Goal: Task Accomplishment & Management: Use online tool/utility

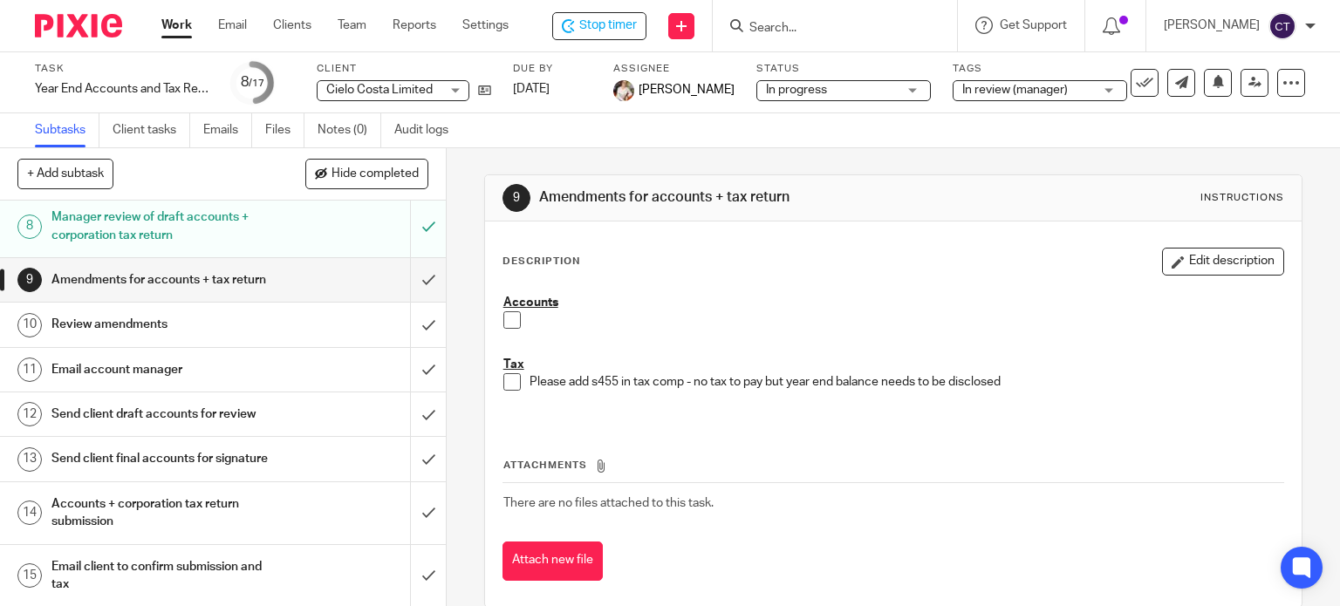
scroll to position [436, 0]
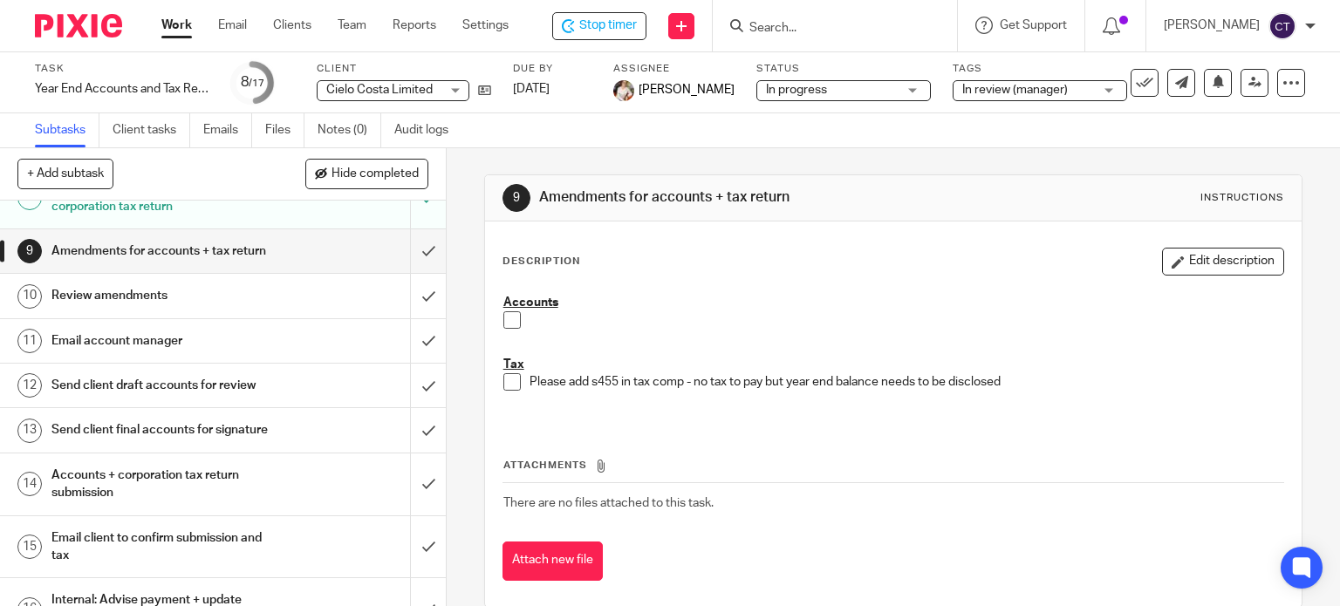
click at [508, 382] on span at bounding box center [511, 381] width 17 height 17
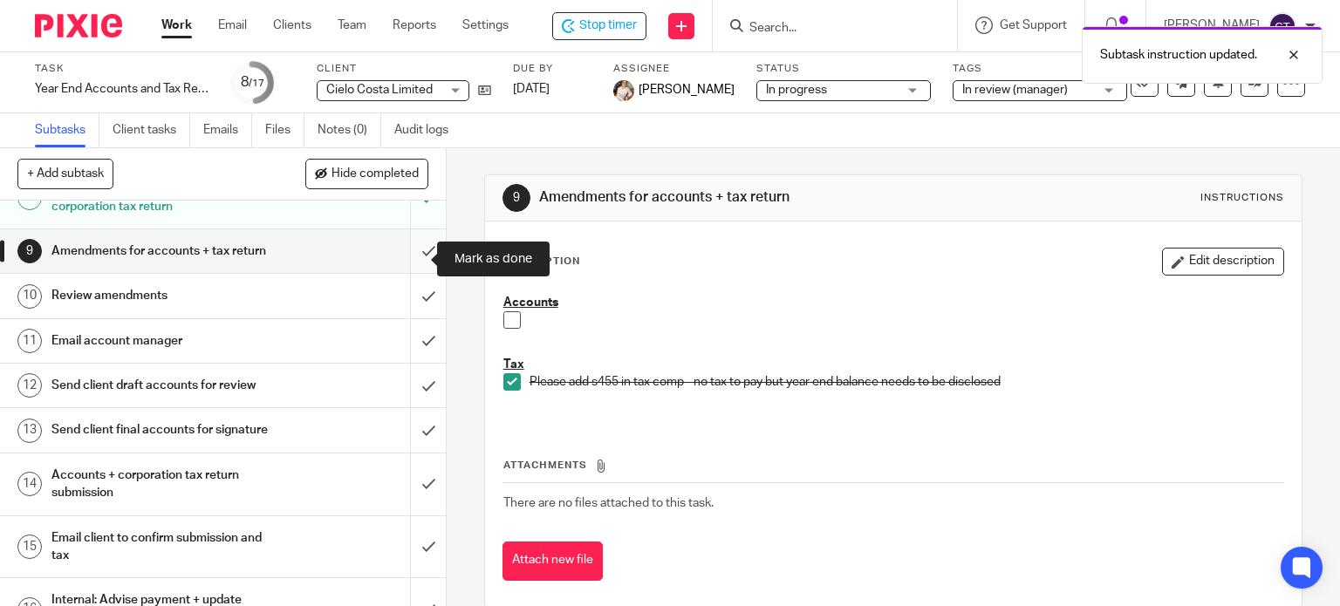
click at [416, 264] on input "submit" at bounding box center [223, 251] width 446 height 44
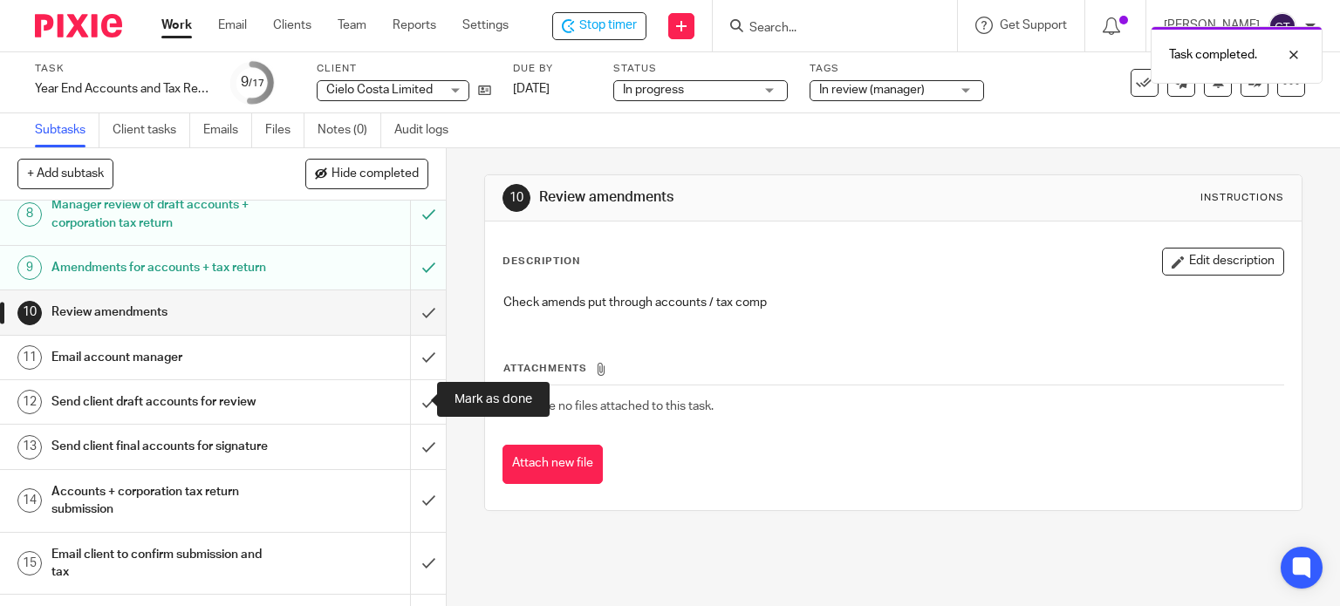
scroll to position [524, 0]
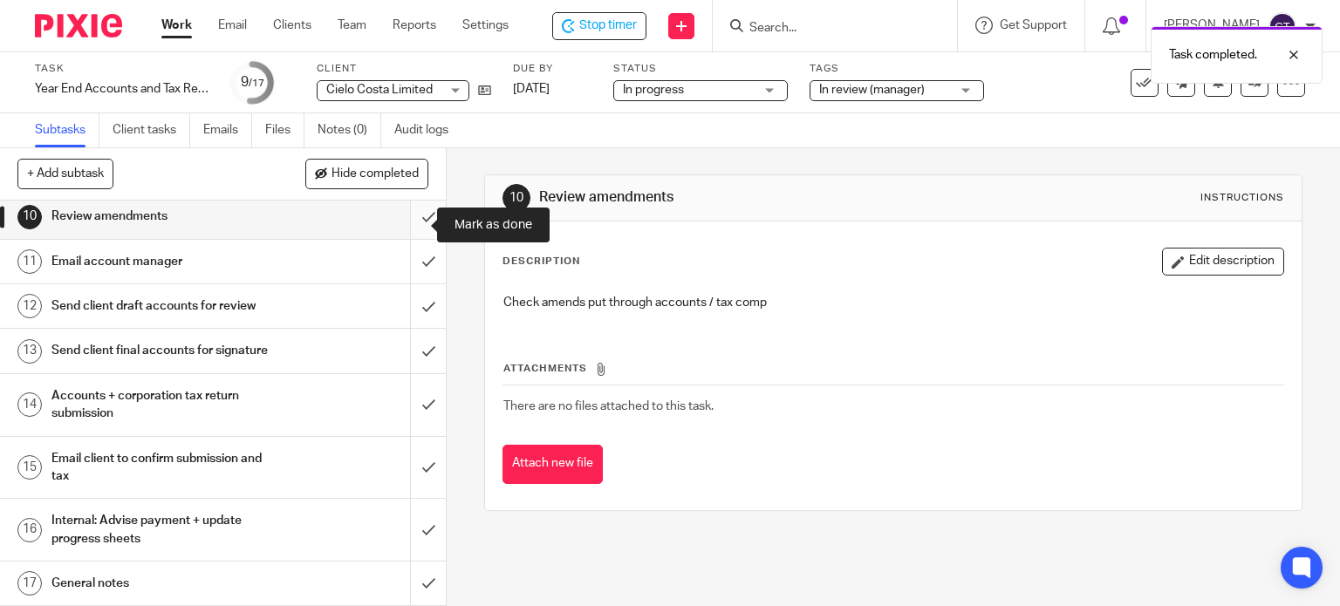
click at [417, 221] on input "submit" at bounding box center [223, 217] width 446 height 44
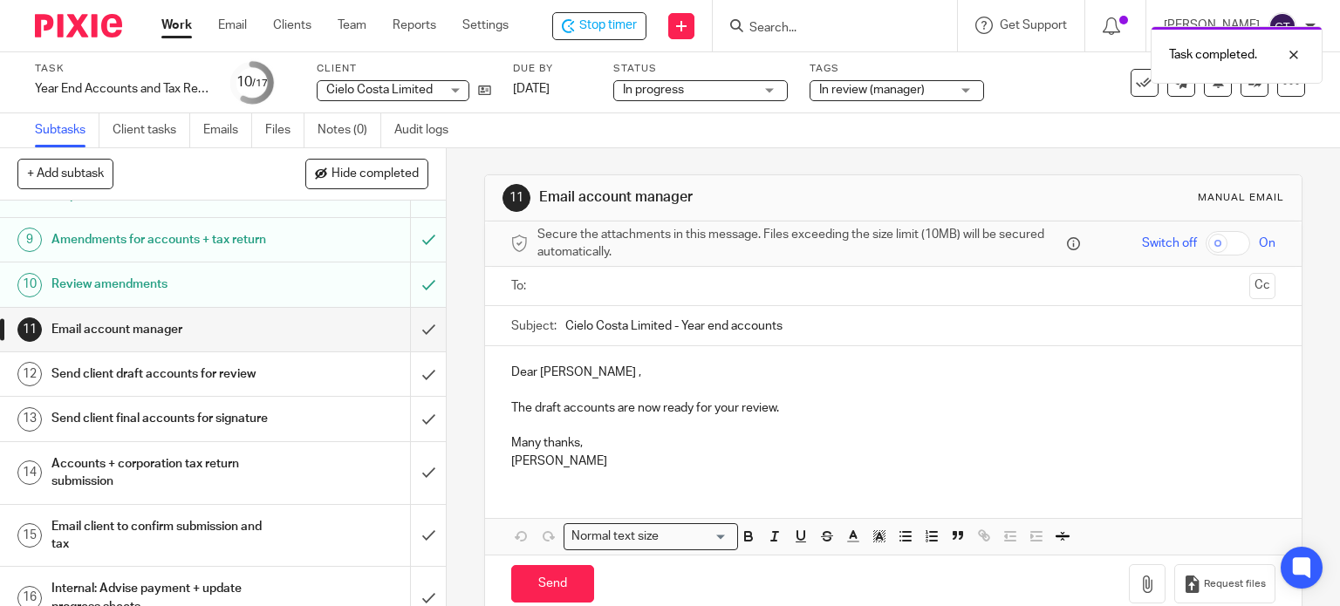
scroll to position [524, 0]
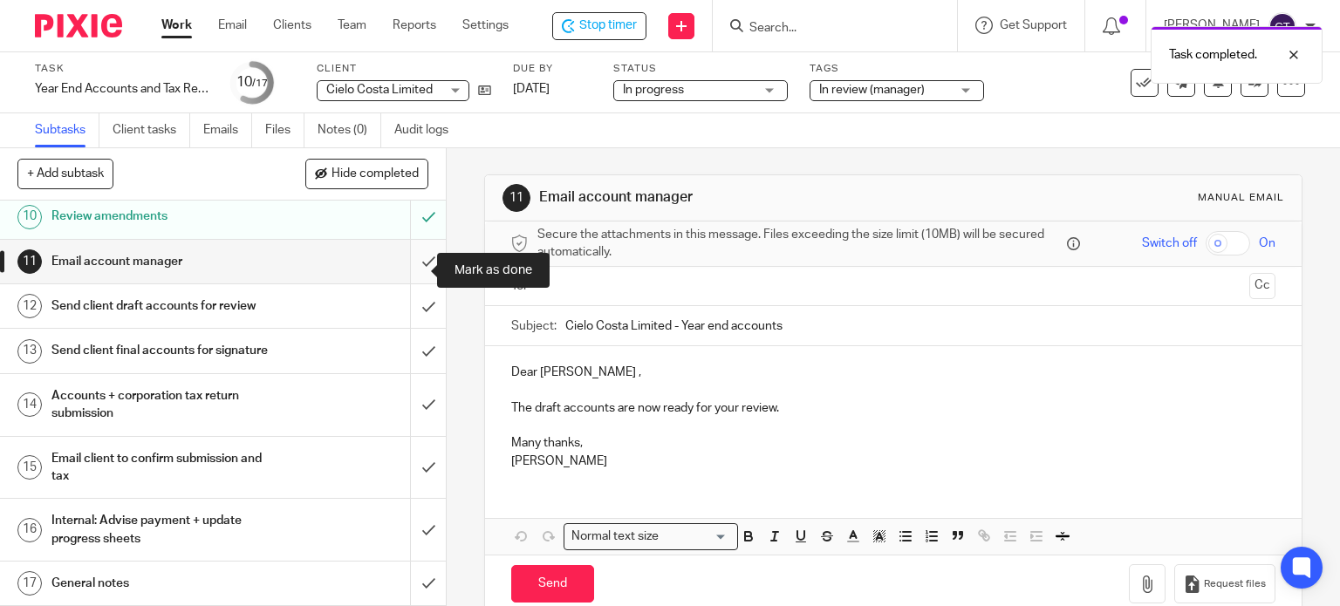
click at [410, 266] on input "submit" at bounding box center [223, 262] width 446 height 44
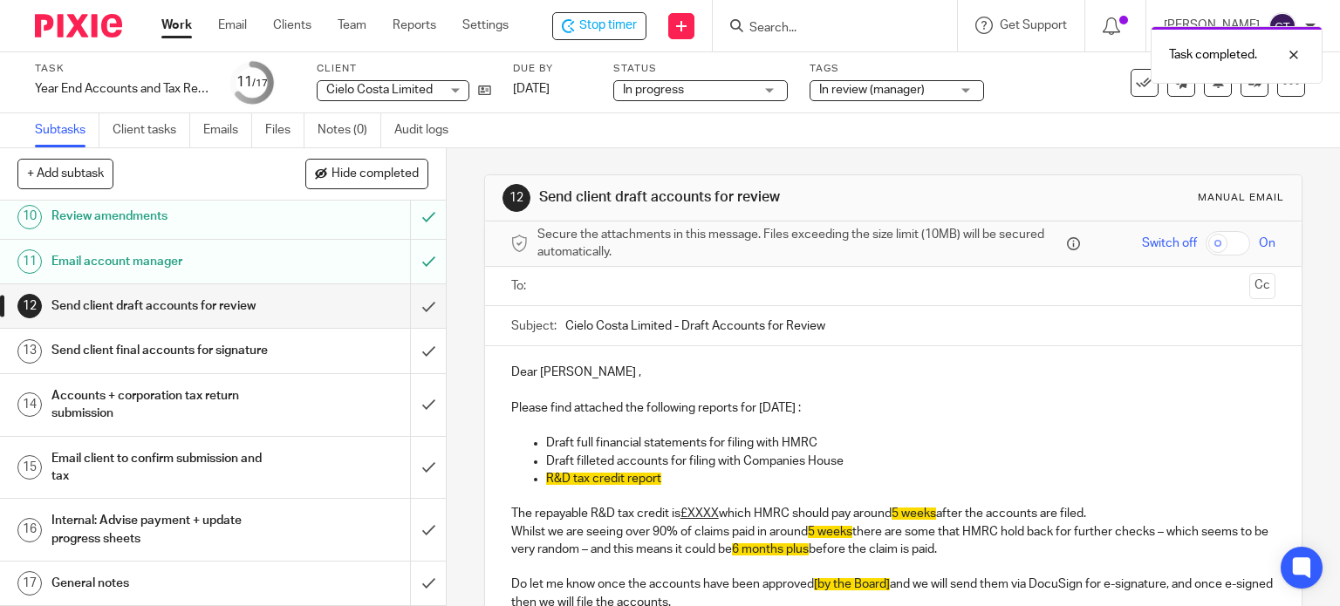
scroll to position [548, 0]
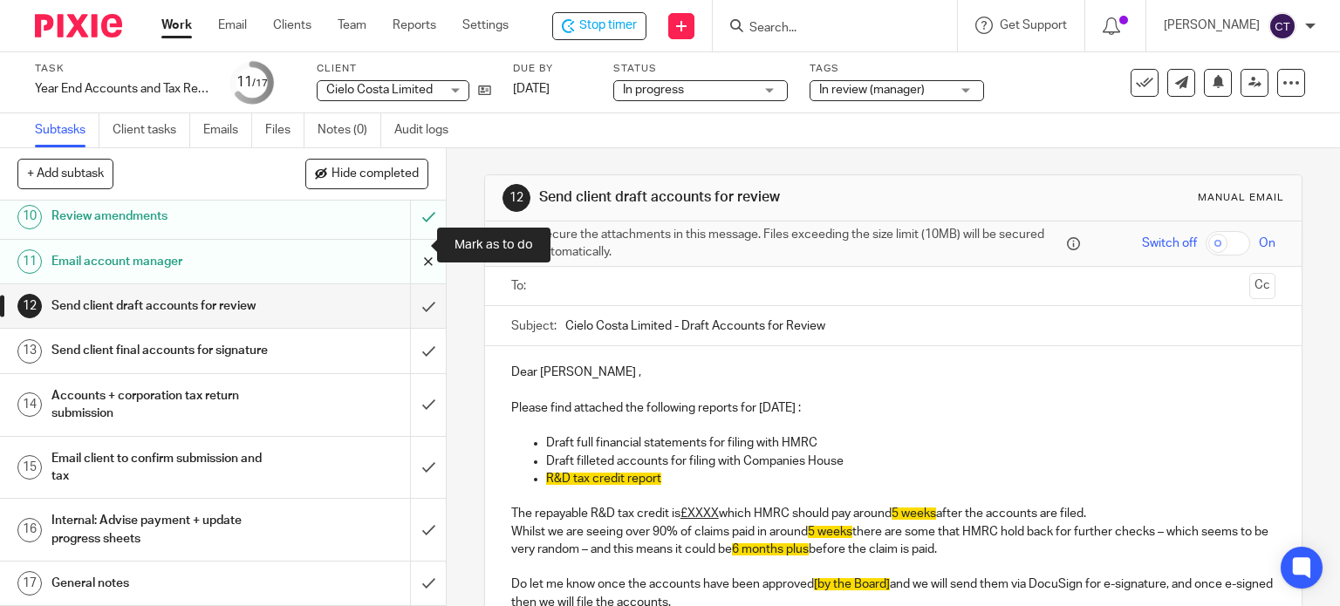
click at [414, 242] on input "submit" at bounding box center [223, 262] width 446 height 44
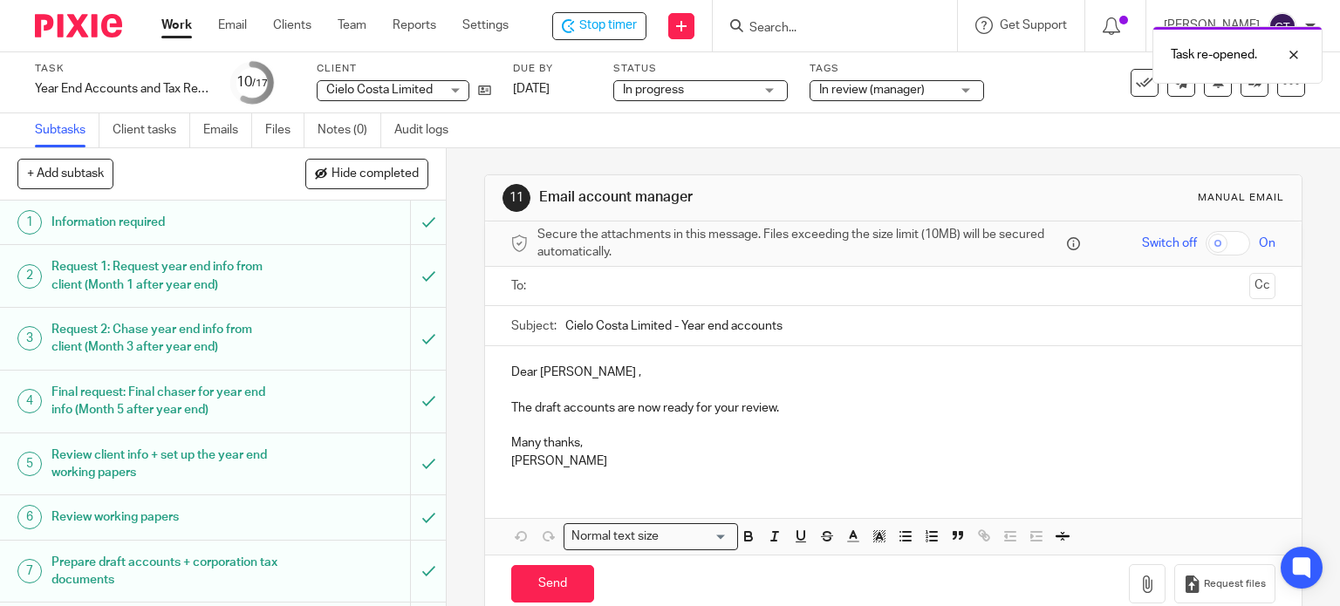
click at [586, 284] on input "text" at bounding box center [893, 287] width 699 height 20
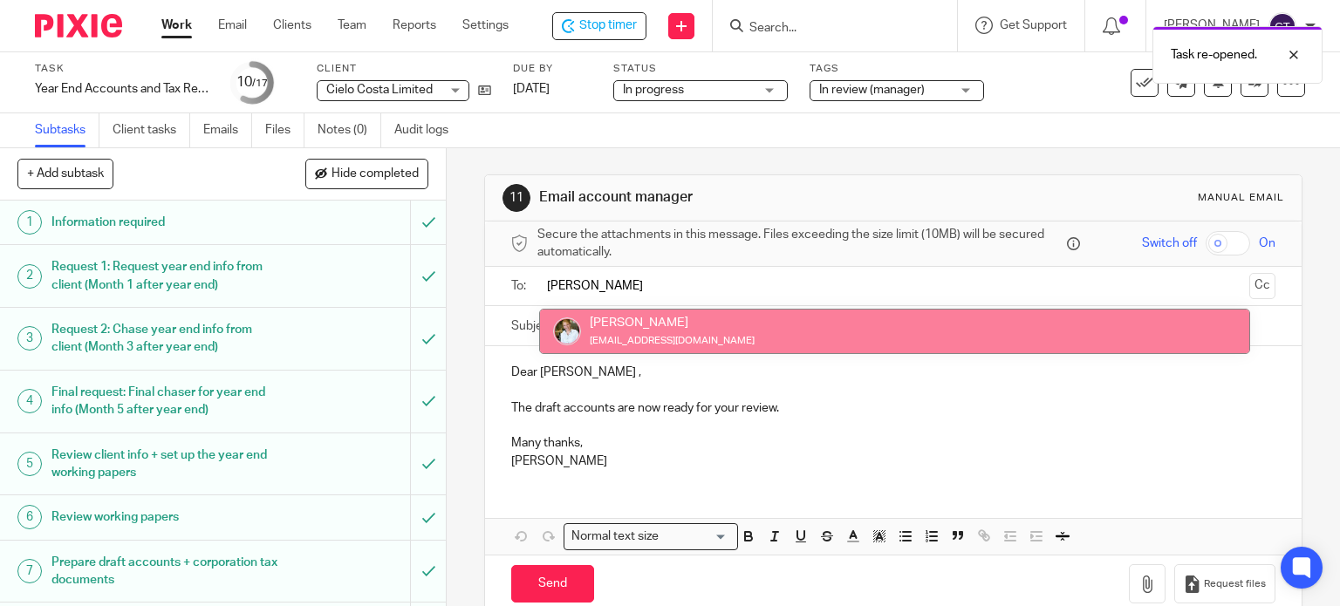
type input "sarah"
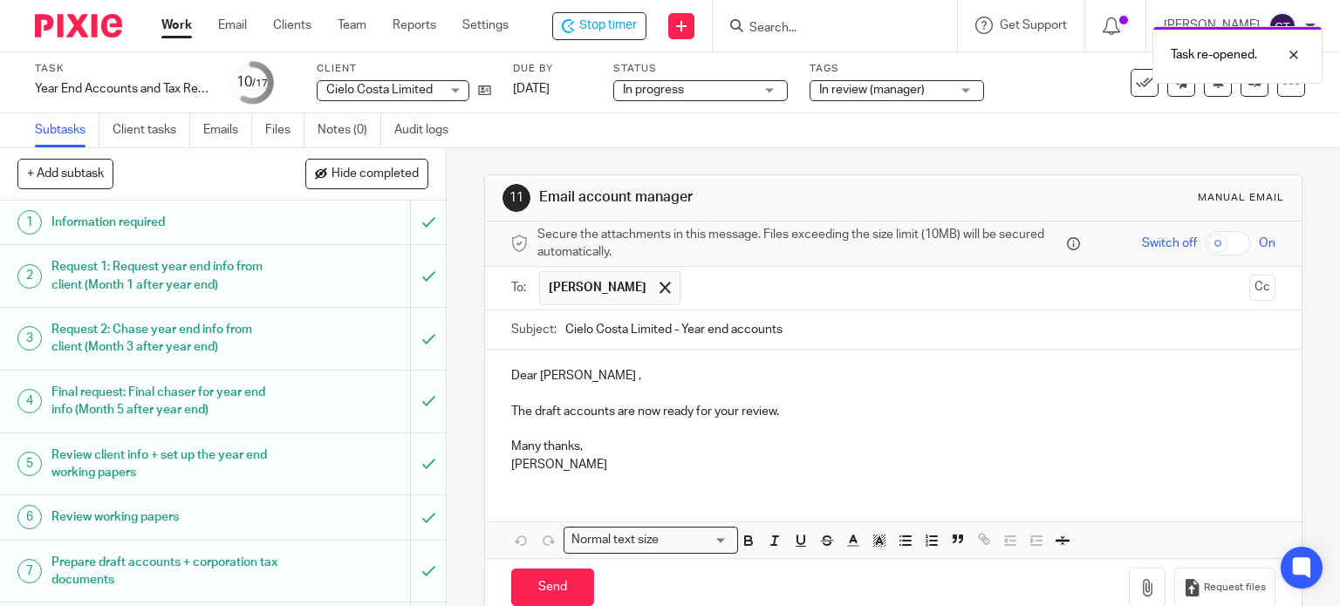
drag, startPoint x: 621, startPoint y: 376, endPoint x: 635, endPoint y: 372, distance: 14.6
click at [620, 375] on p "Dear Martin Hickman ," at bounding box center [893, 375] width 765 height 17
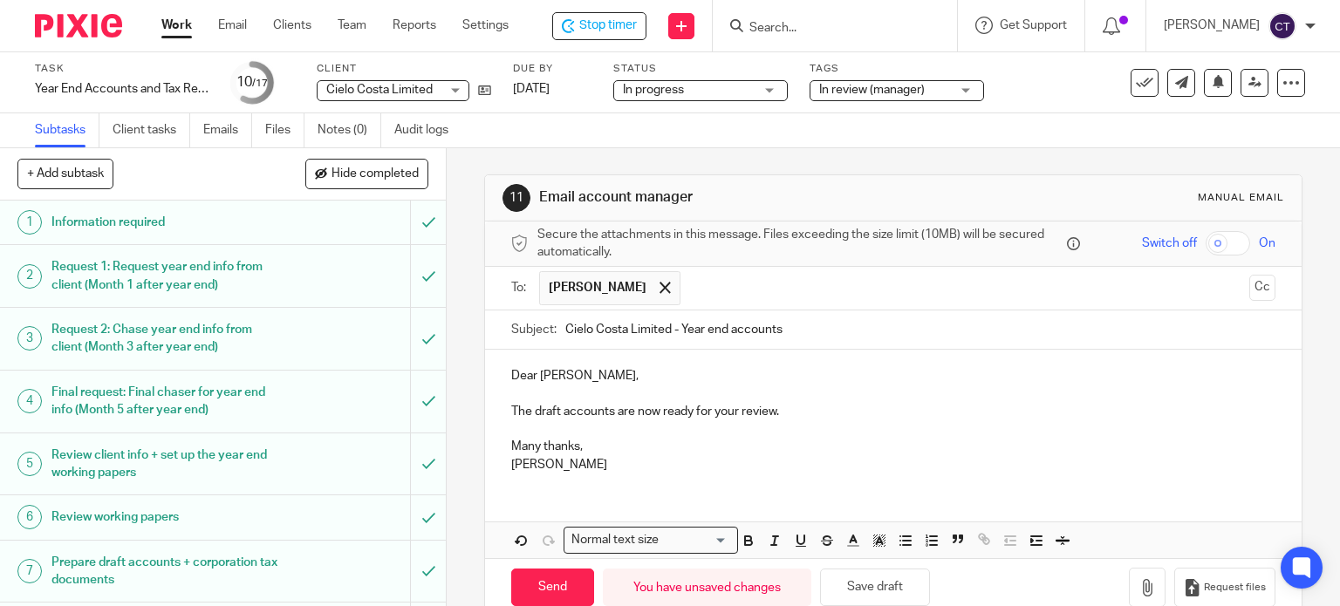
click at [773, 408] on p "The draft accounts are now ready for your review." at bounding box center [893, 411] width 765 height 17
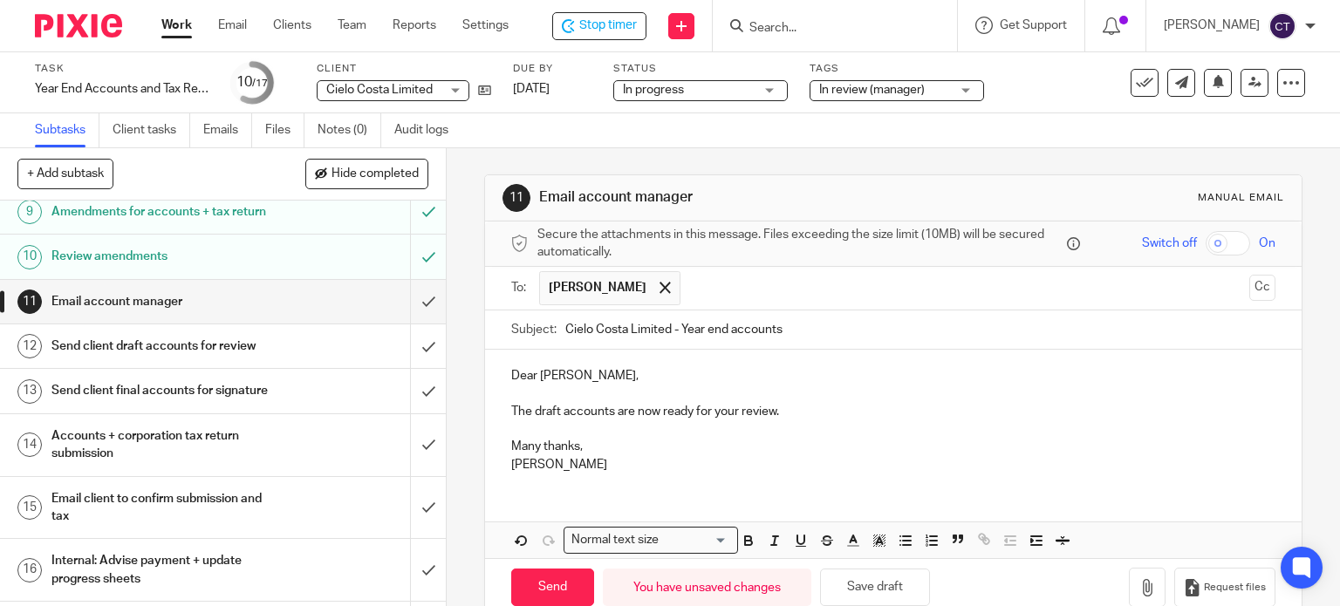
scroll to position [548, 0]
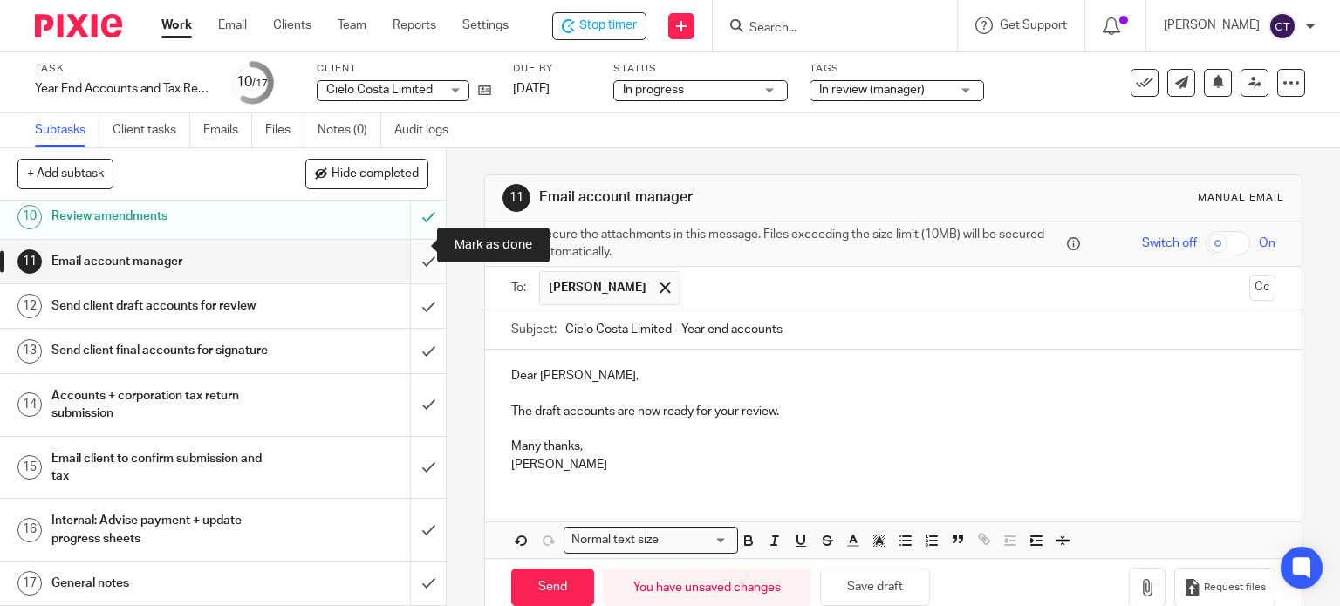
click at [414, 246] on input "submit" at bounding box center [223, 262] width 446 height 44
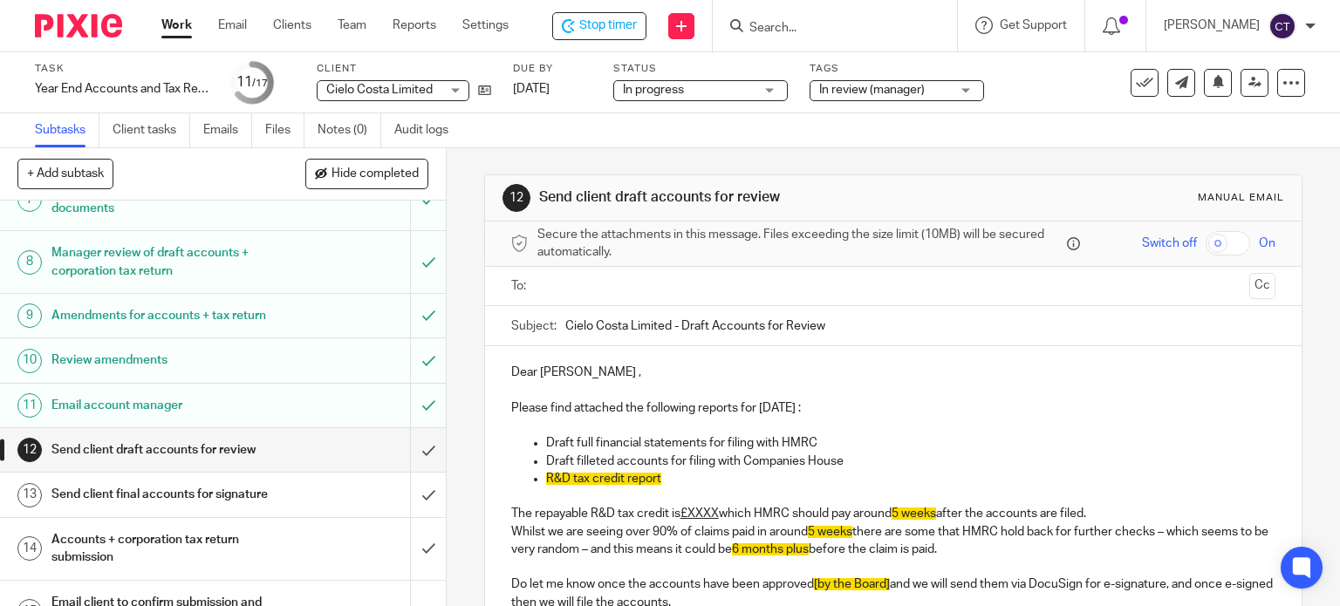
scroll to position [436, 0]
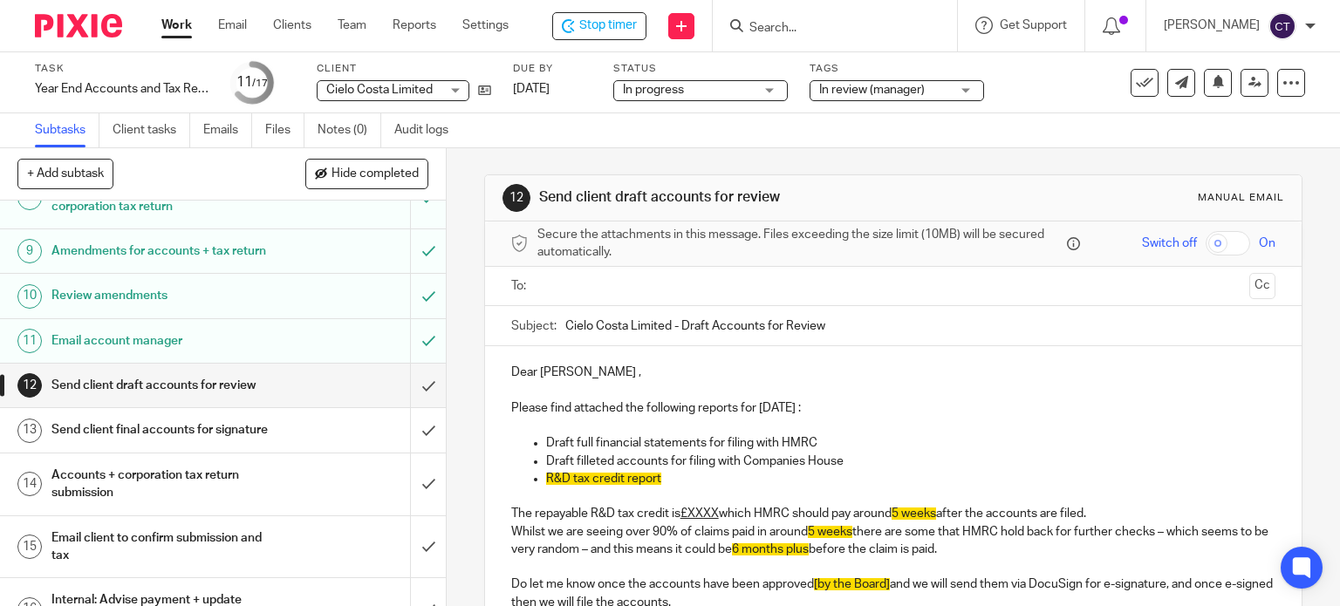
click at [206, 396] on h1 "Send client draft accounts for review" at bounding box center [165, 386] width 228 height 26
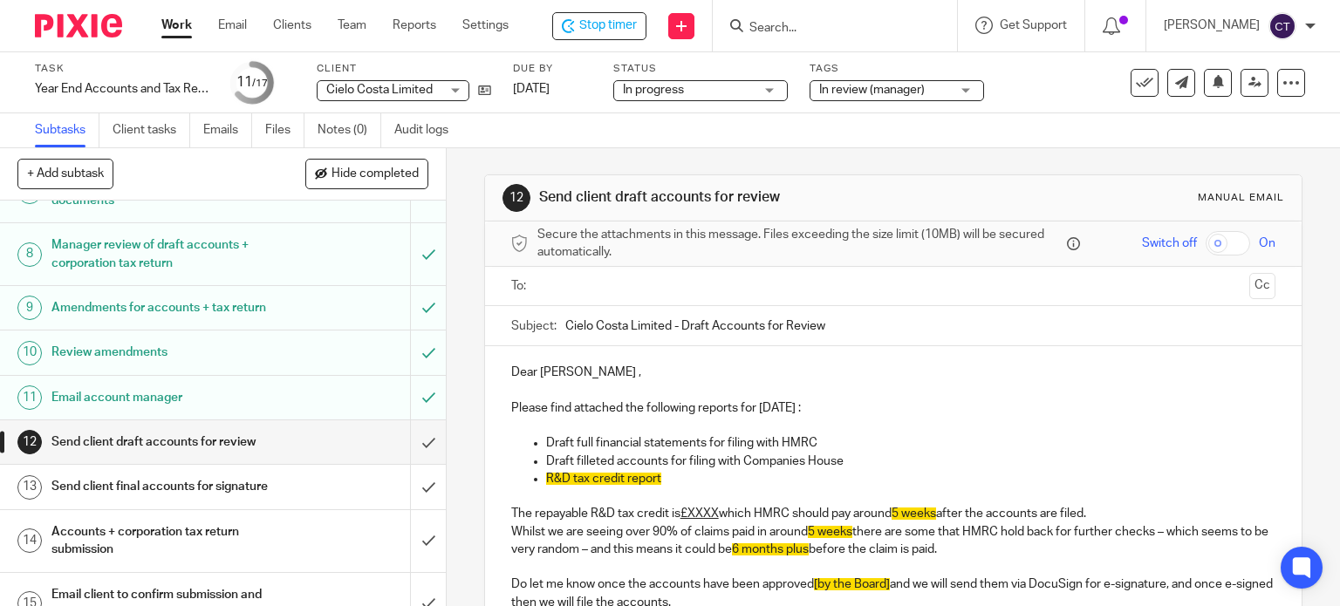
scroll to position [436, 0]
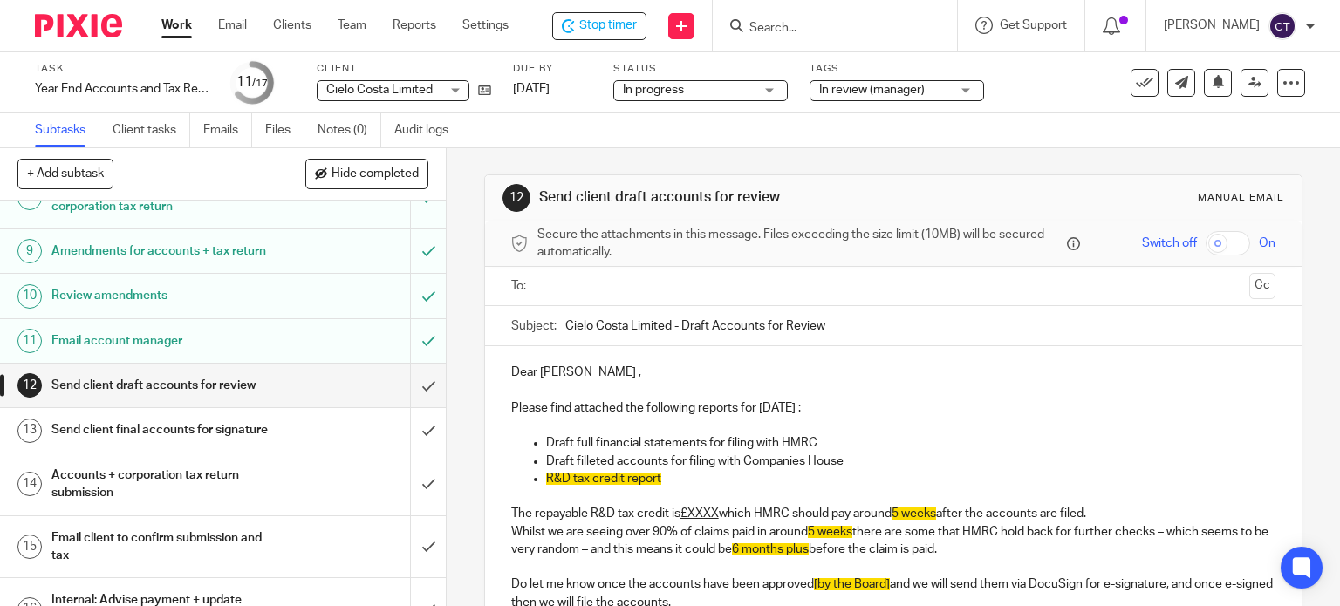
click at [203, 354] on h1 "Email account manager" at bounding box center [165, 341] width 228 height 26
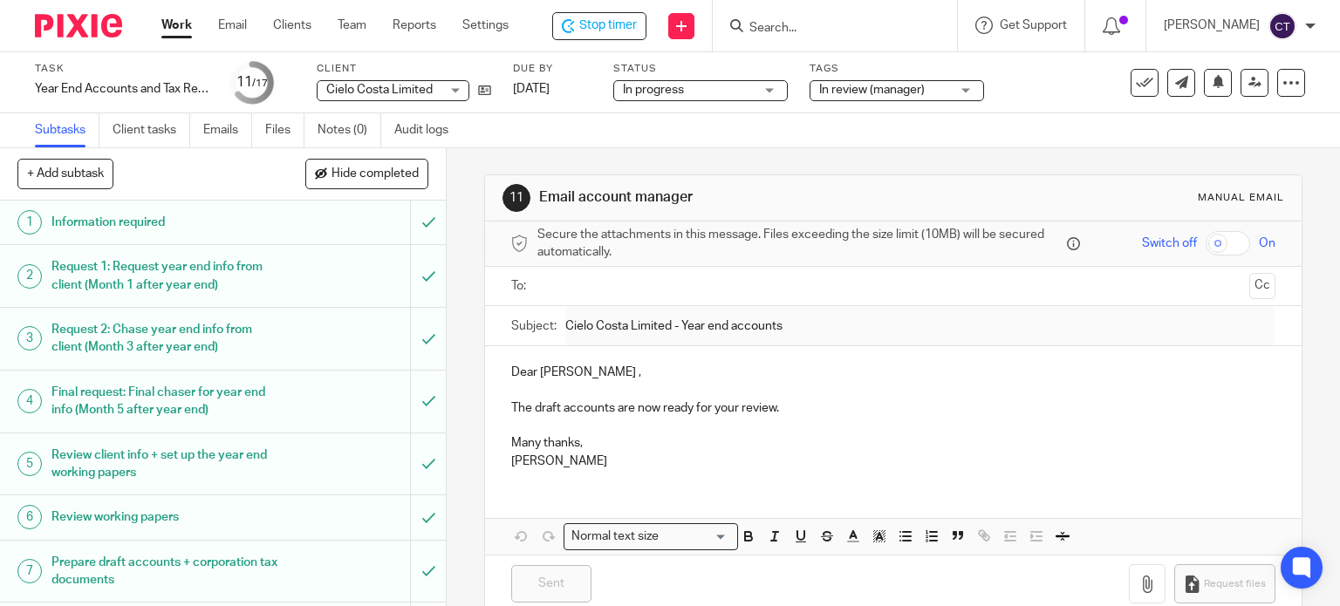
click at [597, 285] on input "text" at bounding box center [893, 287] width 699 height 20
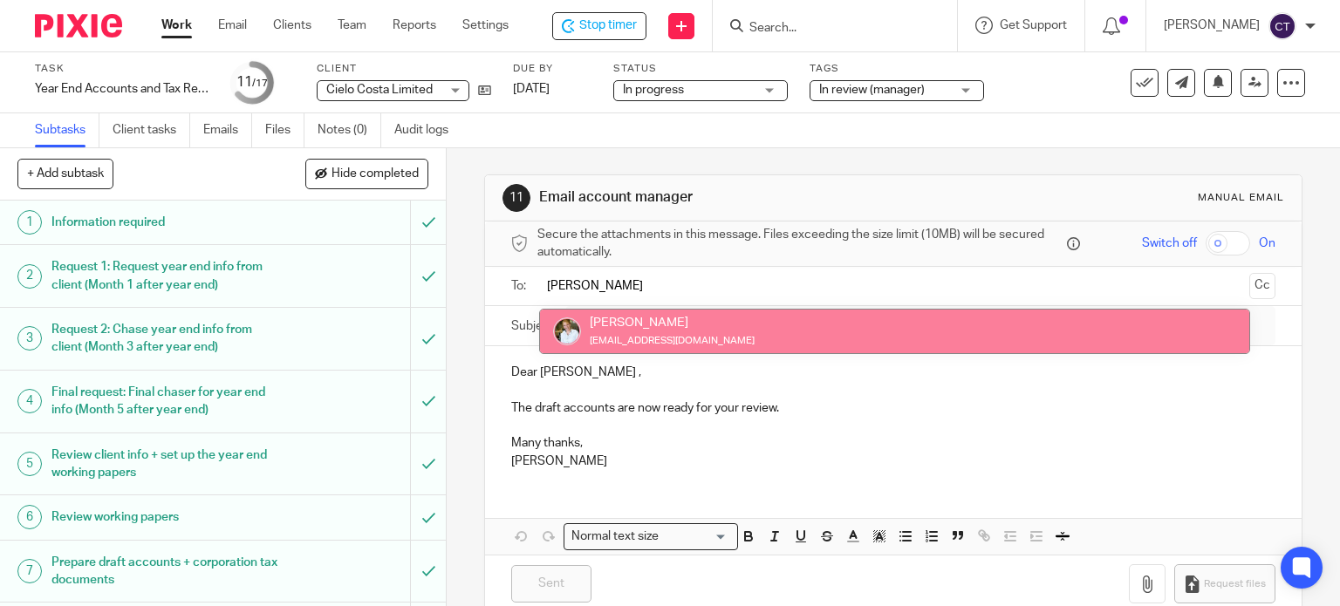
type input "sara"
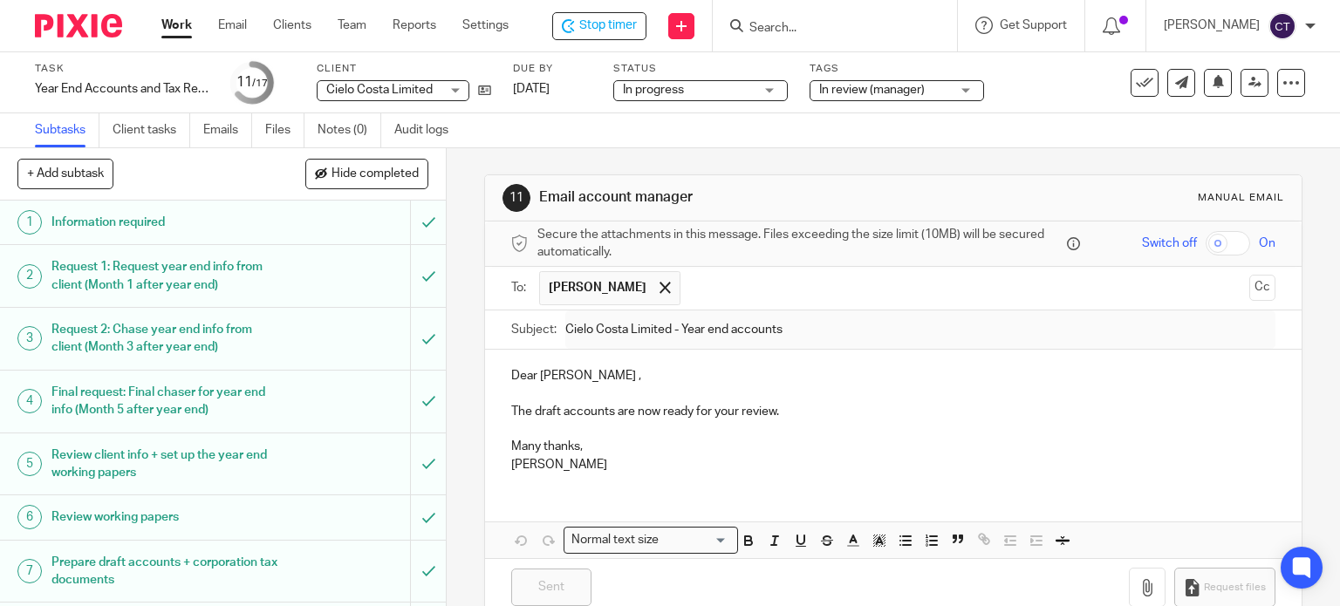
click at [618, 373] on p "Dear Martin Hickman ," at bounding box center [893, 375] width 765 height 17
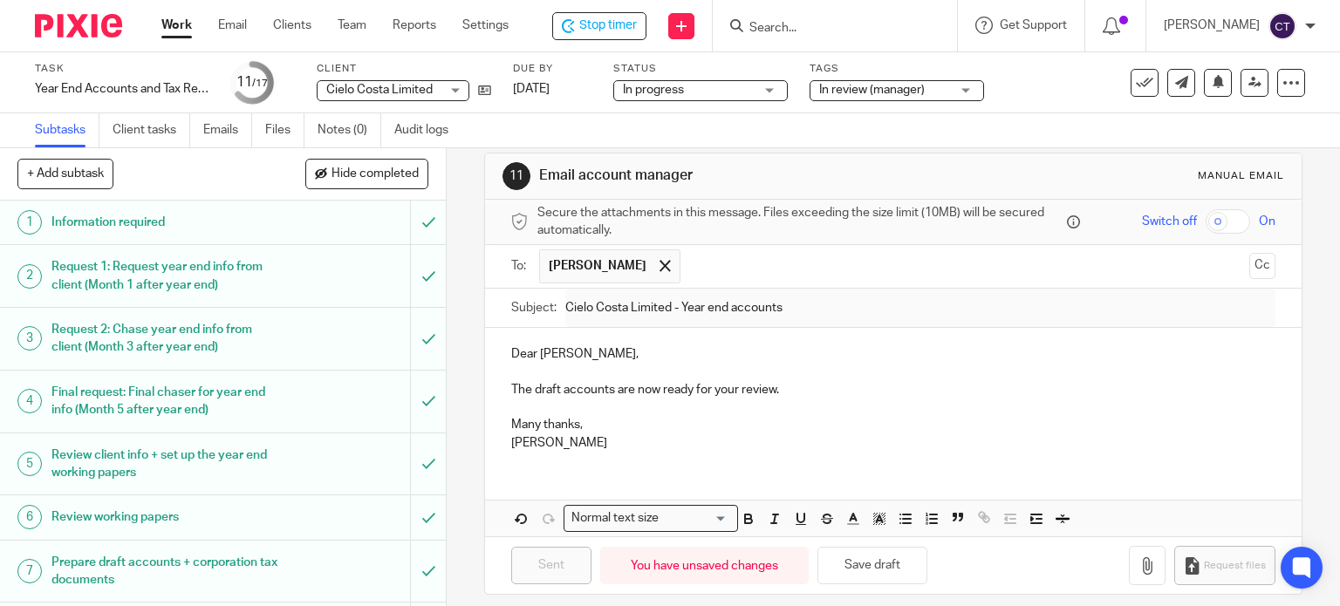
scroll to position [34, 0]
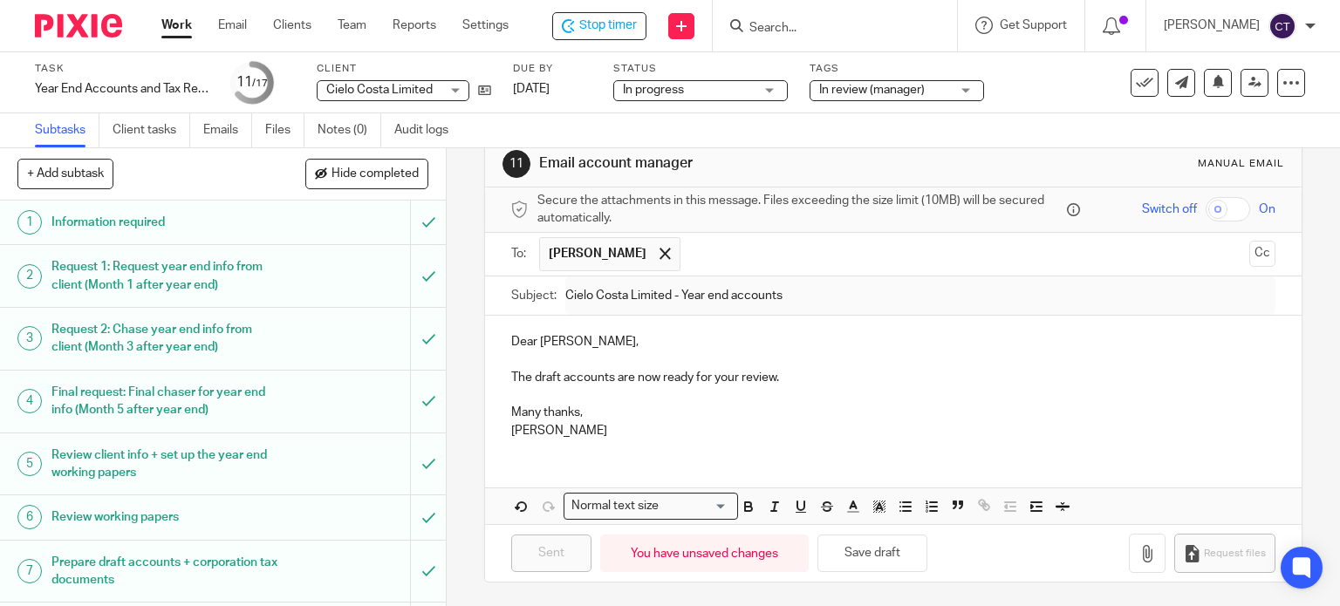
click at [603, 398] on p at bounding box center [893, 395] width 765 height 17
click at [743, 387] on p at bounding box center [893, 395] width 765 height 17
click at [874, 550] on button "Save draft" at bounding box center [873, 554] width 110 height 38
click at [227, 121] on link "Emails" at bounding box center [227, 130] width 49 height 34
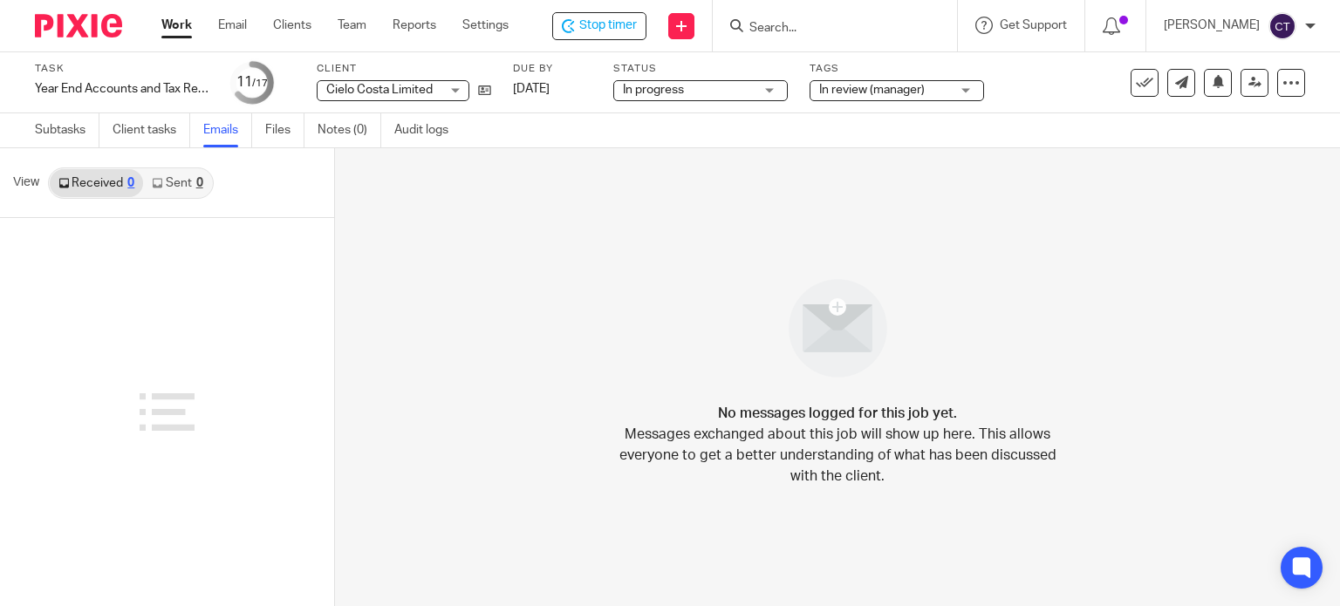
click at [176, 184] on link "Sent 0" at bounding box center [177, 183] width 68 height 28
click at [36, 128] on div "Subtasks Client tasks Emails Files Notes (0) Audit logs" at bounding box center [246, 130] width 492 height 34
click at [68, 133] on link "Subtasks" at bounding box center [67, 130] width 65 height 34
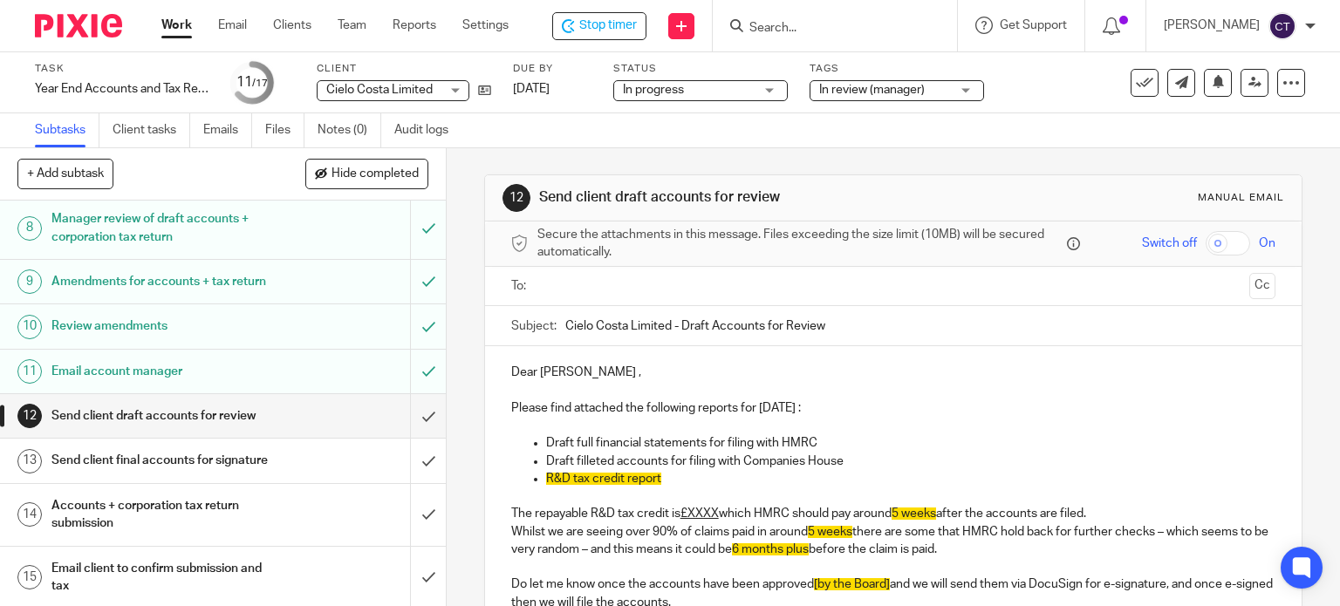
scroll to position [436, 0]
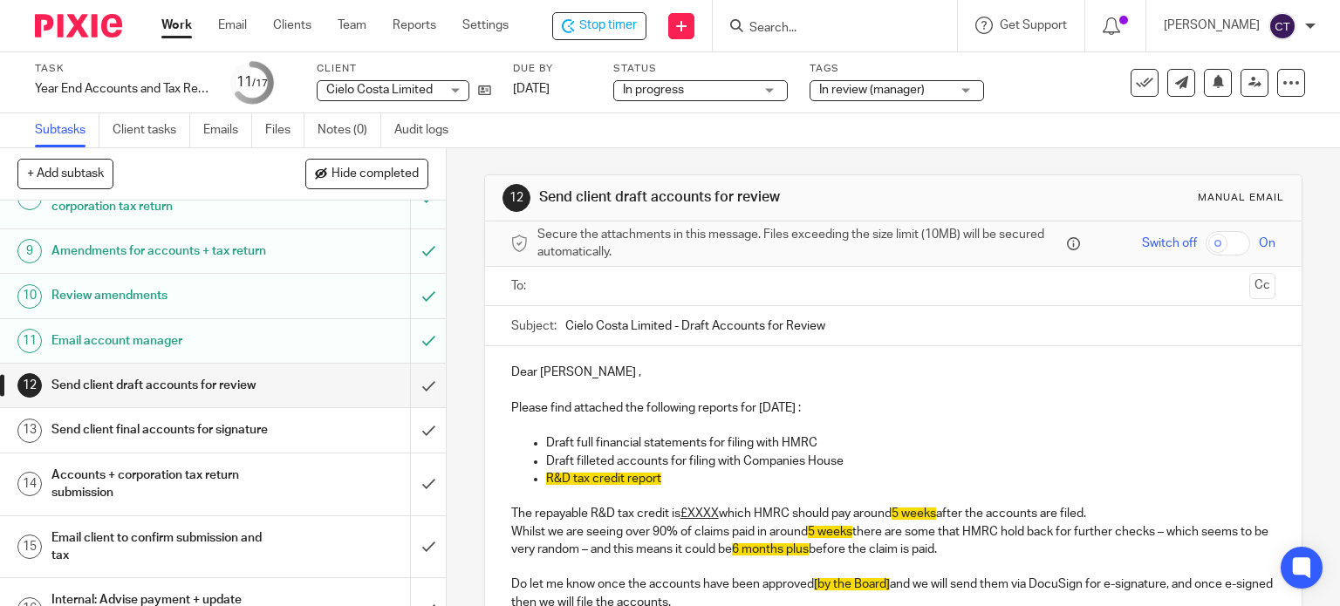
click at [183, 397] on h1 "Send client draft accounts for review" at bounding box center [165, 386] width 228 height 26
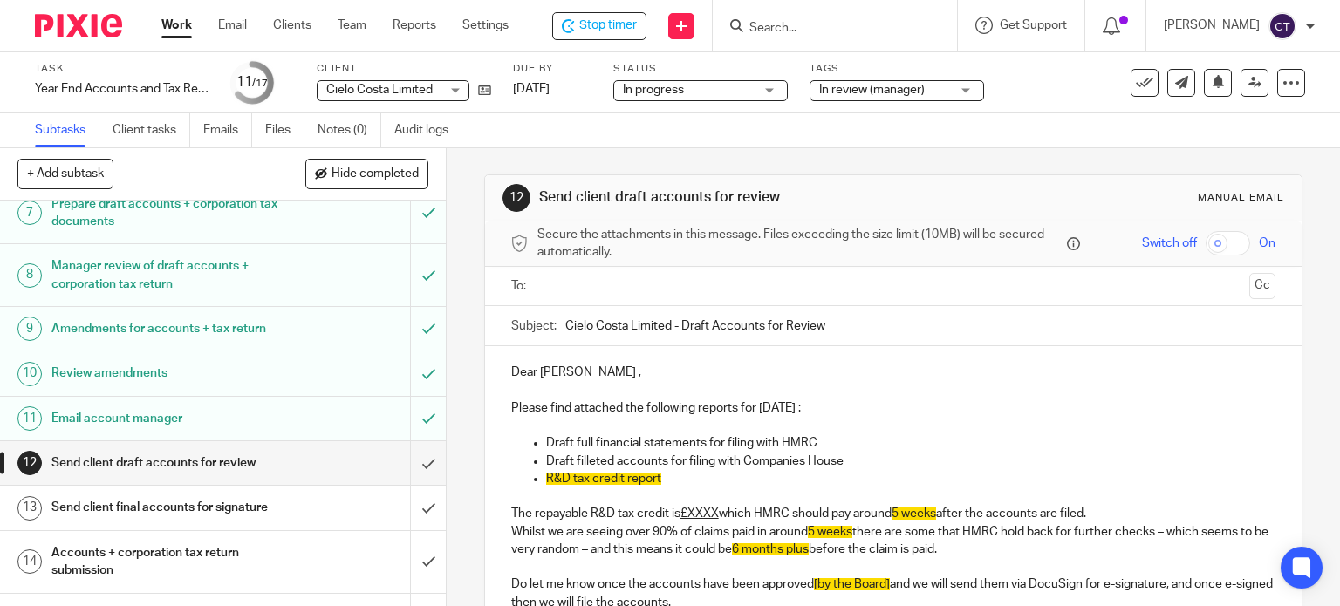
scroll to position [524, 0]
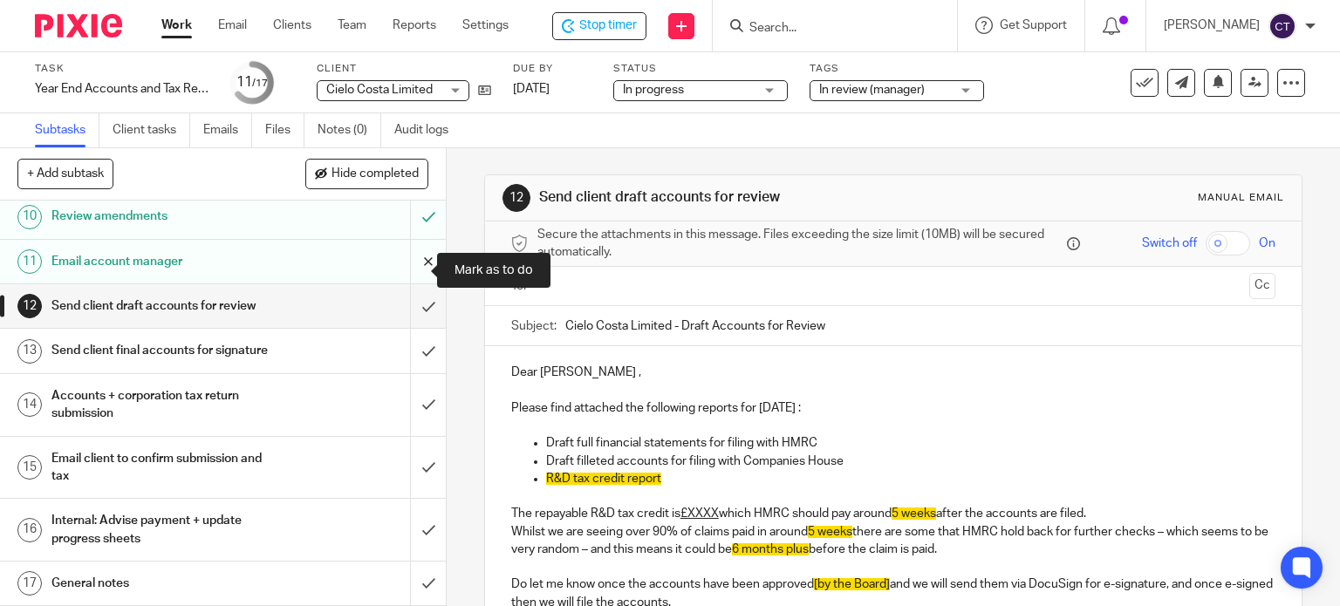
drag, startPoint x: 408, startPoint y: 263, endPoint x: 415, endPoint y: 269, distance: 9.3
click at [410, 264] on input "submit" at bounding box center [223, 262] width 446 height 44
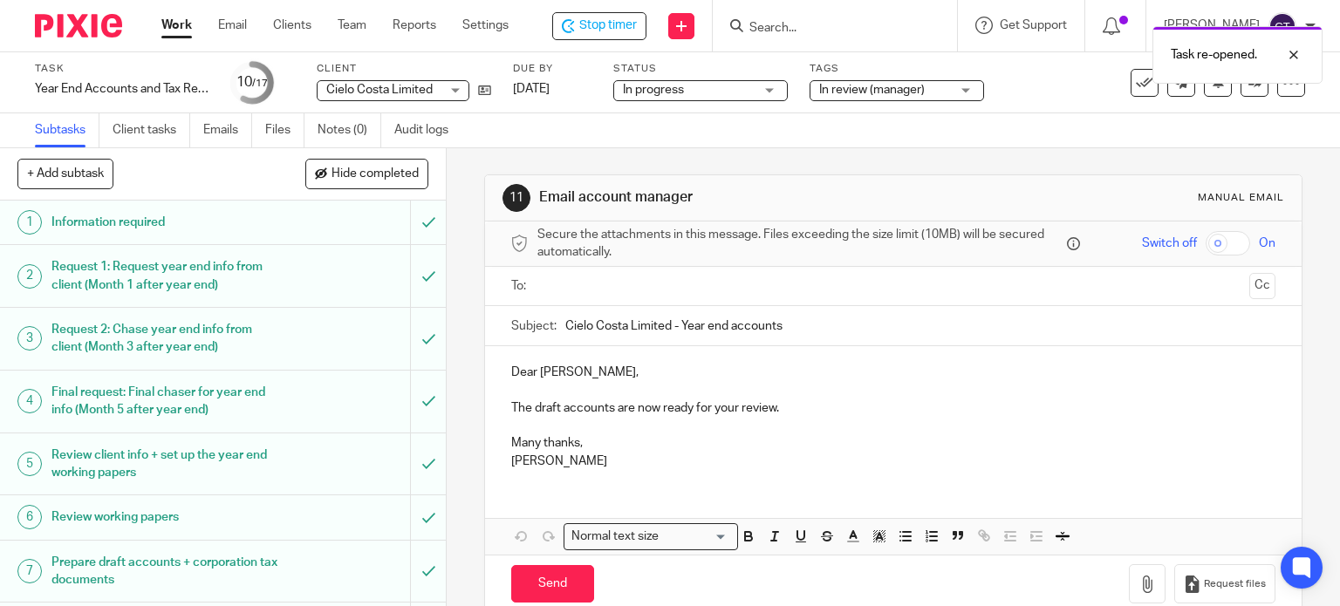
click at [558, 282] on input "text" at bounding box center [893, 287] width 699 height 20
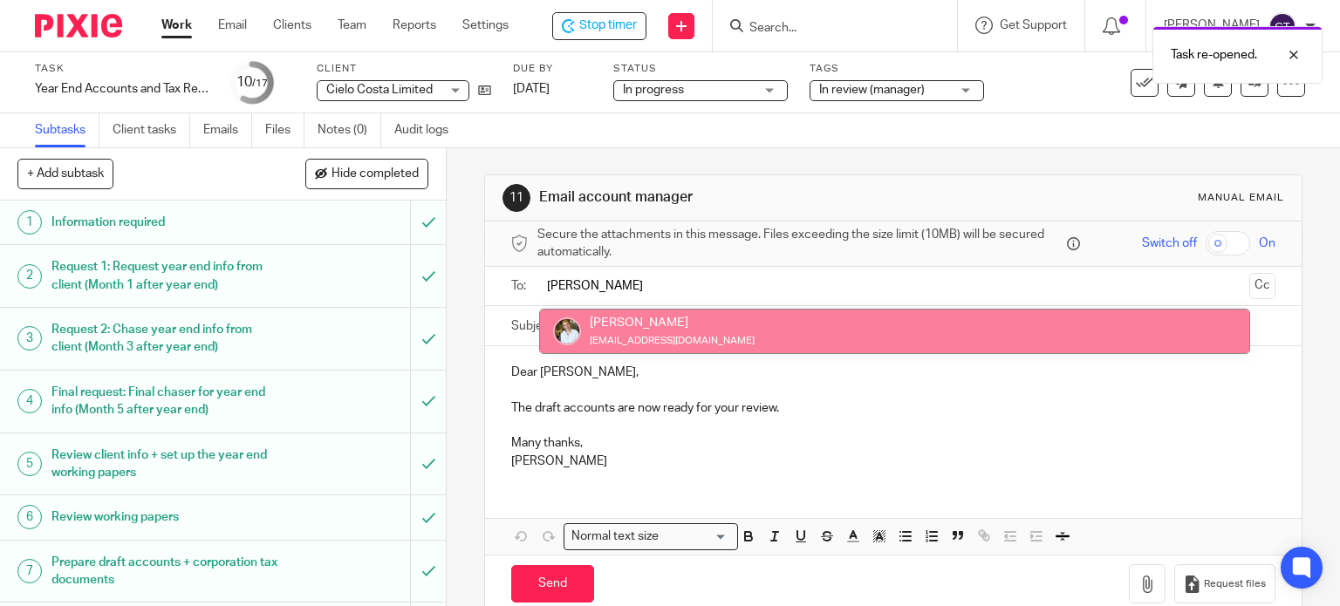
type input "sarah"
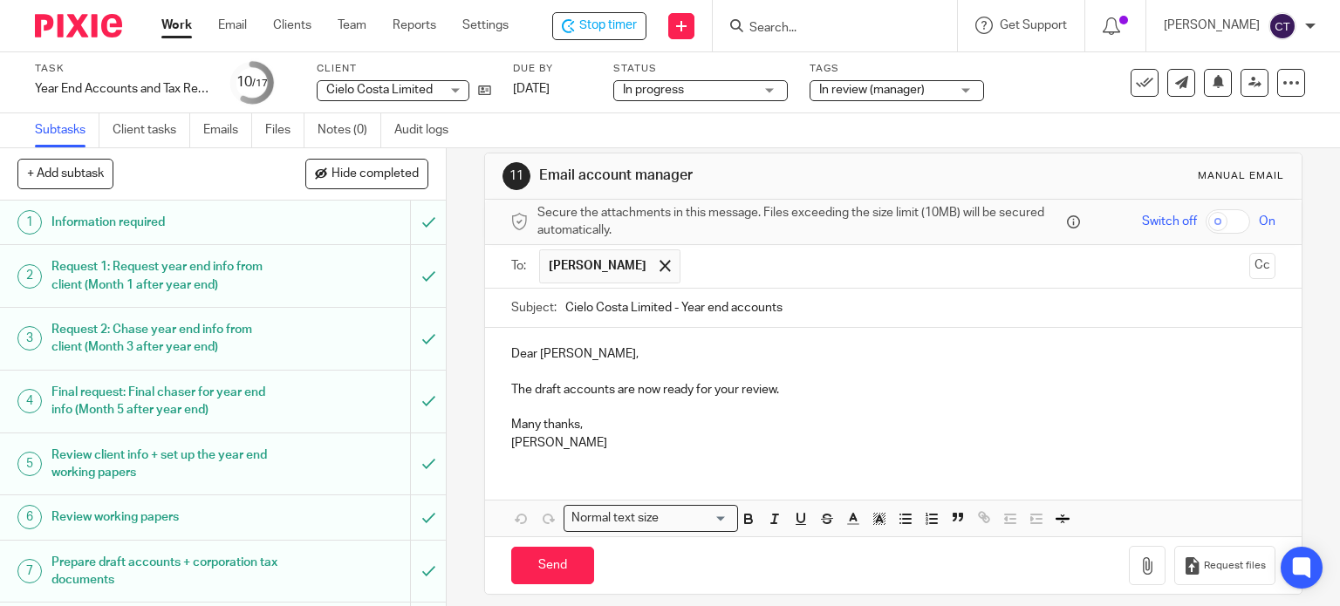
scroll to position [34, 0]
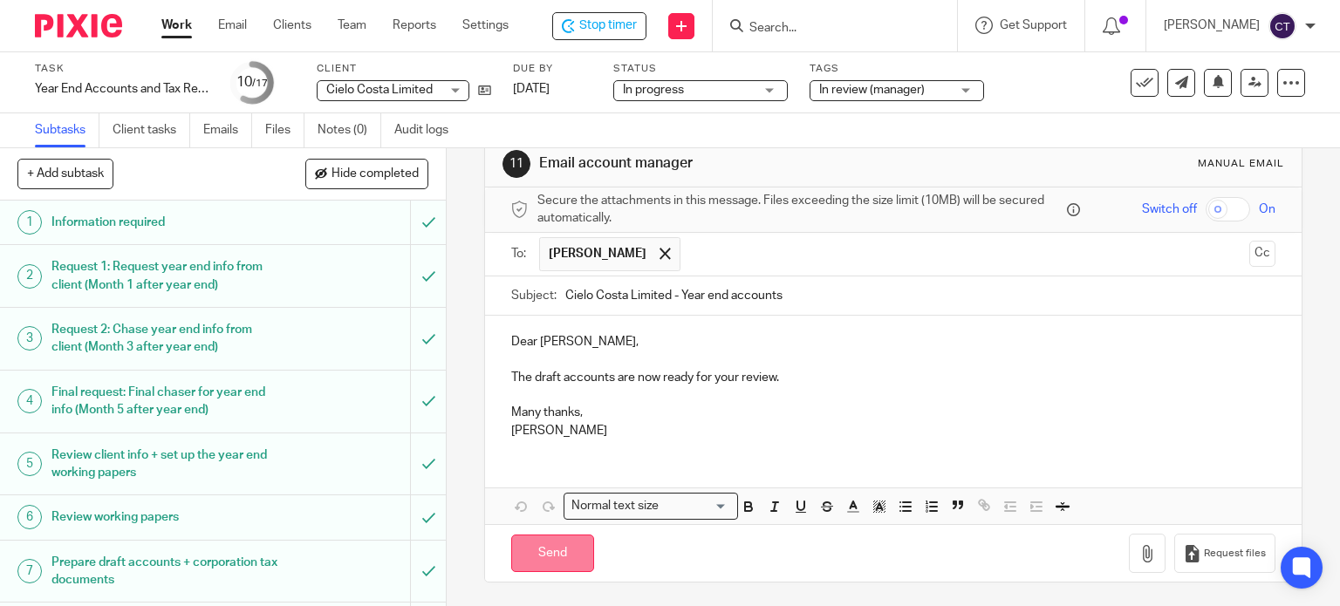
click at [546, 554] on input "Send" at bounding box center [552, 554] width 83 height 38
type input "Sent"
click at [784, 28] on input "Search" at bounding box center [826, 29] width 157 height 16
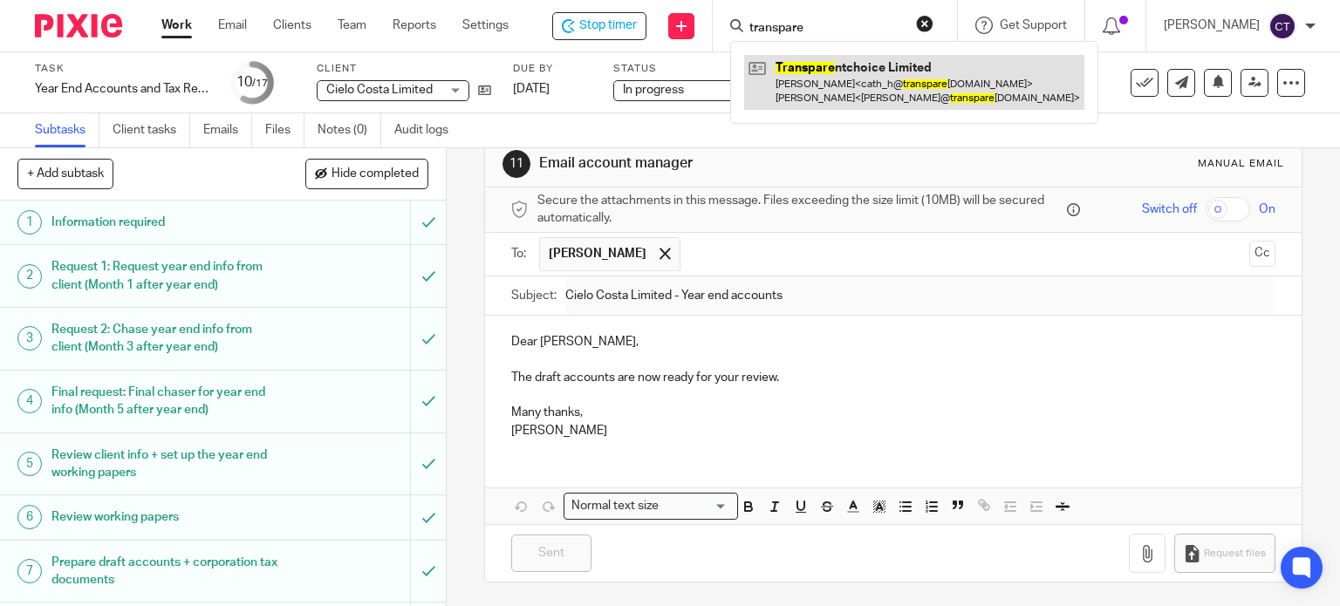
type input "transpare"
click at [858, 92] on link at bounding box center [914, 82] width 340 height 54
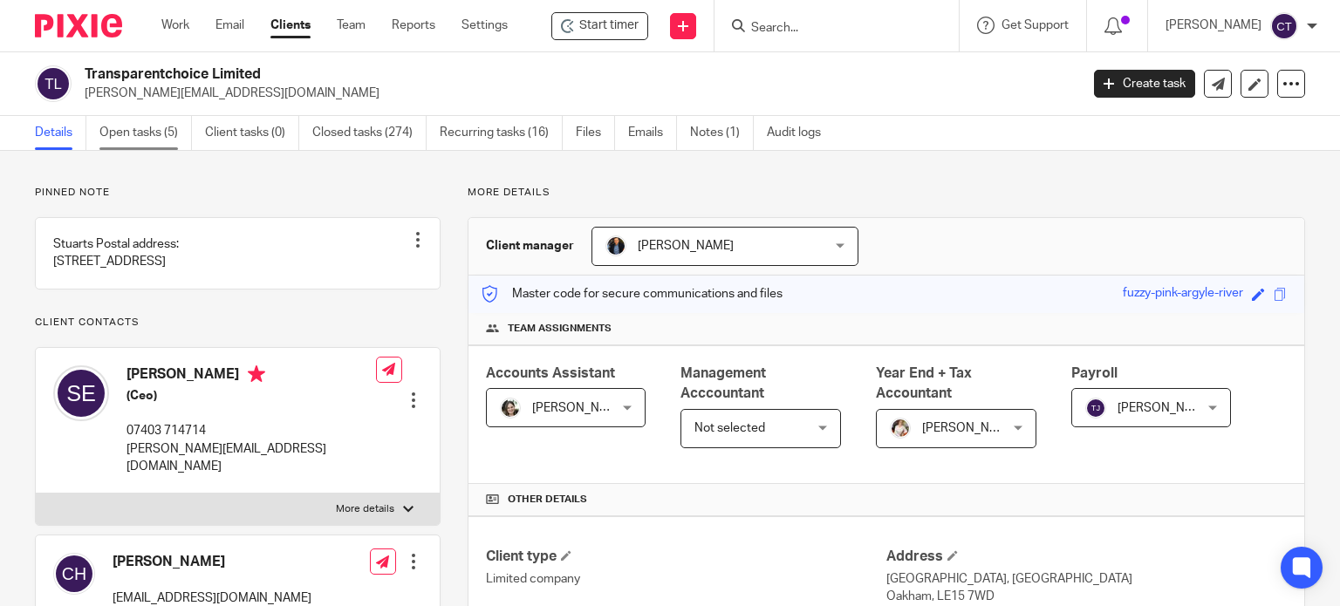
click at [136, 133] on link "Open tasks (5)" at bounding box center [145, 133] width 92 height 34
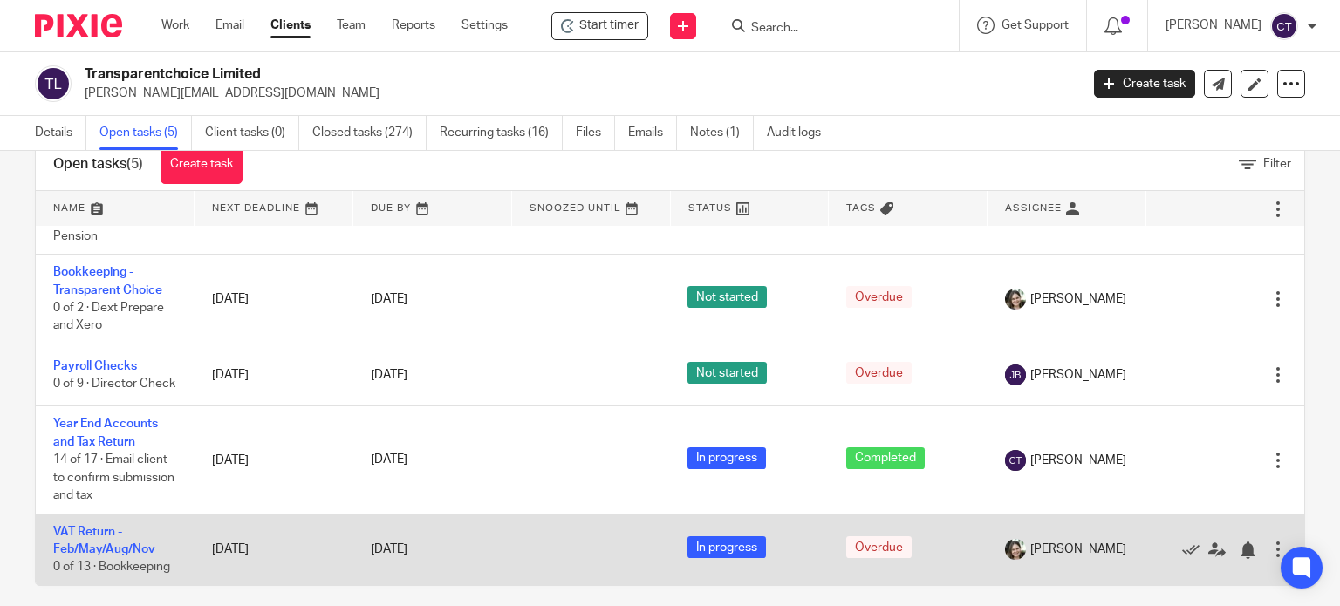
scroll to position [62, 0]
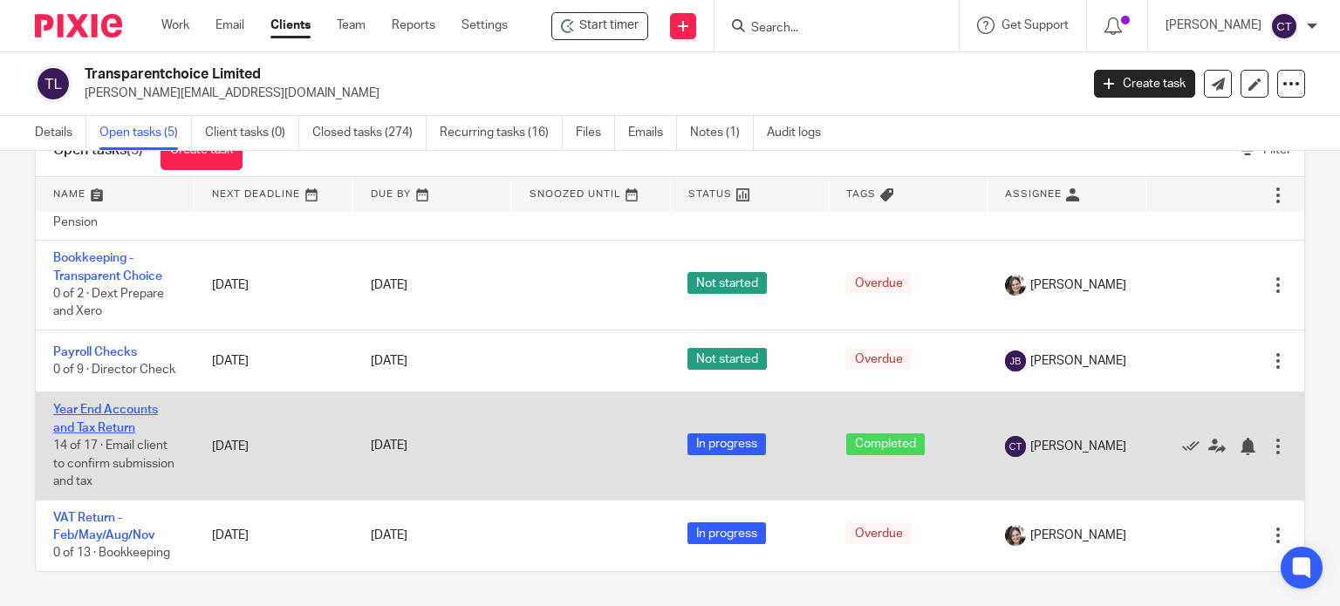
click at [86, 422] on link "Year End Accounts and Tax Return" at bounding box center [105, 419] width 105 height 30
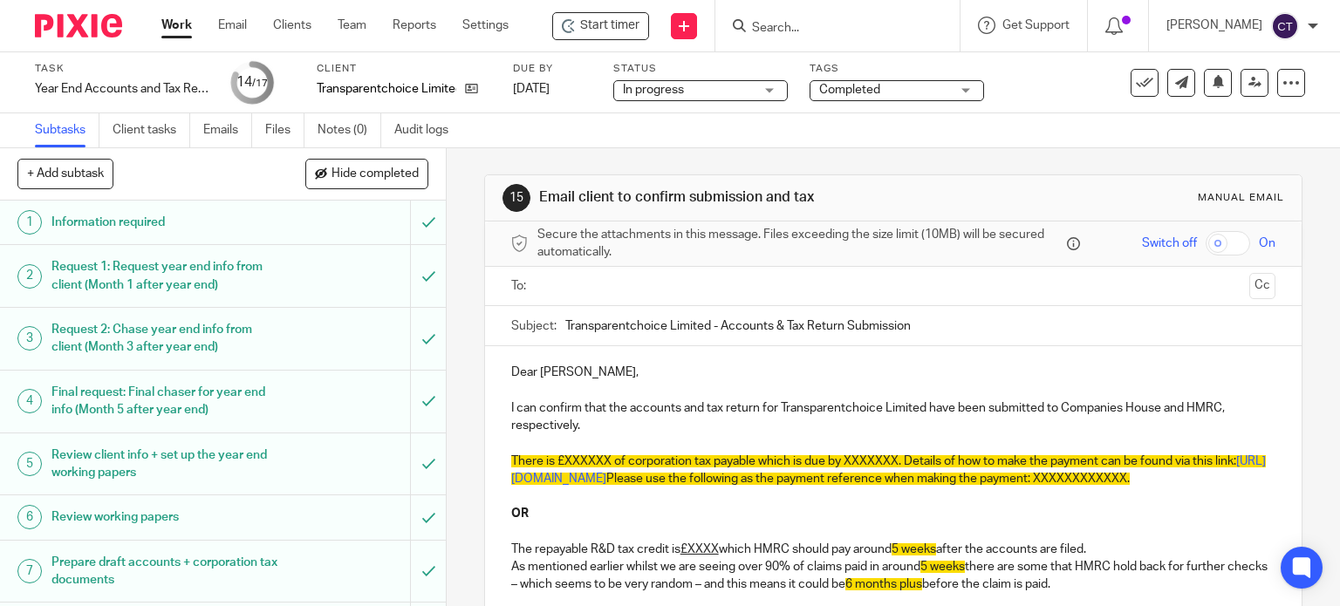
click at [846, 408] on p "I can confirm that the accounts and tax return for Transparentchoice Limited ha…" at bounding box center [893, 418] width 765 height 36
click at [551, 457] on span "There is £XXXXXX of corporation tax payable which is due by XXXXXXX. Details of…" at bounding box center [873, 461] width 725 height 12
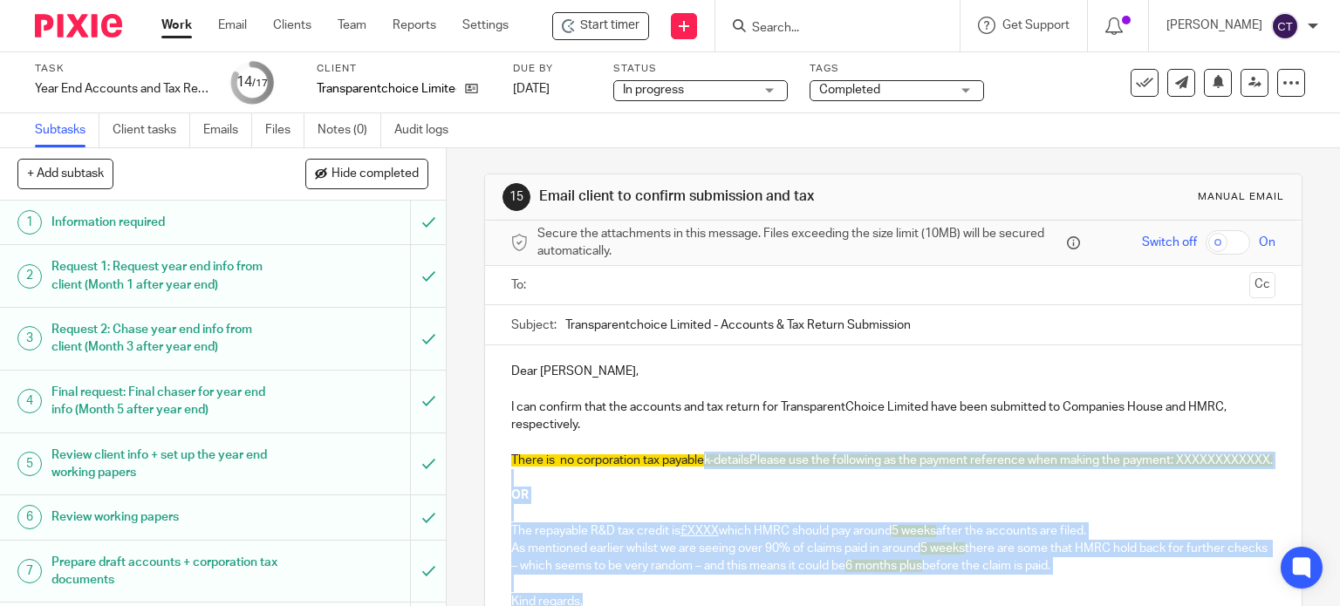
scroll to position [18, 0]
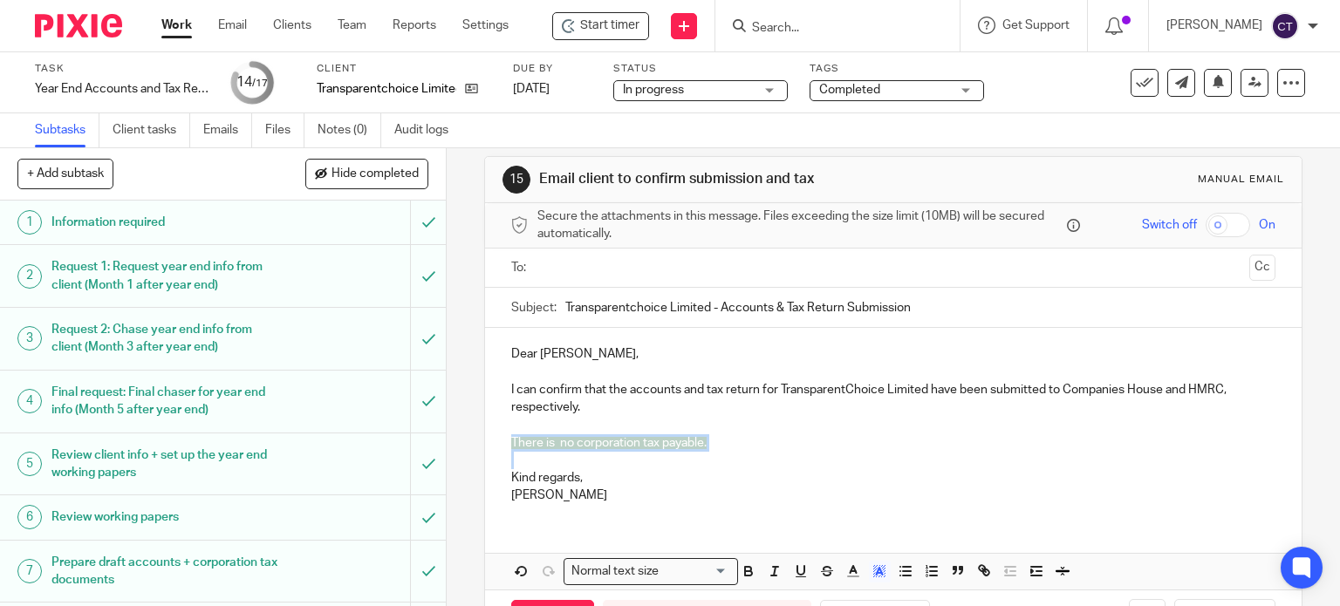
drag, startPoint x: 497, startPoint y: 435, endPoint x: 766, endPoint y: 483, distance: 273.9
click at [759, 465] on div "Dear Stuart, I can confirm that the accounts and tax return for TransparentChoi…" at bounding box center [894, 422] width 818 height 189
drag, startPoint x: 880, startPoint y: 578, endPoint x: 869, endPoint y: 566, distance: 15.4
click at [879, 576] on icon "button" at bounding box center [880, 572] width 16 height 16
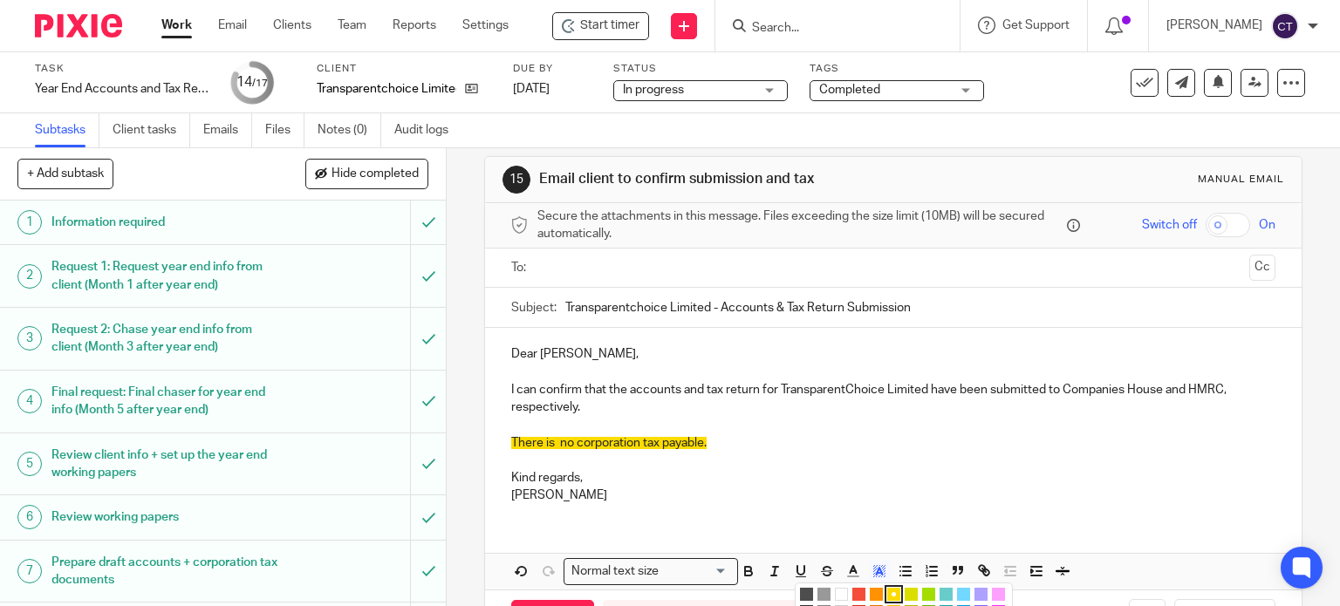
click at [839, 589] on li "color:#FFFFFF" at bounding box center [841, 594] width 13 height 13
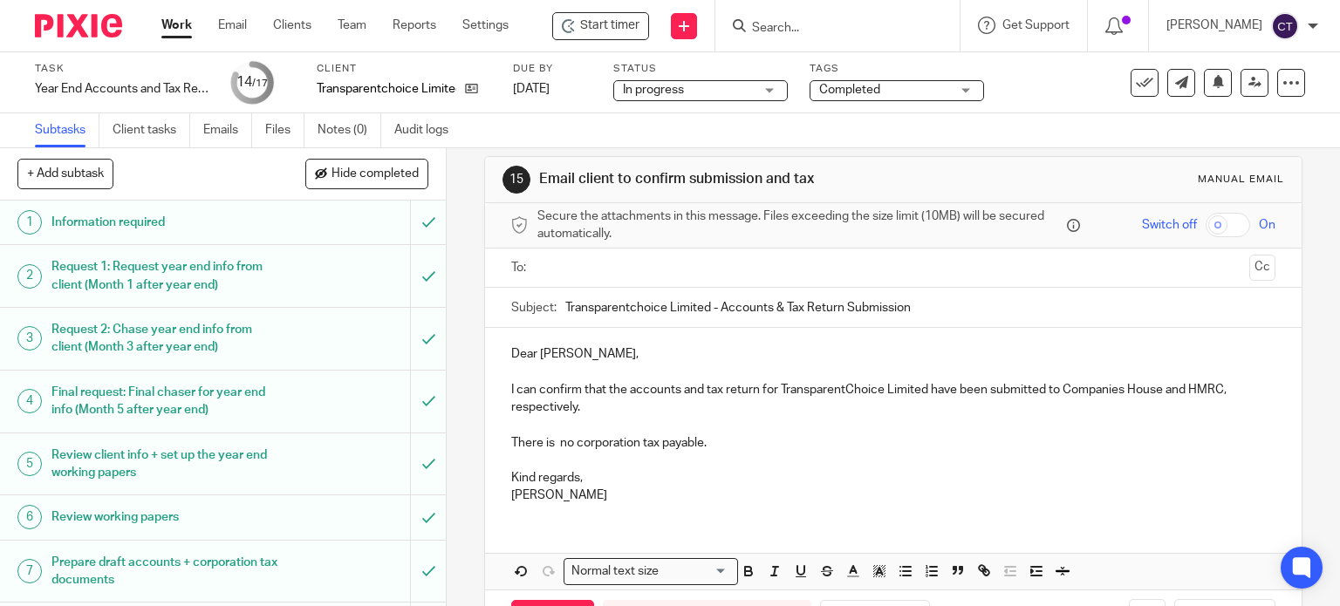
click at [546, 474] on p "Kind regards," at bounding box center [893, 477] width 765 height 17
click at [559, 265] on input "text" at bounding box center [893, 268] width 699 height 20
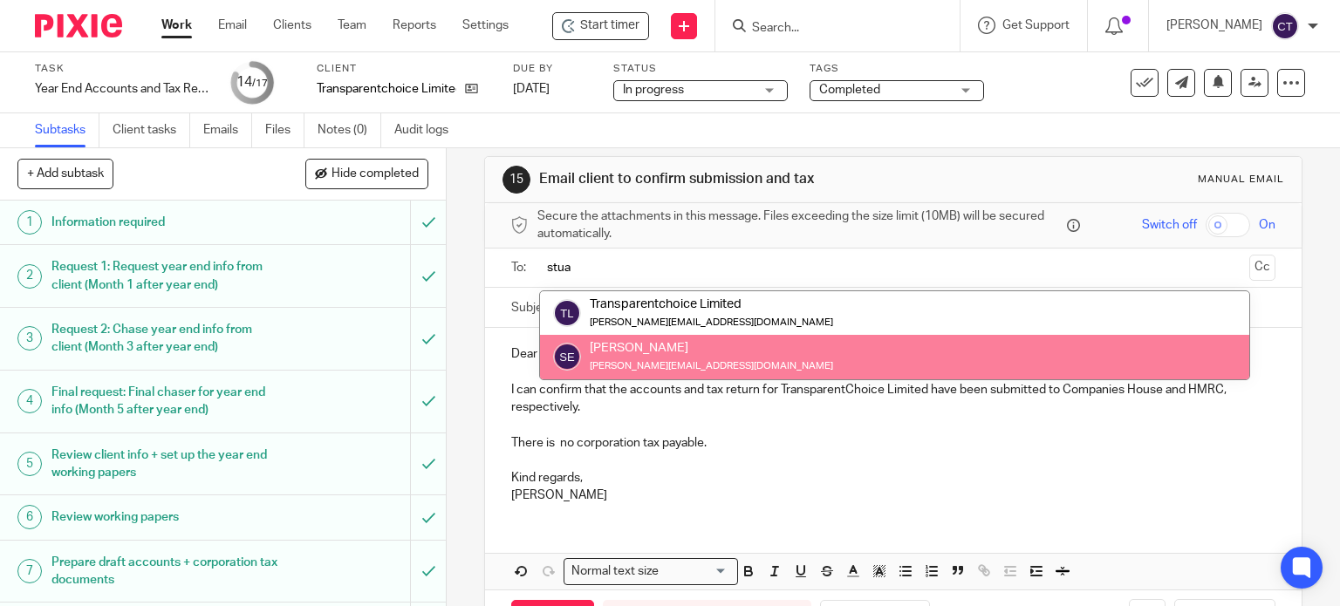
type input "stua"
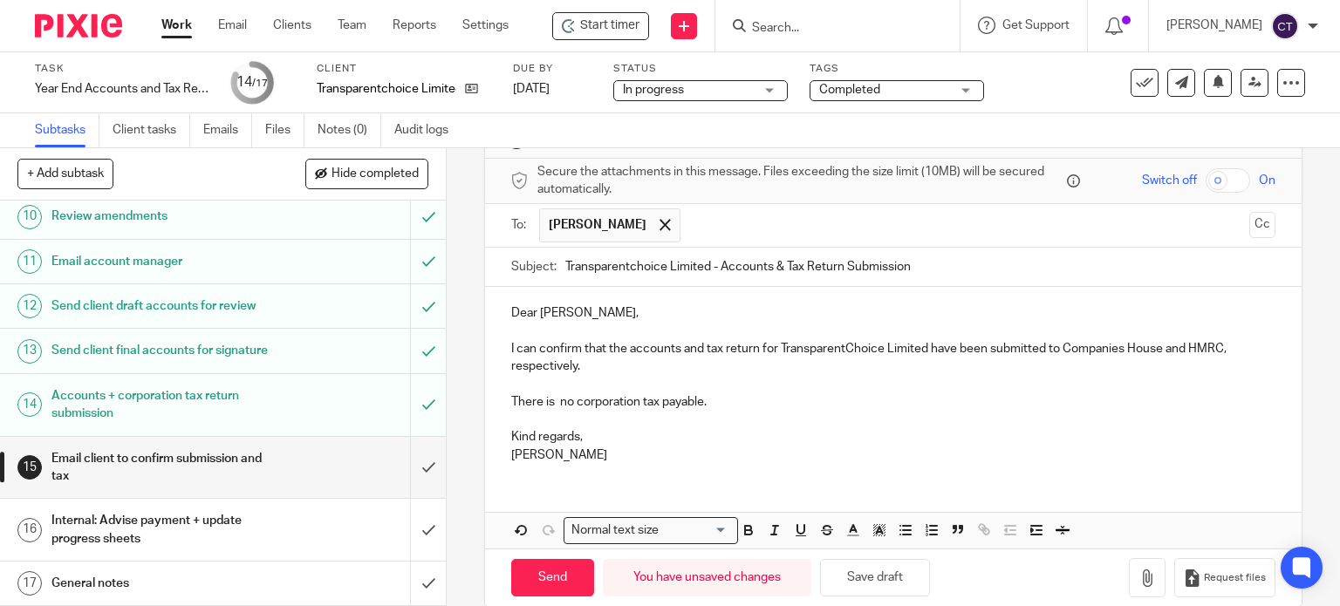
scroll to position [87, 0]
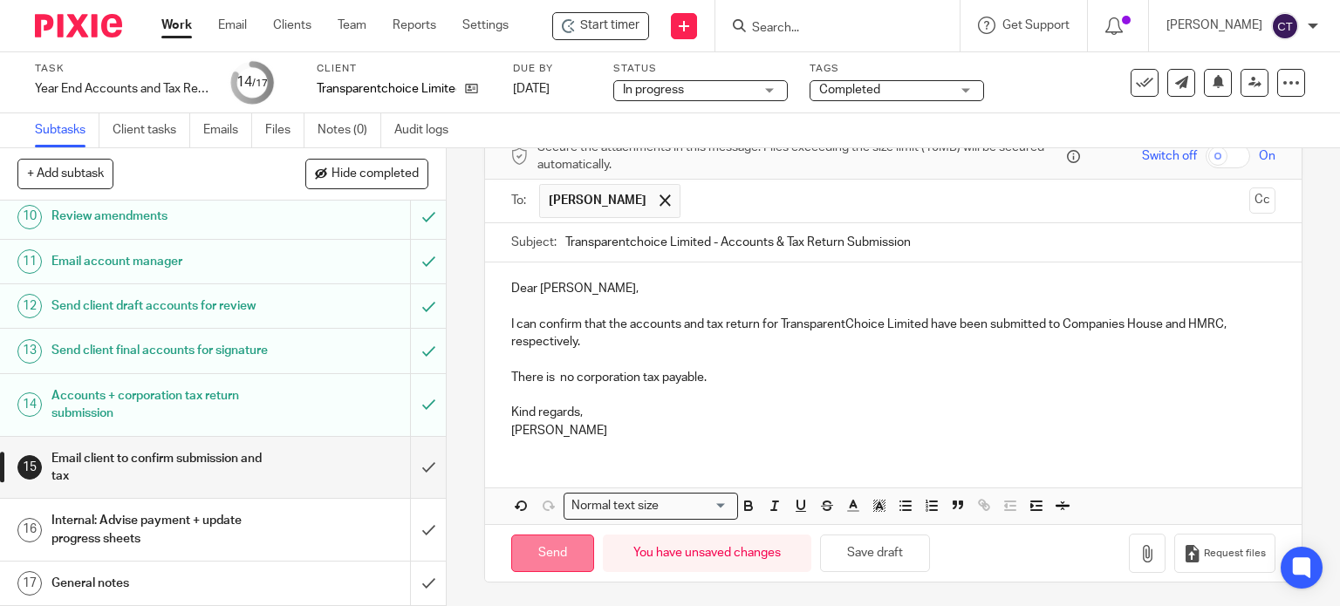
click at [563, 544] on input "Send" at bounding box center [552, 554] width 83 height 38
type input "Sent"
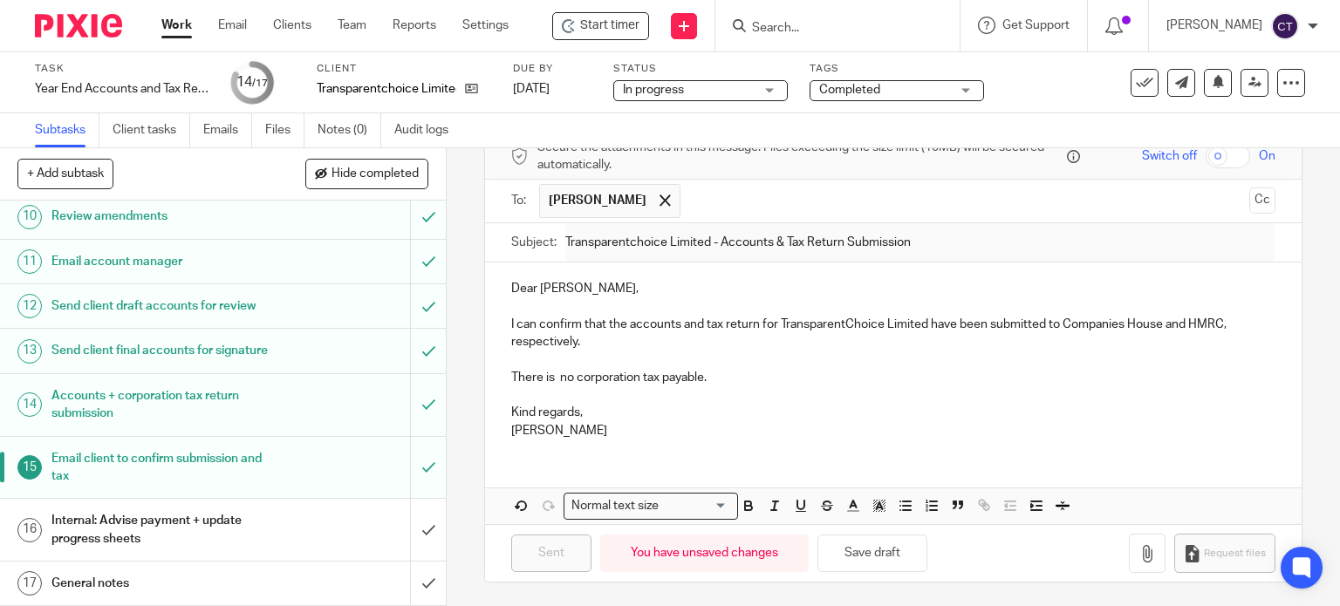
click at [186, 525] on h1 "Internal: Advise payment + update progress sheets" at bounding box center [165, 530] width 228 height 45
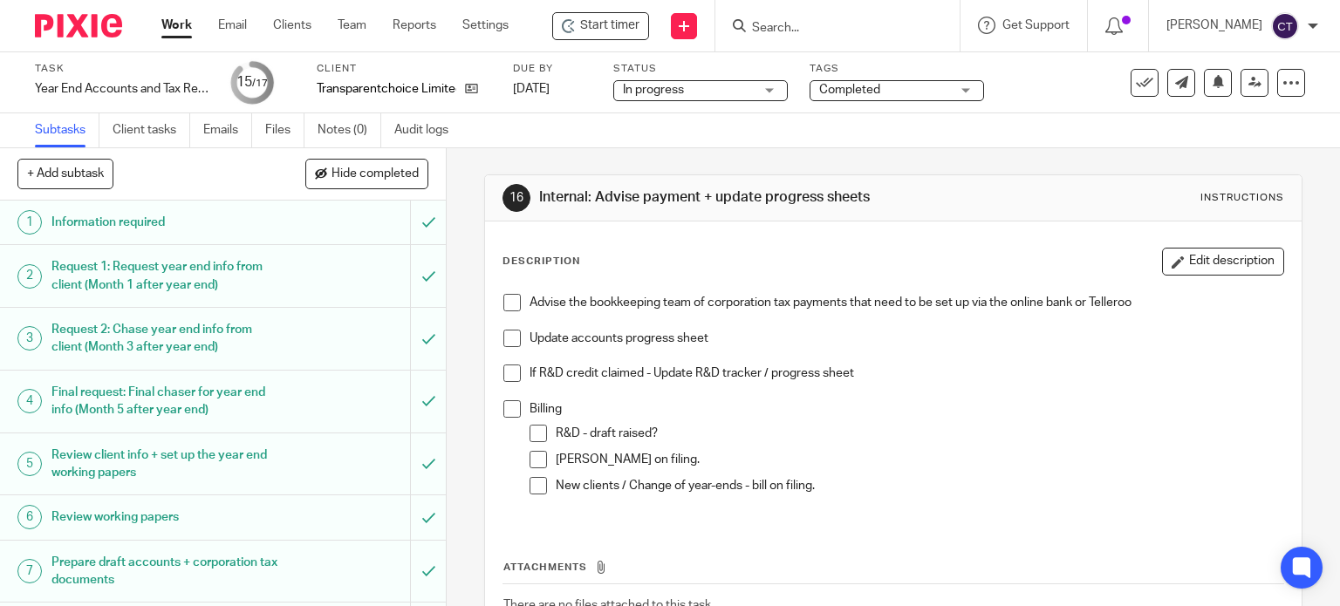
drag, startPoint x: 510, startPoint y: 297, endPoint x: 499, endPoint y: 336, distance: 40.6
click at [510, 299] on span at bounding box center [511, 302] width 17 height 17
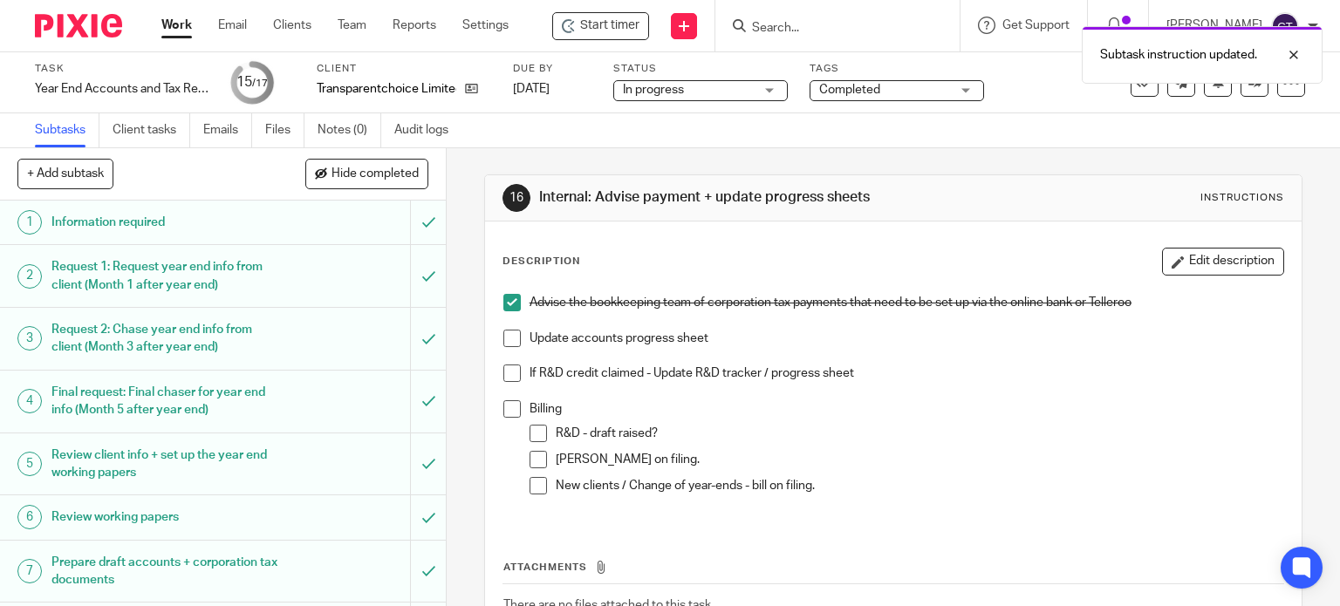
click at [503, 339] on span at bounding box center [511, 338] width 17 height 17
click at [509, 366] on span at bounding box center [511, 373] width 17 height 17
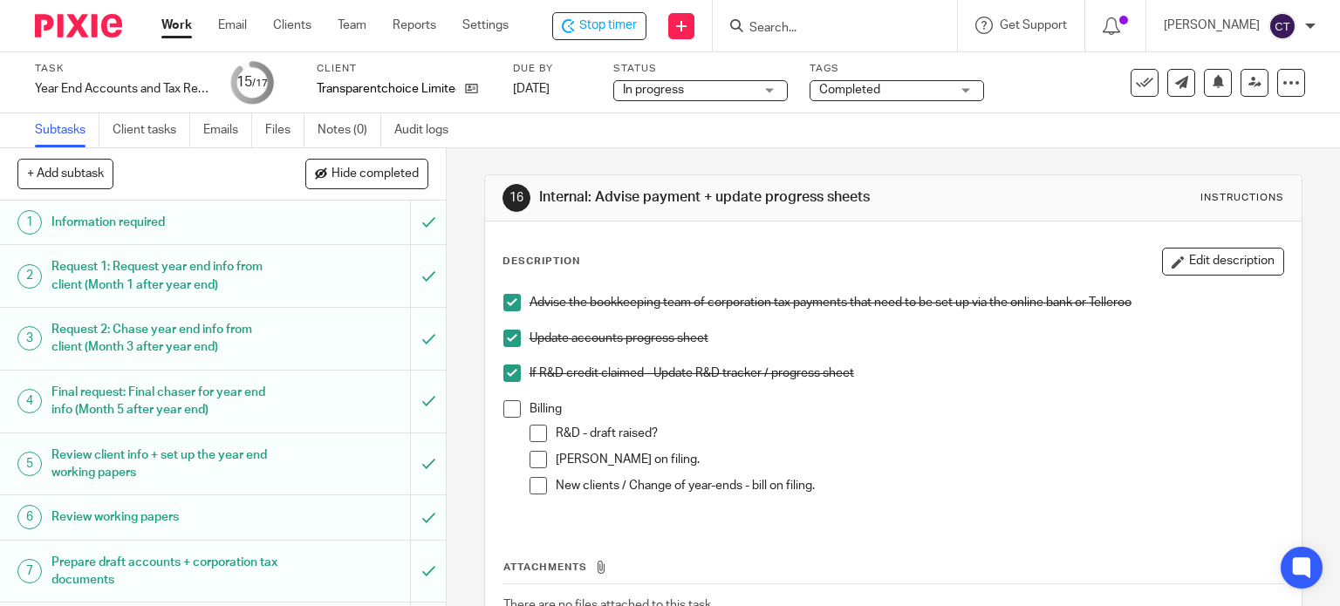
click at [503, 407] on span at bounding box center [511, 409] width 17 height 17
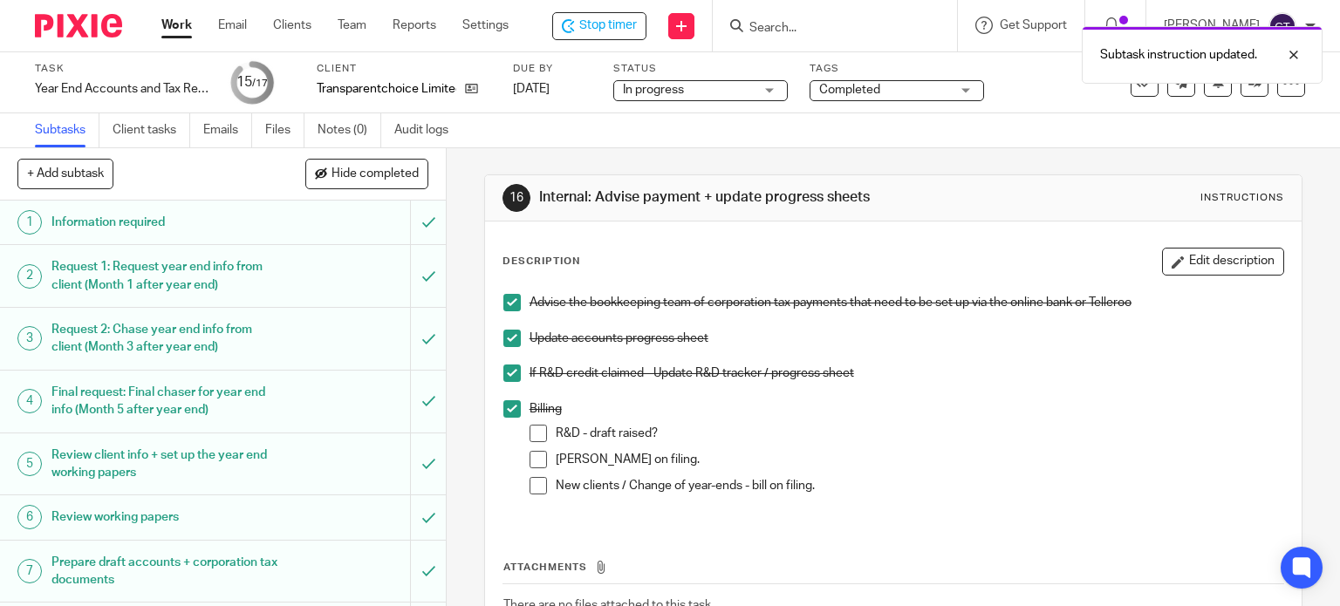
click at [544, 465] on li "FV - bill on filing." at bounding box center [907, 464] width 755 height 26
click at [536, 456] on span at bounding box center [538, 459] width 17 height 17
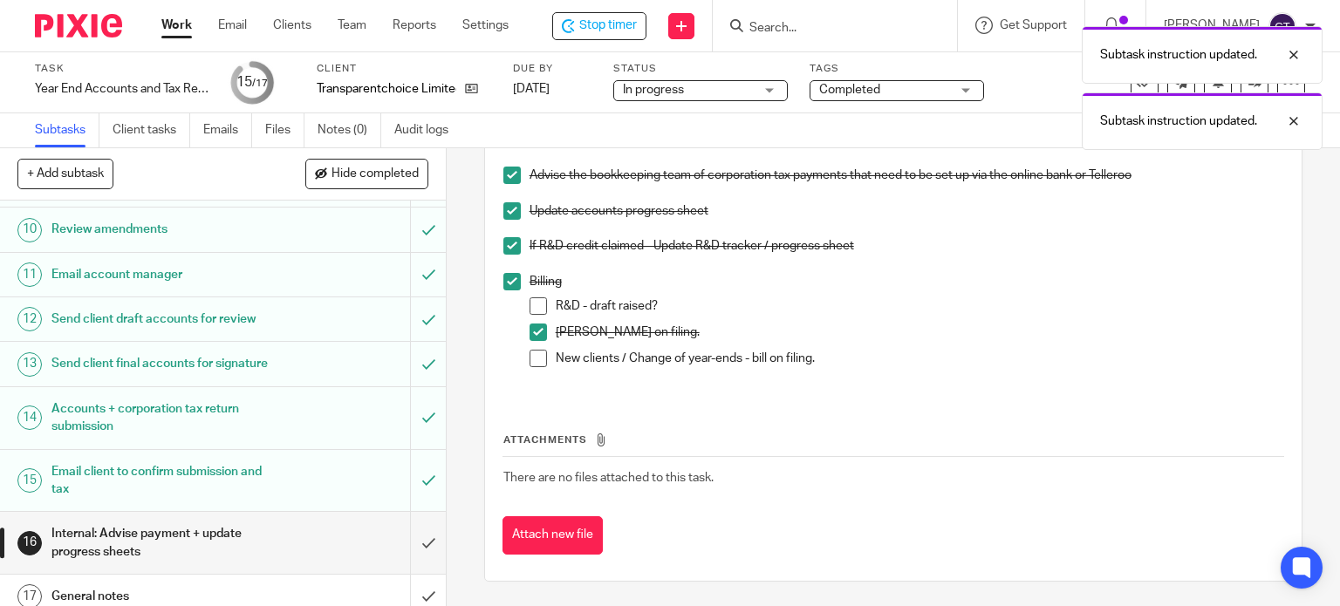
scroll to position [548, 0]
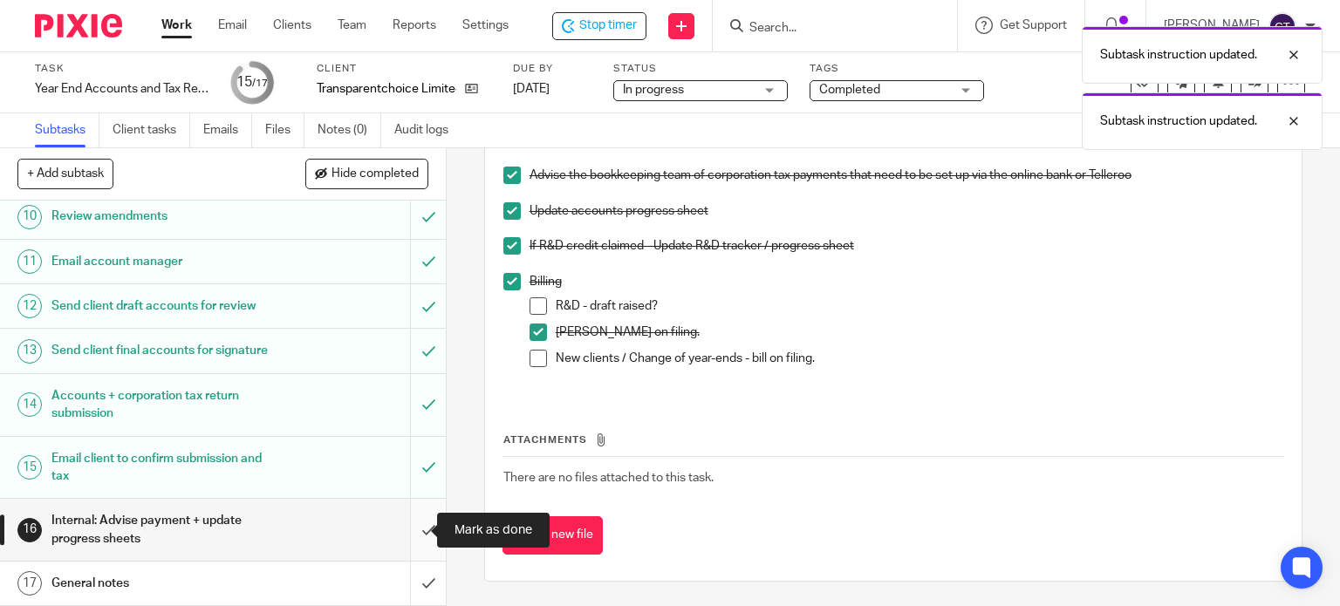
click at [412, 522] on input "submit" at bounding box center [223, 530] width 446 height 62
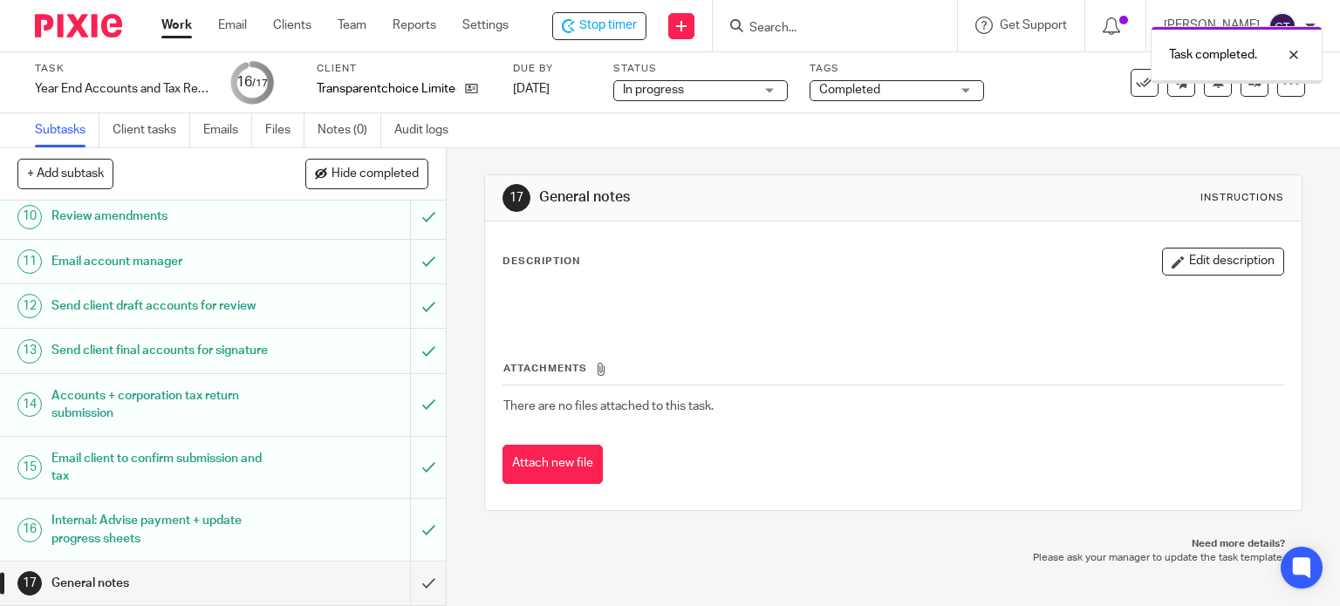
scroll to position [548, 0]
click at [406, 586] on input "submit" at bounding box center [223, 584] width 446 height 44
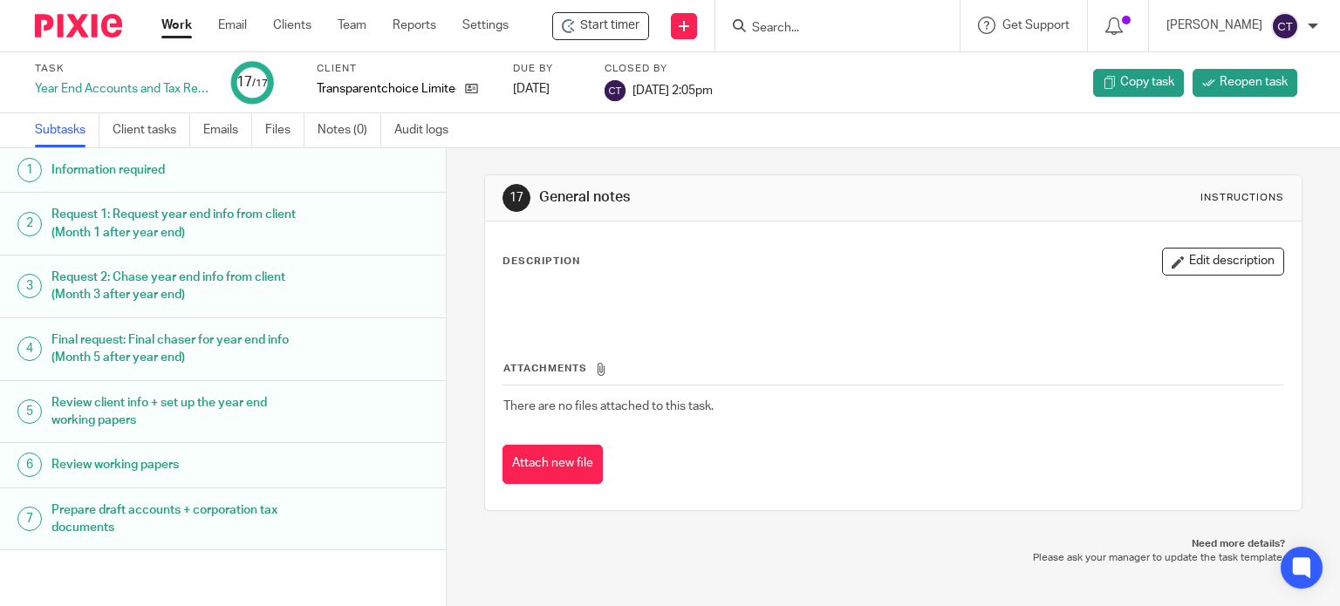
click at [766, 32] on input "Search" at bounding box center [828, 29] width 157 height 16
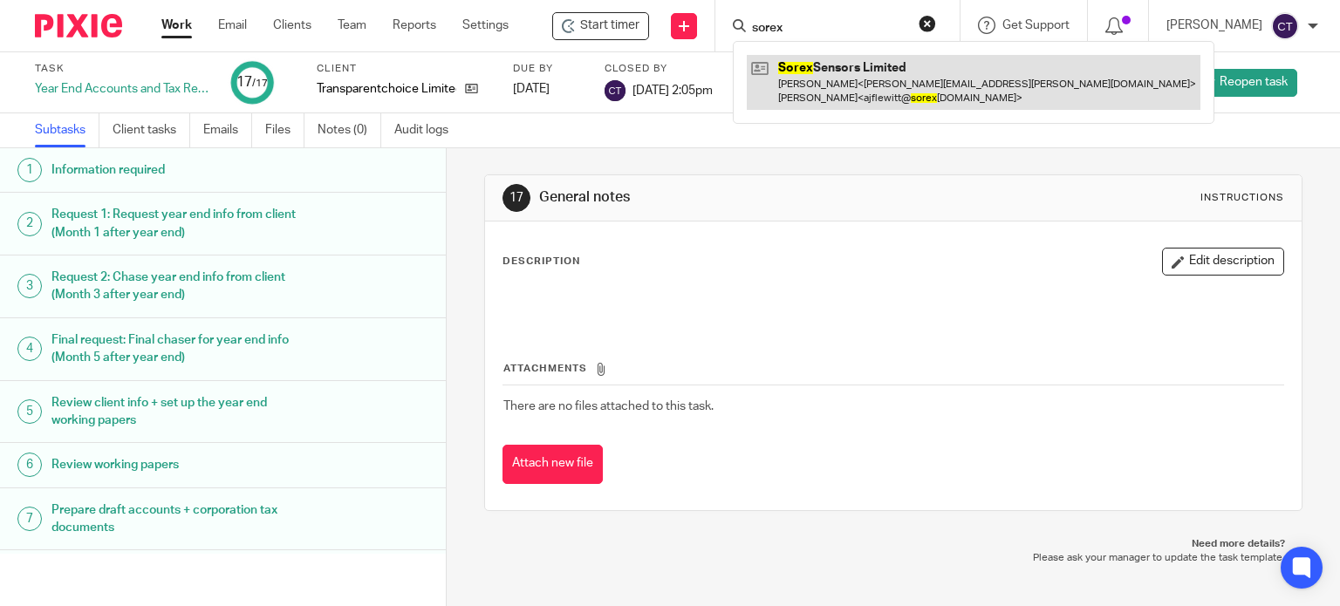
type input "sorex"
click at [835, 85] on link at bounding box center [974, 82] width 454 height 54
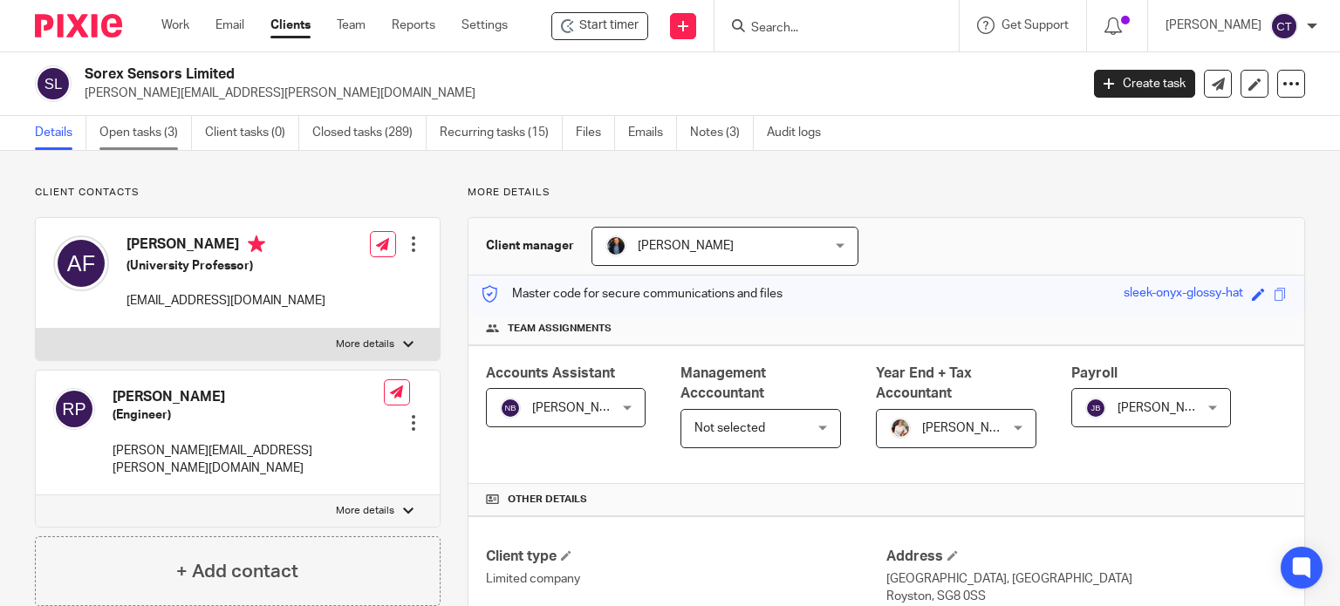
click at [120, 135] on link "Open tasks (3)" at bounding box center [145, 133] width 92 height 34
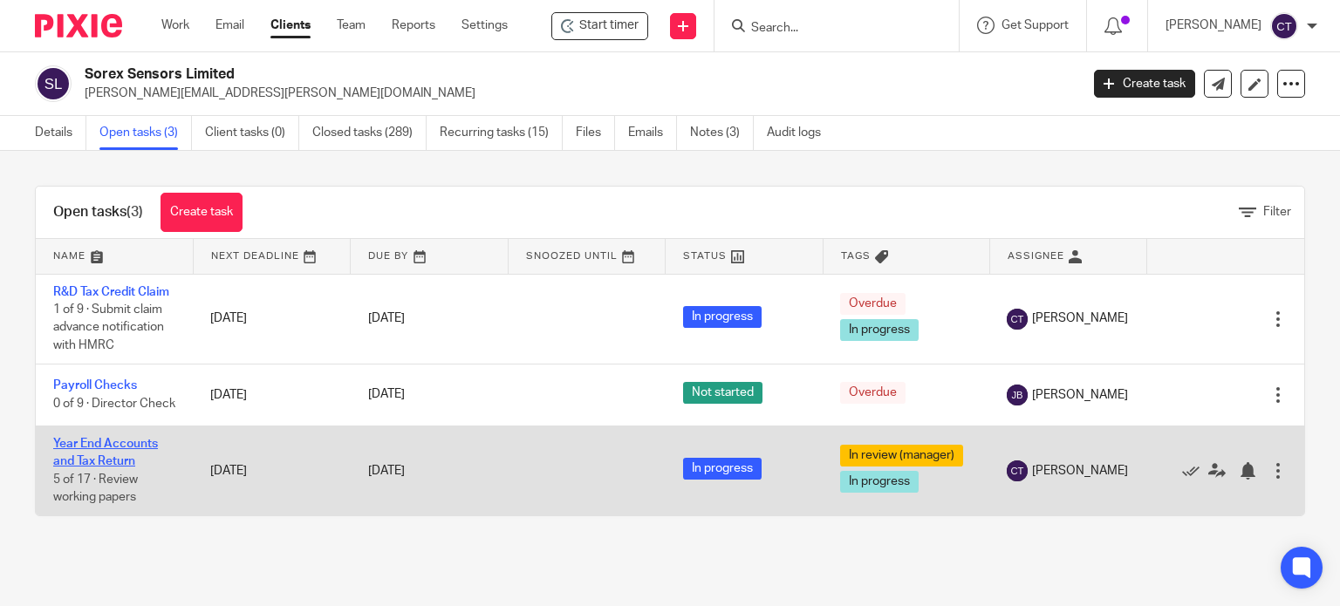
click at [101, 468] on link "Year End Accounts and Tax Return" at bounding box center [105, 453] width 105 height 30
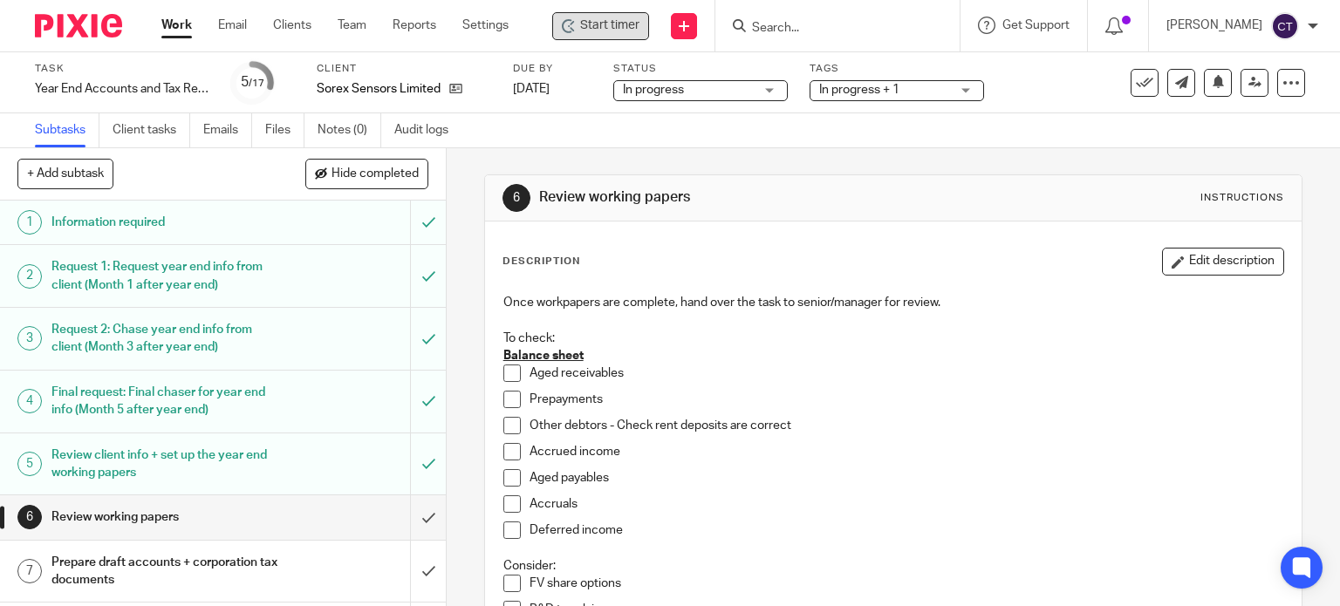
click at [576, 31] on icon at bounding box center [569, 26] width 14 height 14
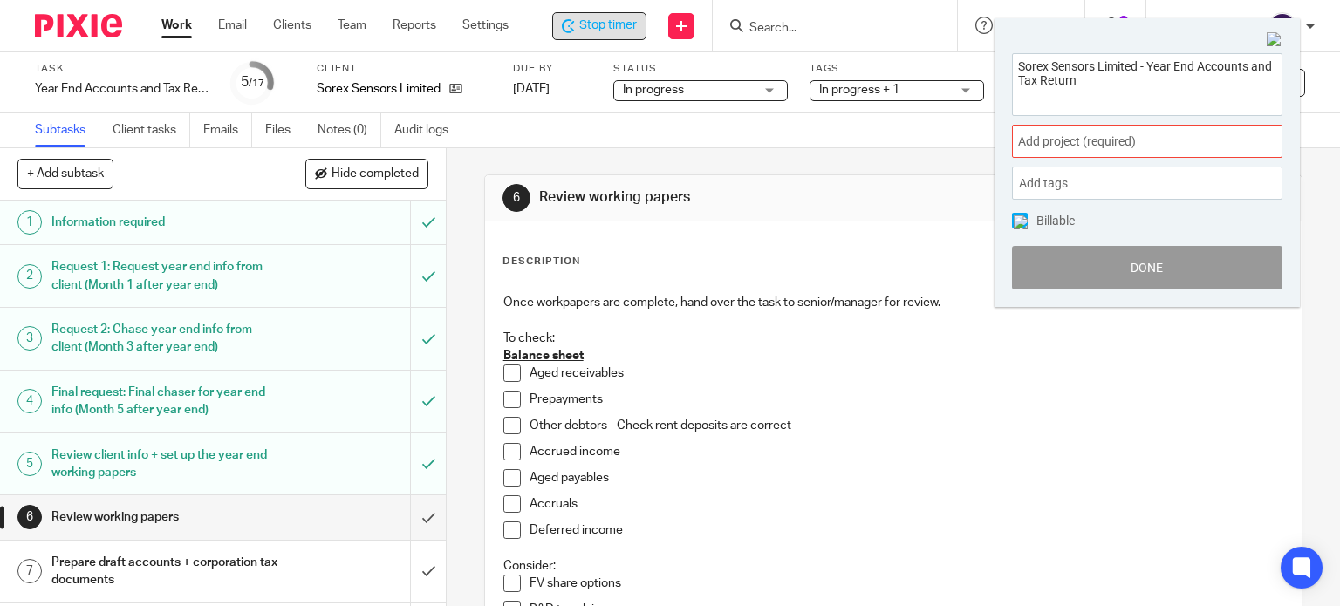
click at [1029, 139] on span "Add project (required) :" at bounding box center [1128, 142] width 220 height 18
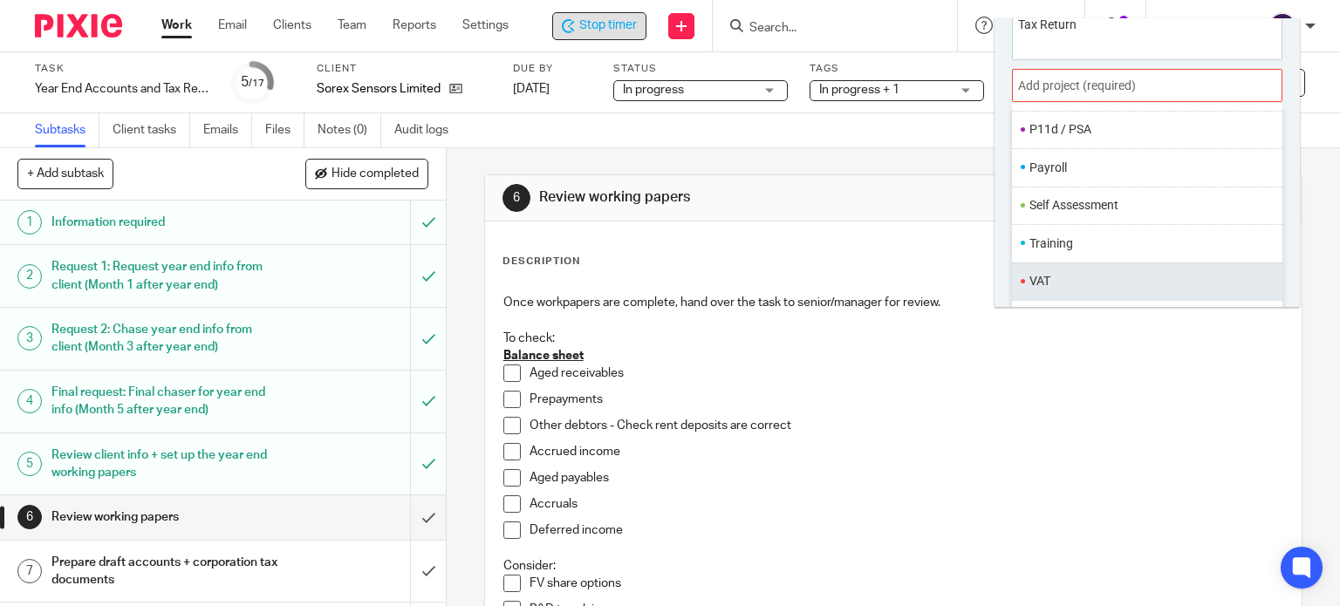
scroll to position [86, 0]
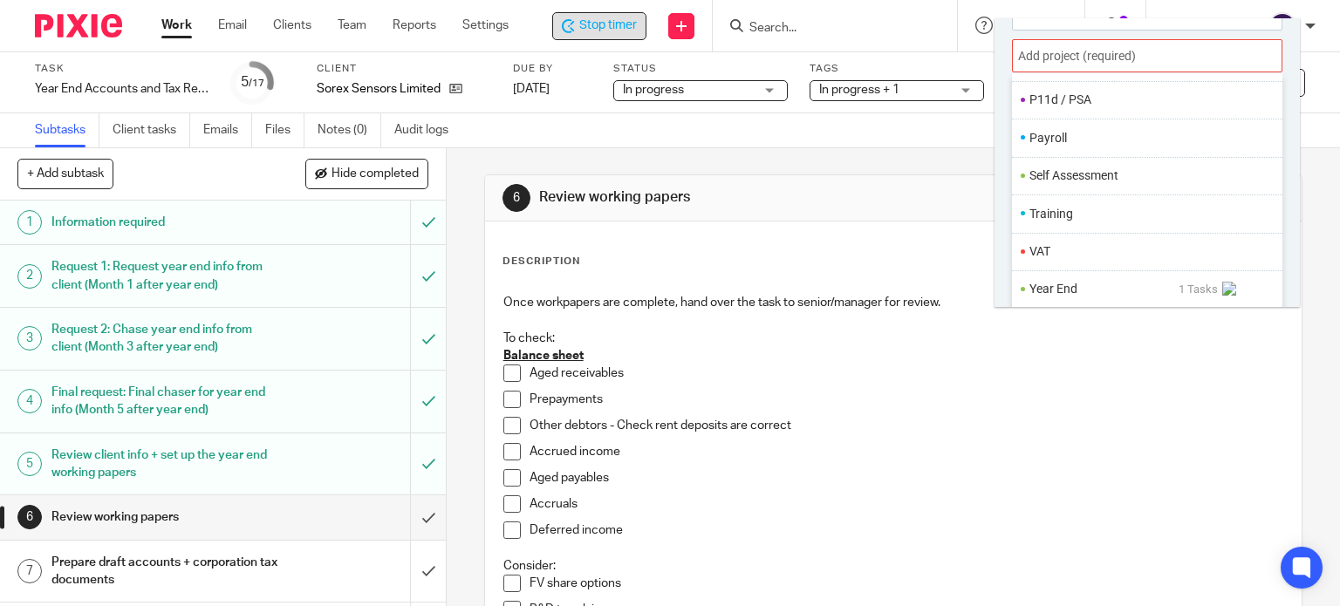
click at [1076, 284] on li "Year End" at bounding box center [1104, 289] width 149 height 18
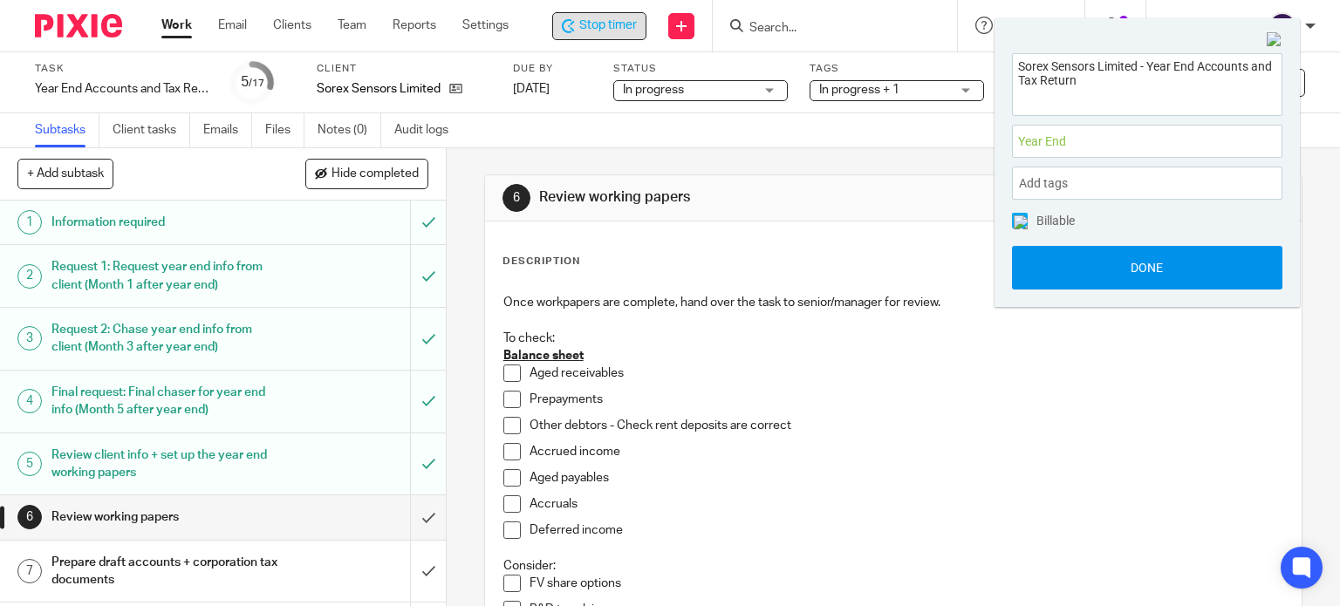
scroll to position [0, 0]
click at [1074, 273] on button "Done" at bounding box center [1147, 268] width 271 height 44
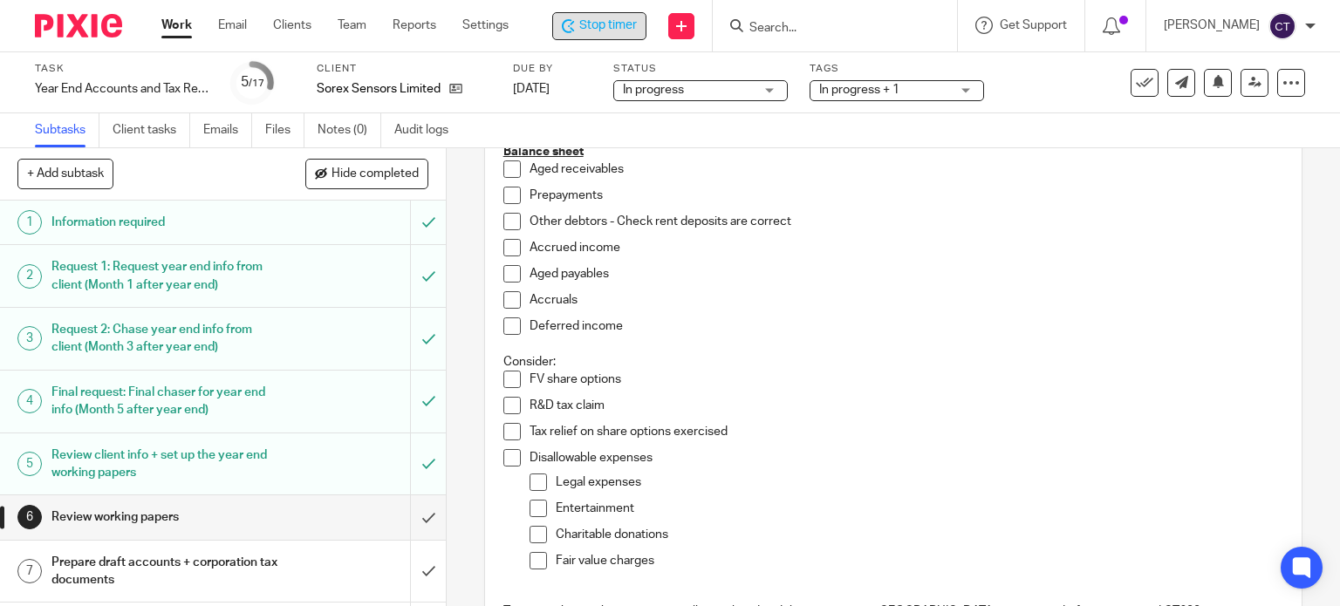
scroll to position [175, 0]
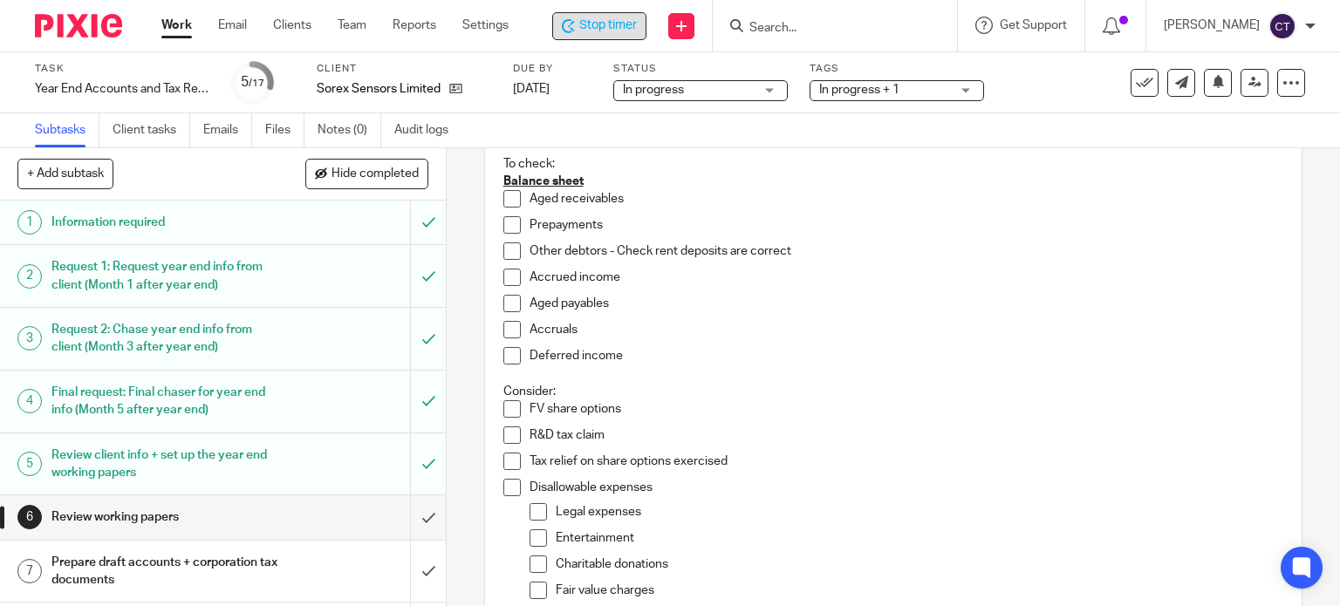
click at [512, 196] on span at bounding box center [511, 198] width 17 height 17
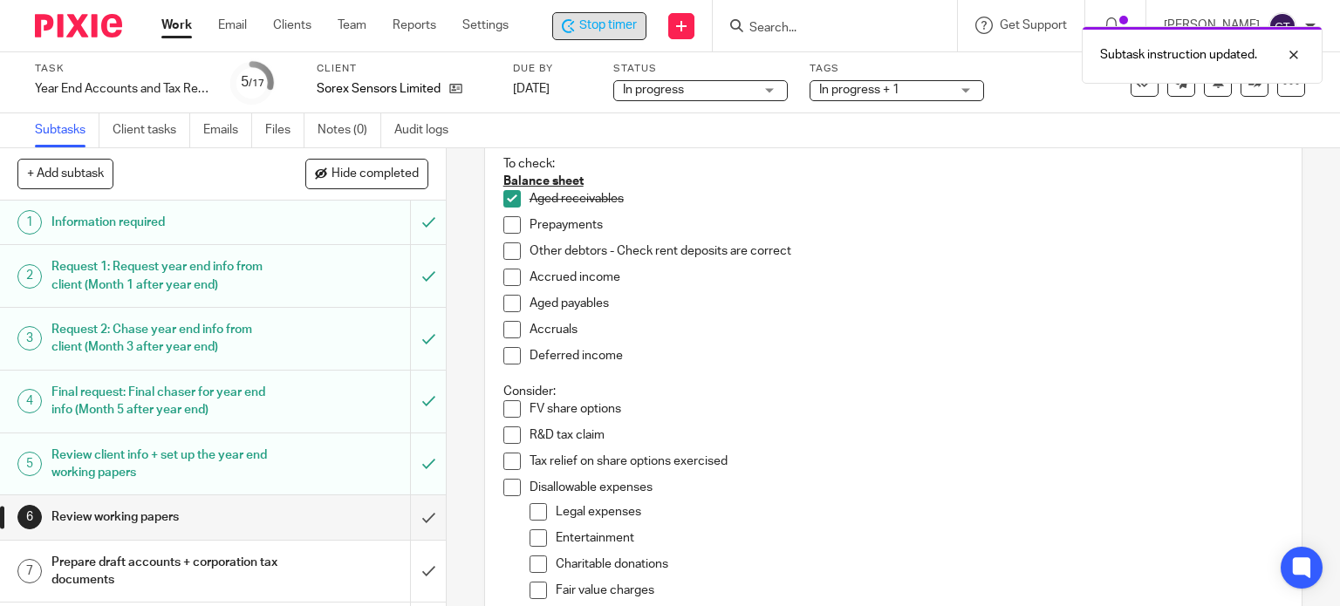
drag, startPoint x: 510, startPoint y: 250, endPoint x: 504, endPoint y: 233, distance: 18.5
click at [509, 249] on span at bounding box center [511, 251] width 17 height 17
click at [504, 223] on span at bounding box center [511, 224] width 17 height 17
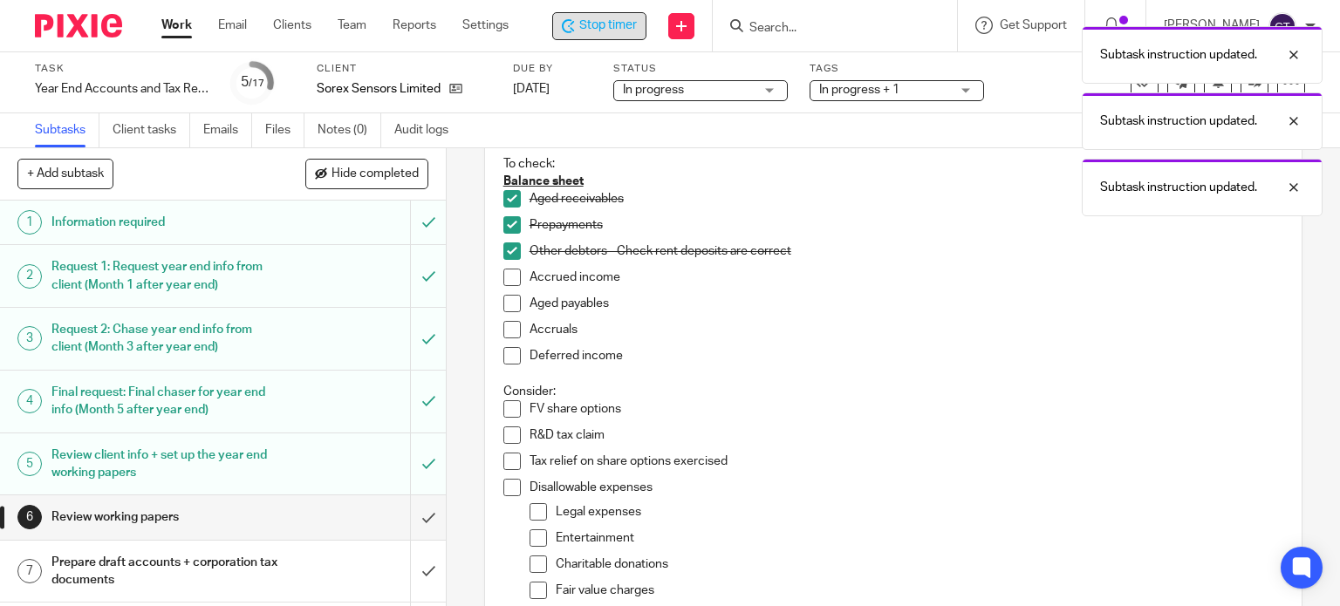
drag, startPoint x: 504, startPoint y: 278, endPoint x: 504, endPoint y: 295, distance: 16.6
click at [504, 280] on span at bounding box center [511, 277] width 17 height 17
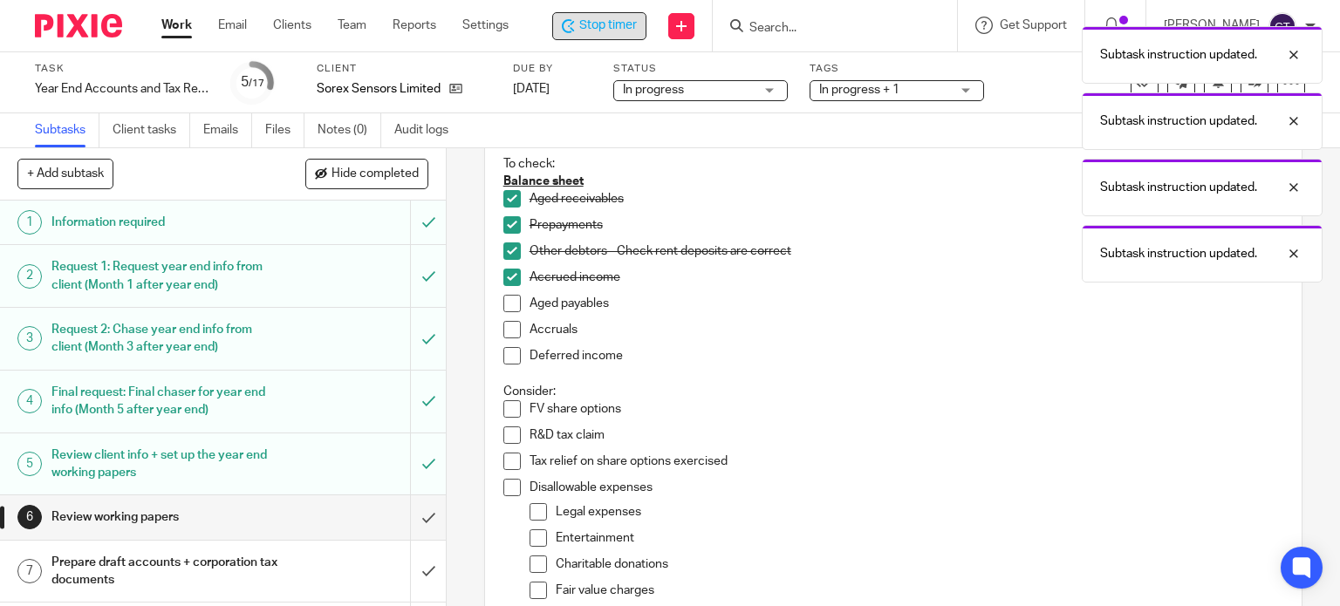
click at [504, 299] on span at bounding box center [511, 303] width 17 height 17
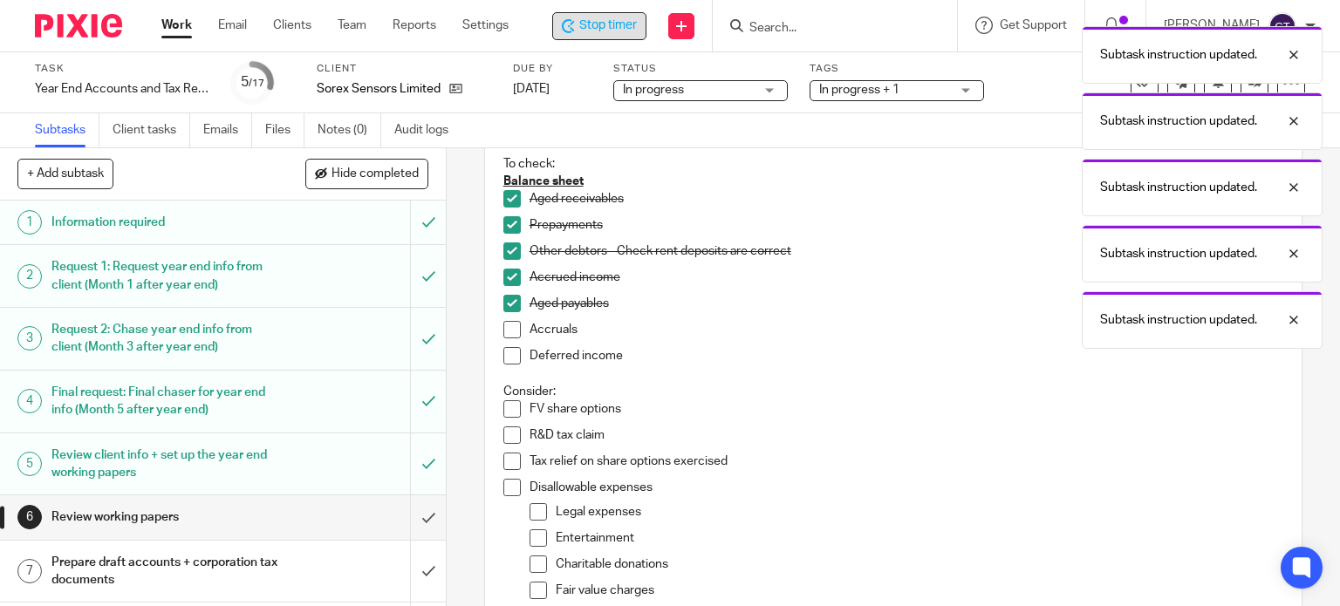
click at [511, 327] on span at bounding box center [511, 329] width 17 height 17
click at [507, 353] on span at bounding box center [511, 355] width 17 height 17
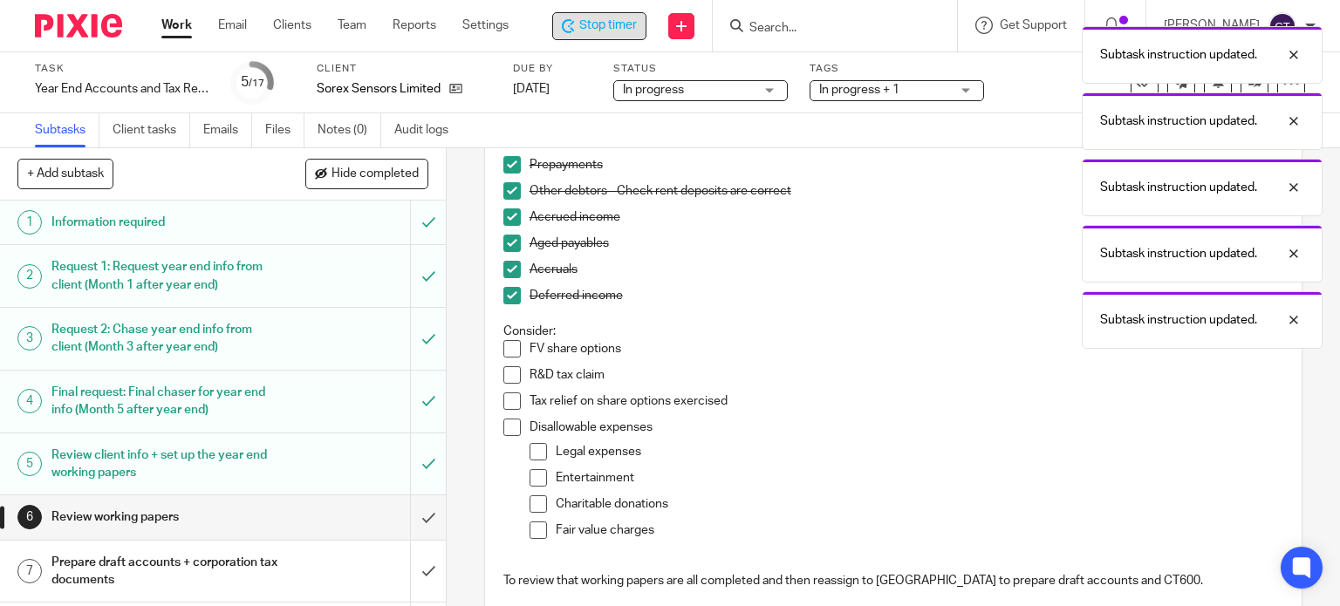
scroll to position [262, 0]
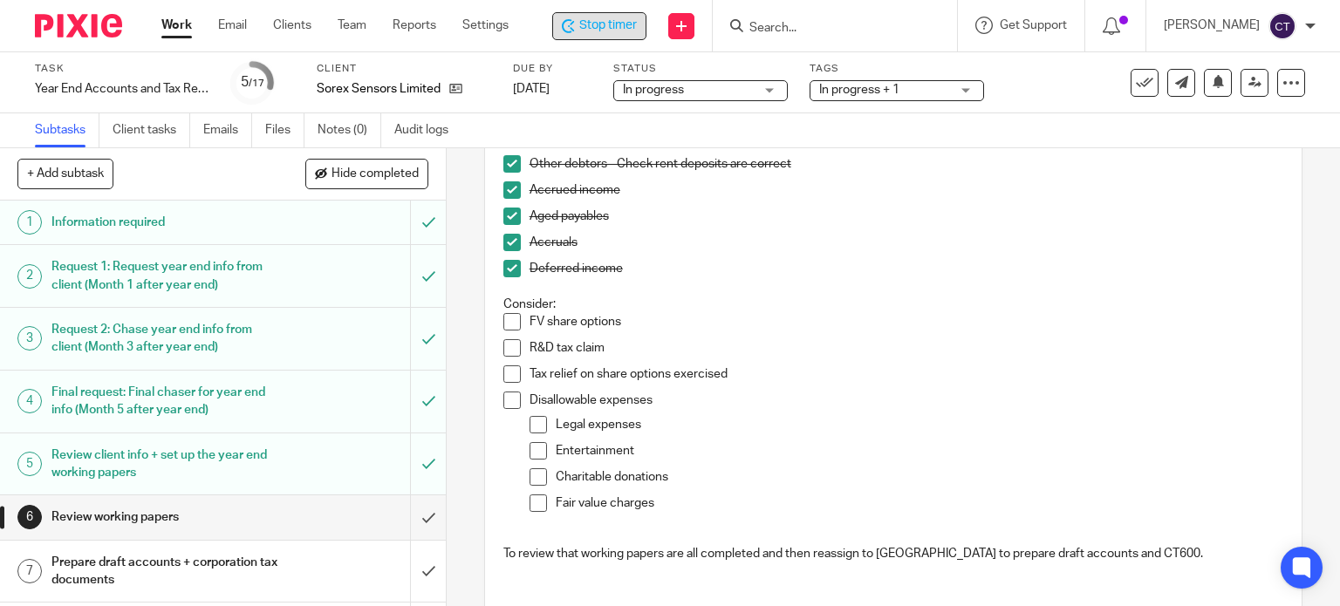
click at [507, 392] on span at bounding box center [511, 400] width 17 height 17
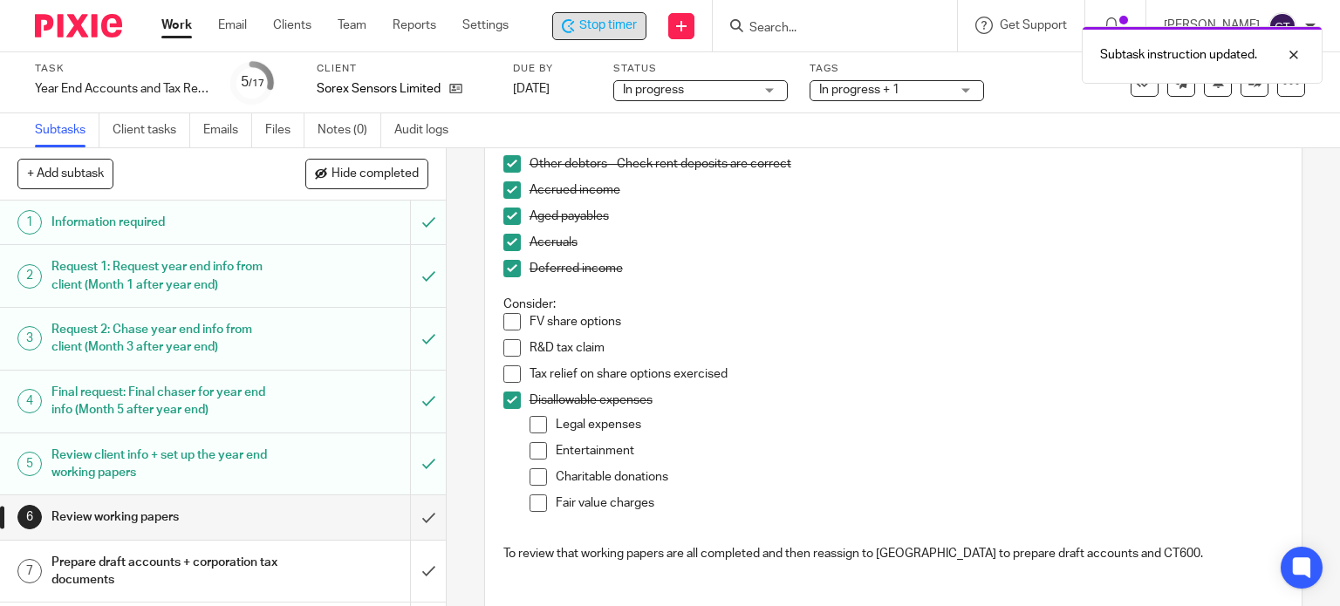
click at [513, 316] on span at bounding box center [511, 321] width 17 height 17
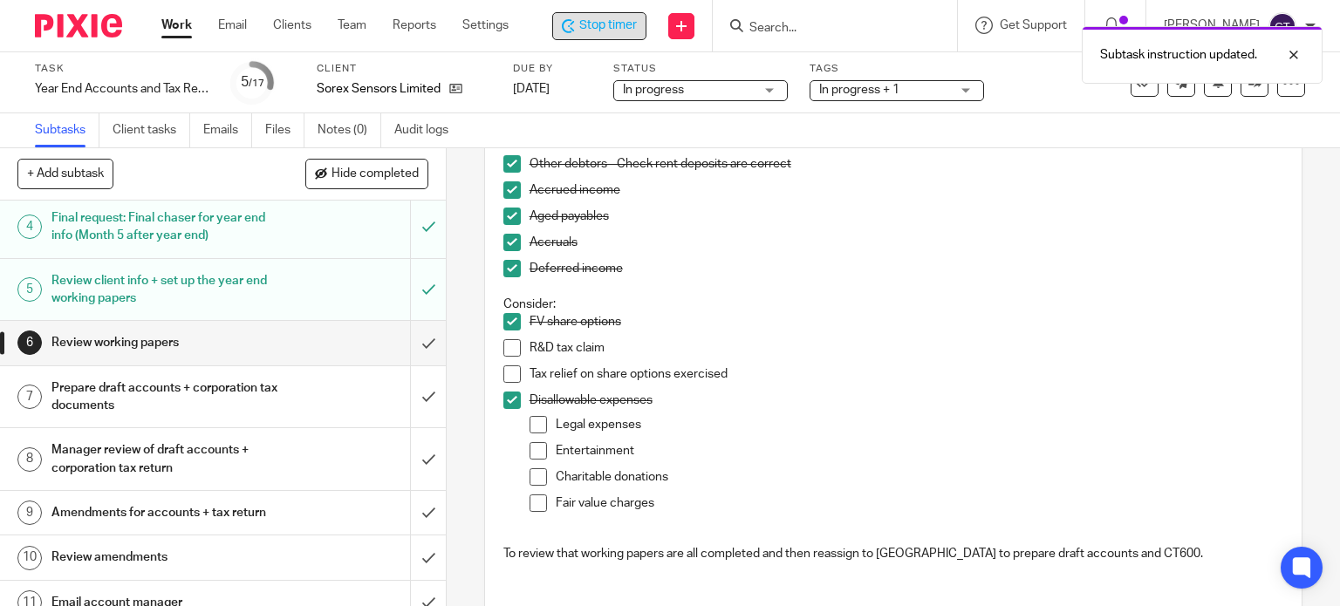
click at [512, 322] on span at bounding box center [511, 321] width 17 height 17
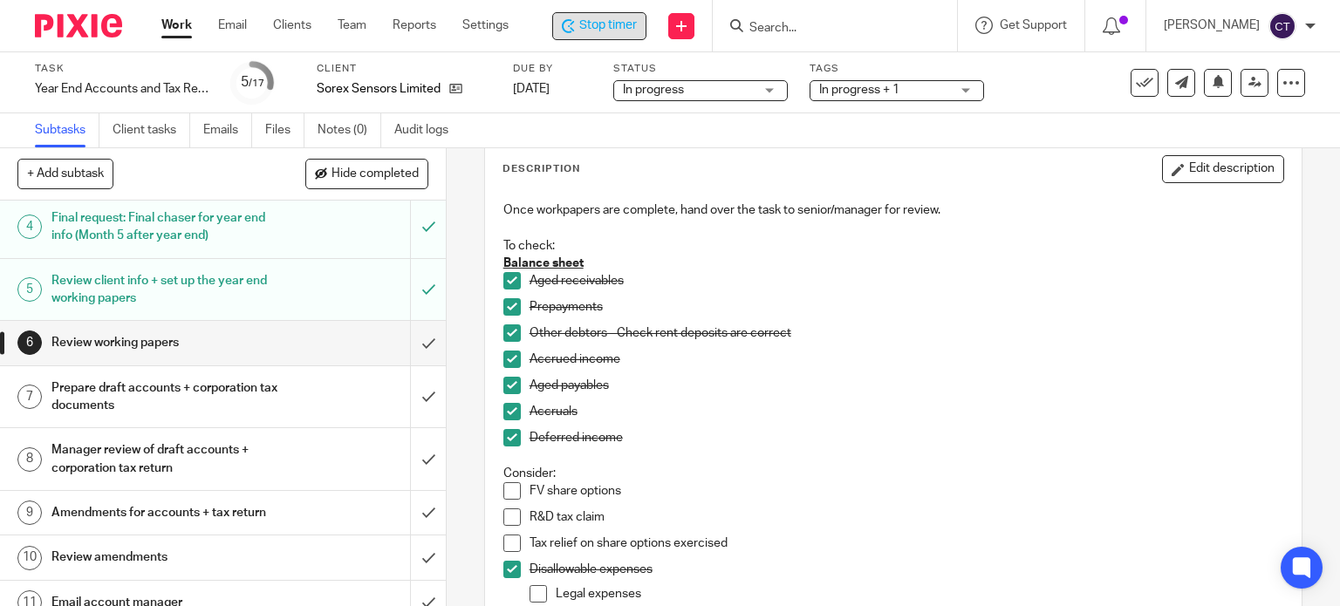
scroll to position [0, 0]
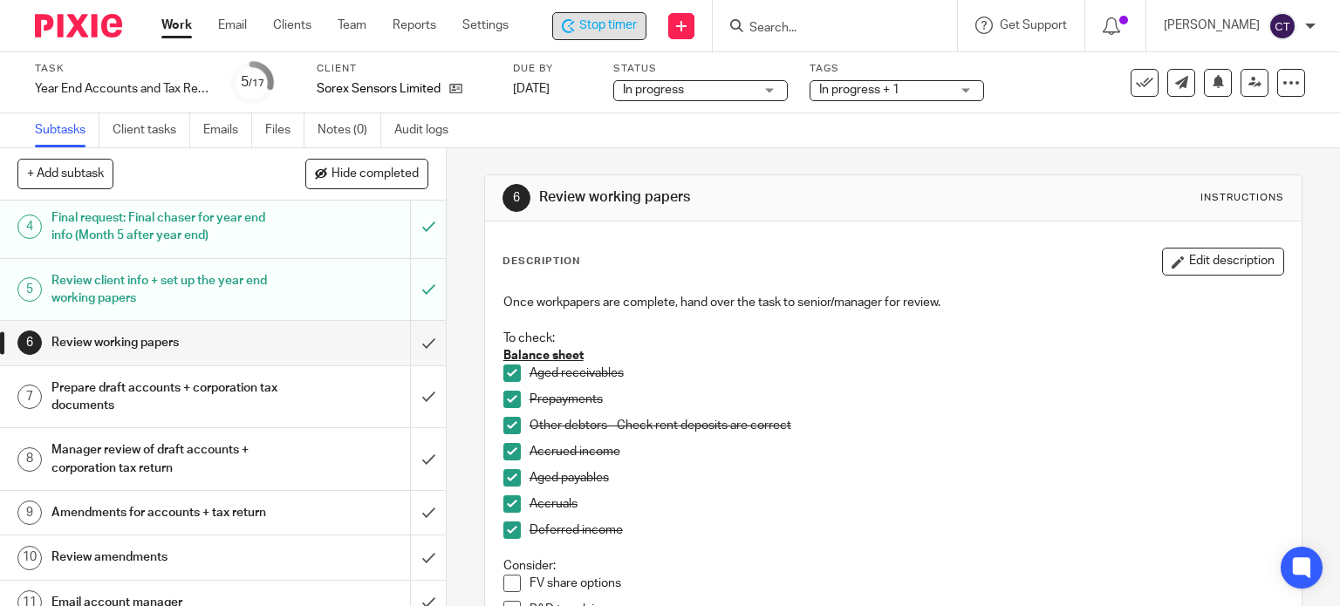
drag, startPoint x: 1208, startPoint y: 263, endPoint x: 1204, endPoint y: 274, distance: 11.9
click at [1209, 264] on button "Edit description" at bounding box center [1223, 262] width 122 height 28
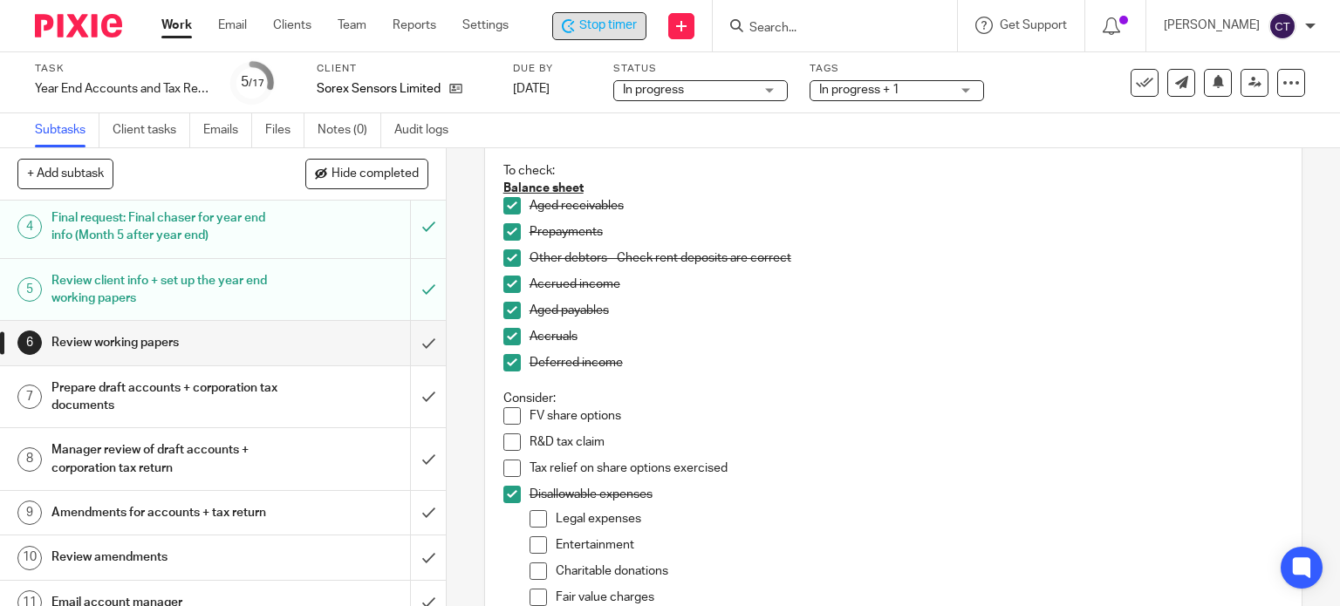
scroll to position [262, 0]
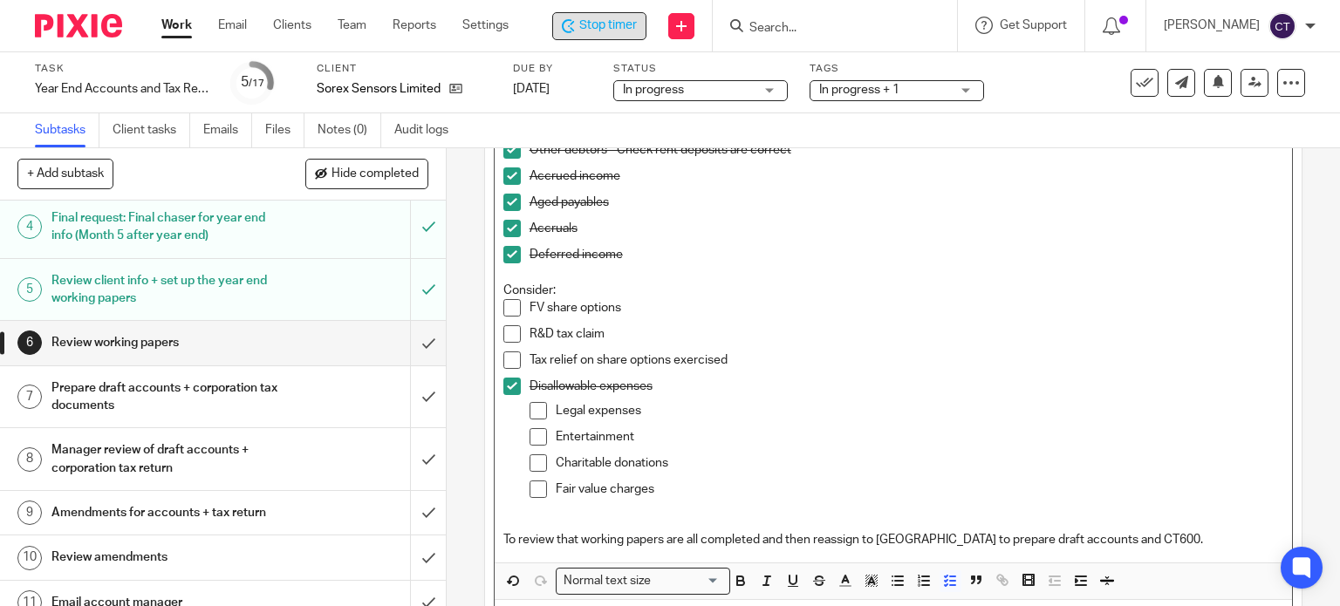
click at [656, 307] on p "FV share options" at bounding box center [907, 307] width 755 height 17
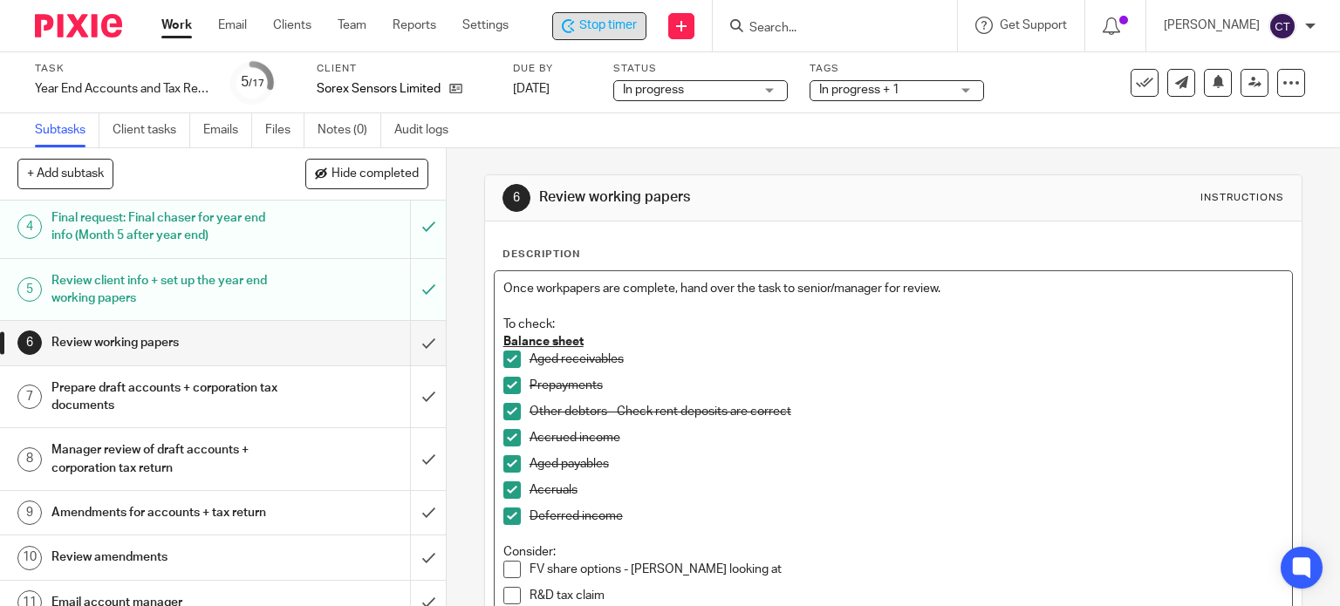
scroll to position [362, 0]
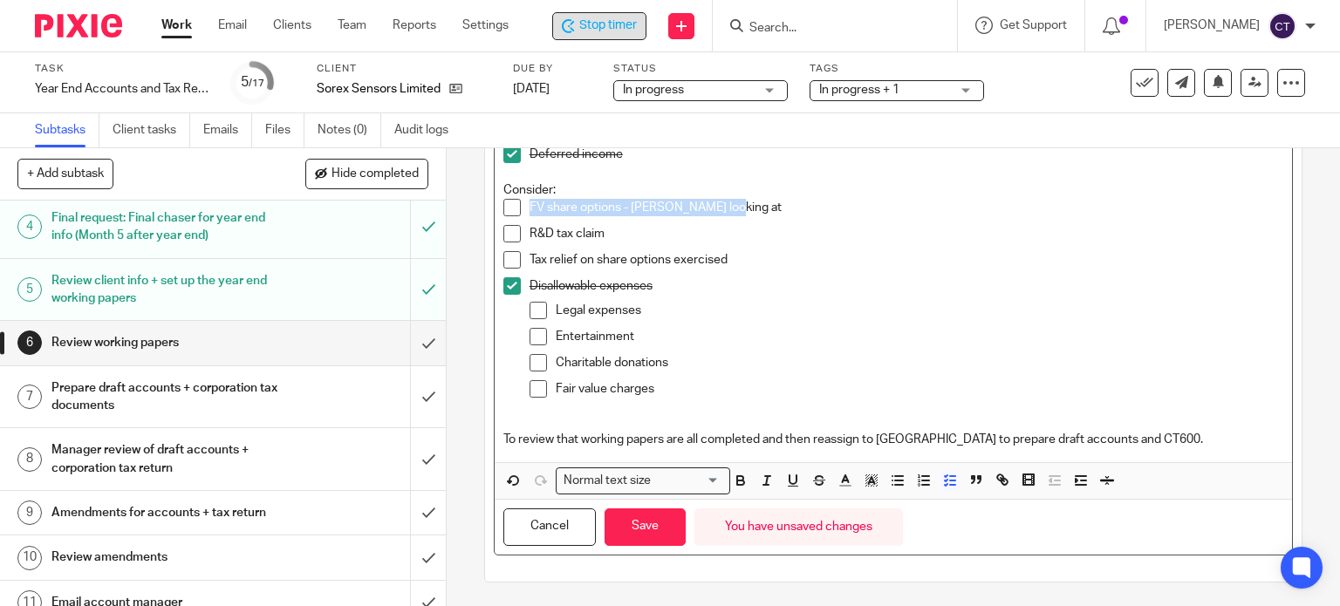
drag, startPoint x: 687, startPoint y: 209, endPoint x: 524, endPoint y: 208, distance: 162.3
click at [530, 208] on p "FV share options - Janice looking at" at bounding box center [907, 207] width 755 height 17
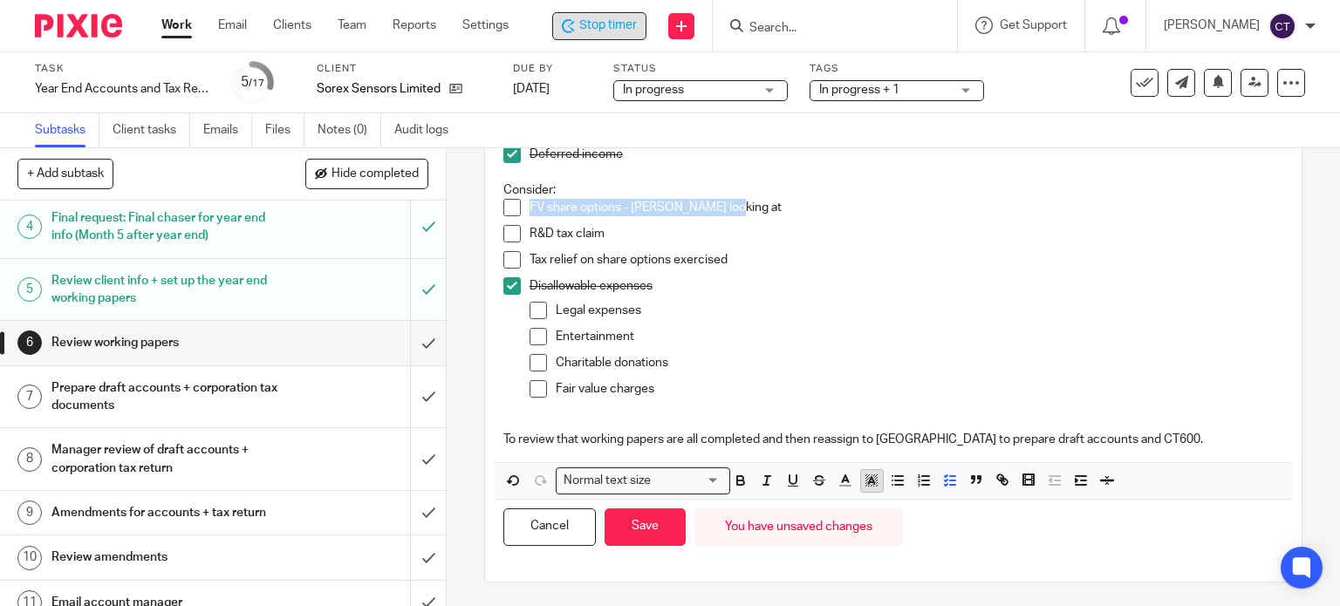
click at [869, 479] on icon "button" at bounding box center [872, 481] width 16 height 16
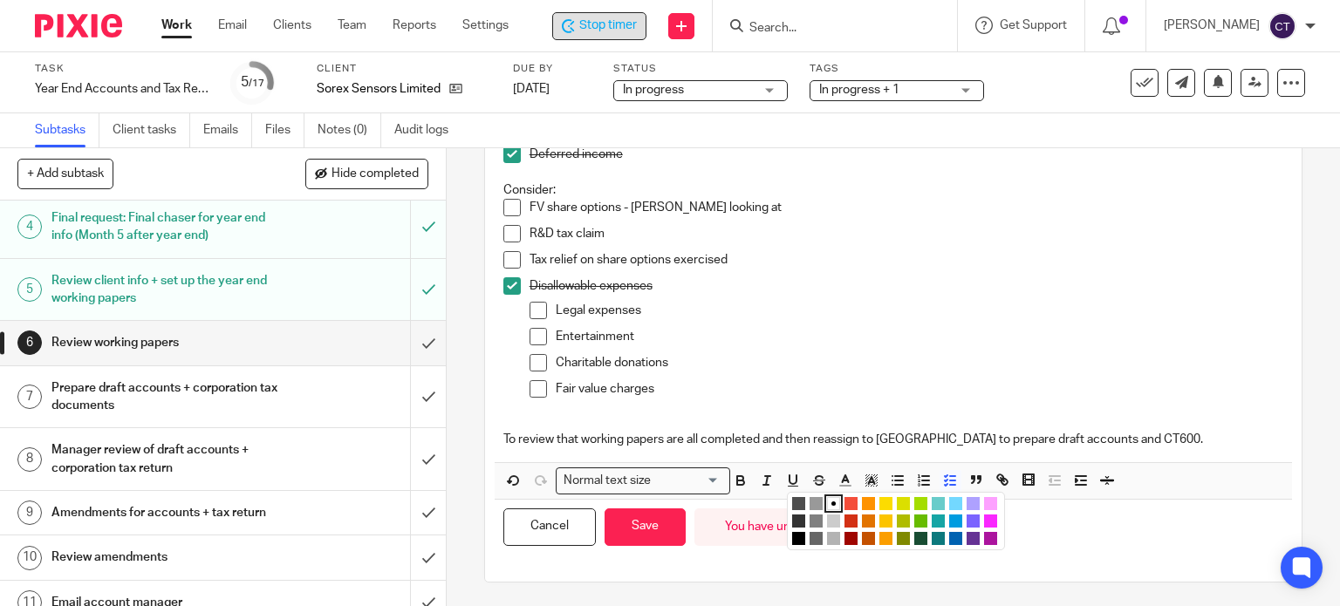
click at [883, 497] on li "color:#FCDC00" at bounding box center [886, 503] width 13 height 13
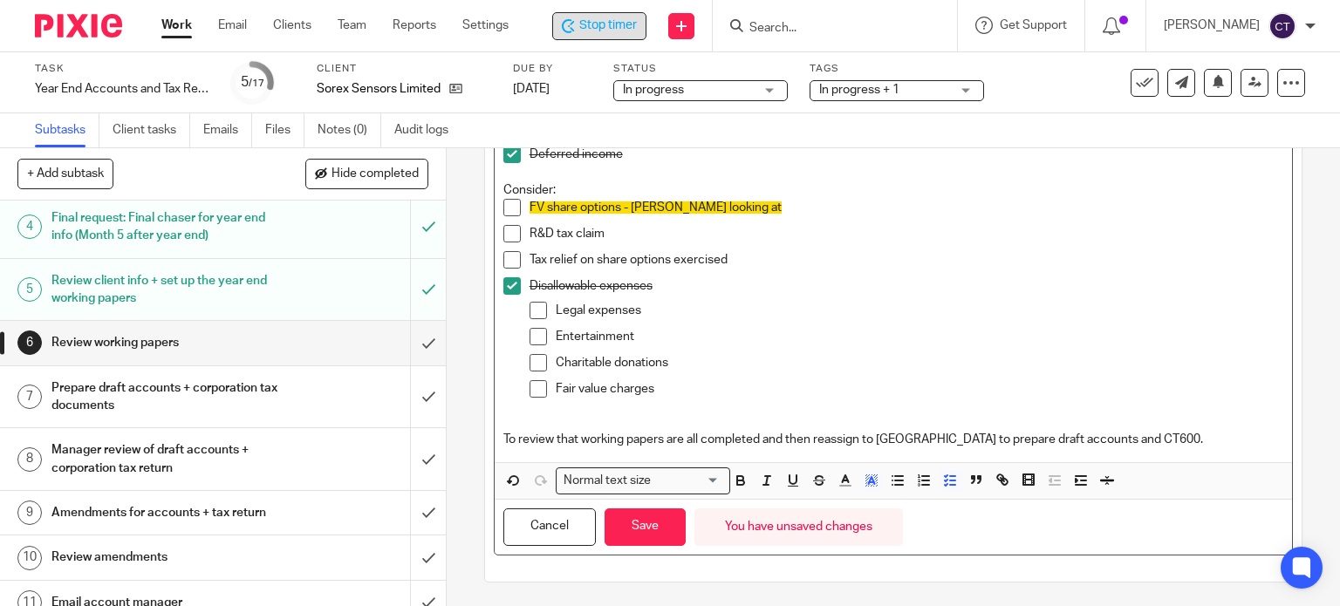
click at [818, 271] on div "Tax relief on share options exercised" at bounding box center [907, 264] width 755 height 26
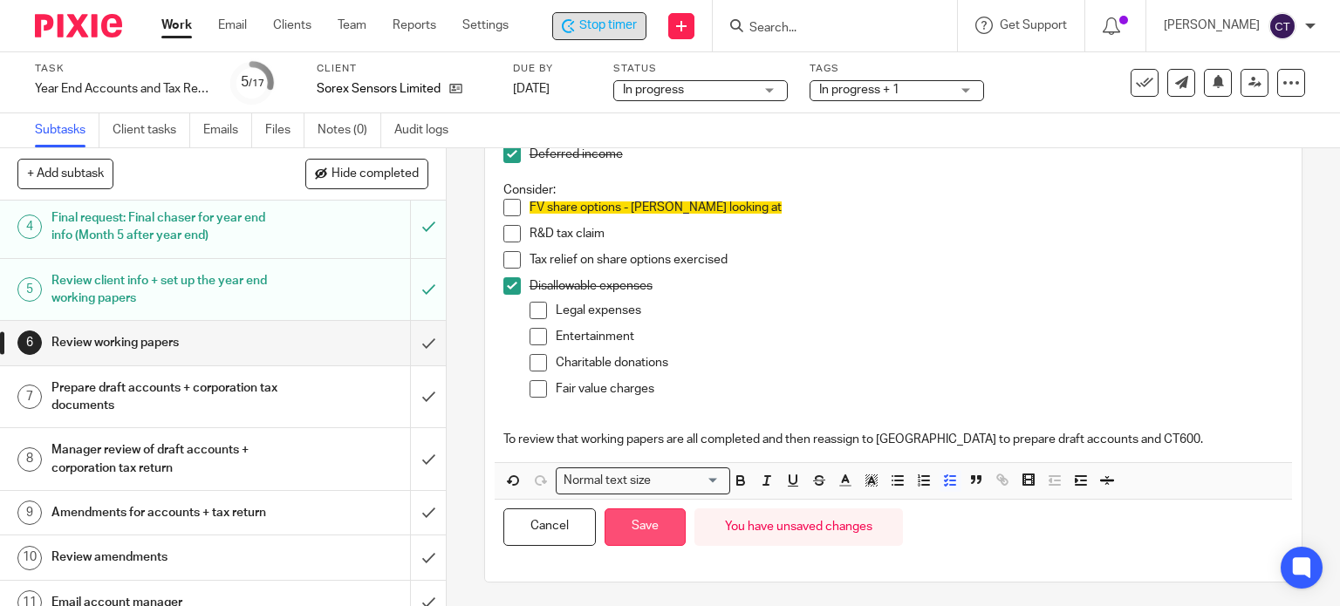
drag, startPoint x: 640, startPoint y: 537, endPoint x: 634, endPoint y: 514, distance: 23.3
click at [637, 530] on button "Save" at bounding box center [645, 528] width 81 height 38
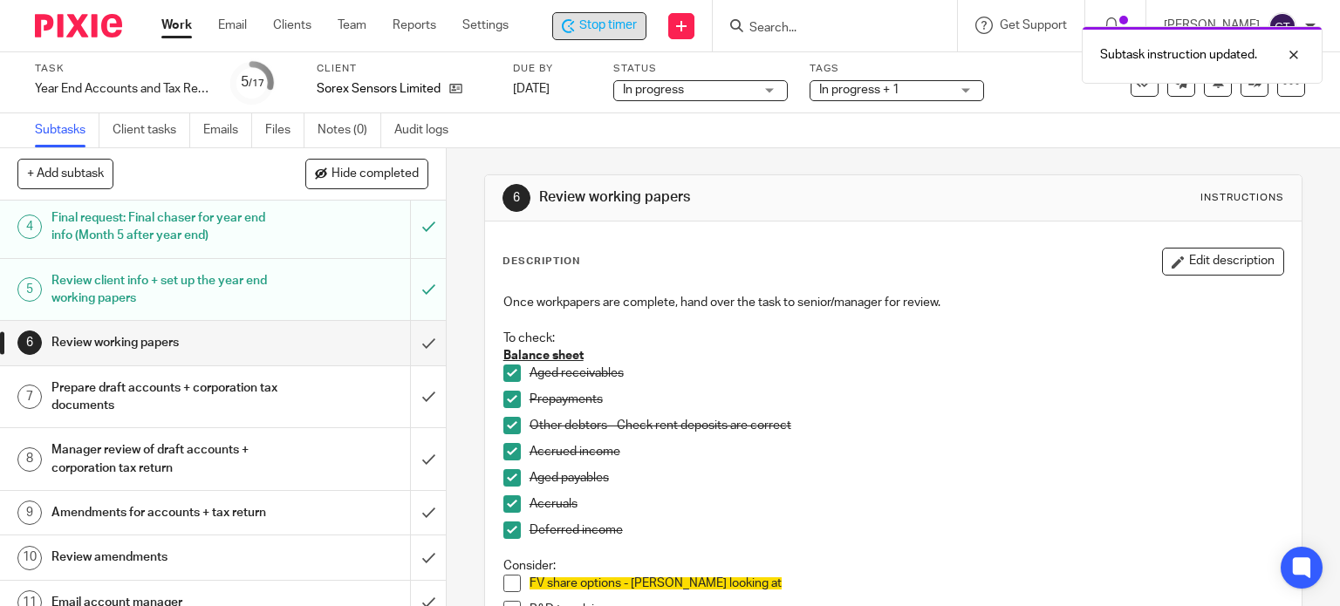
scroll to position [87, 0]
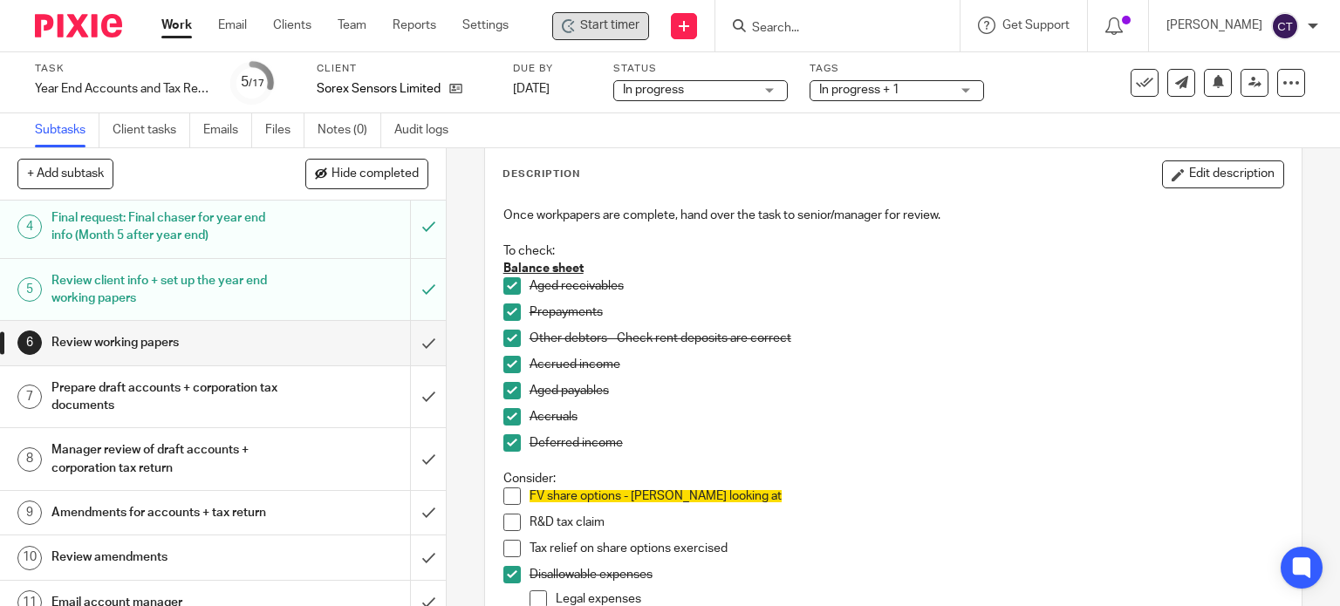
click at [812, 16] on form at bounding box center [843, 26] width 186 height 22
click at [779, 25] on input "Search" at bounding box center [828, 29] width 157 height 16
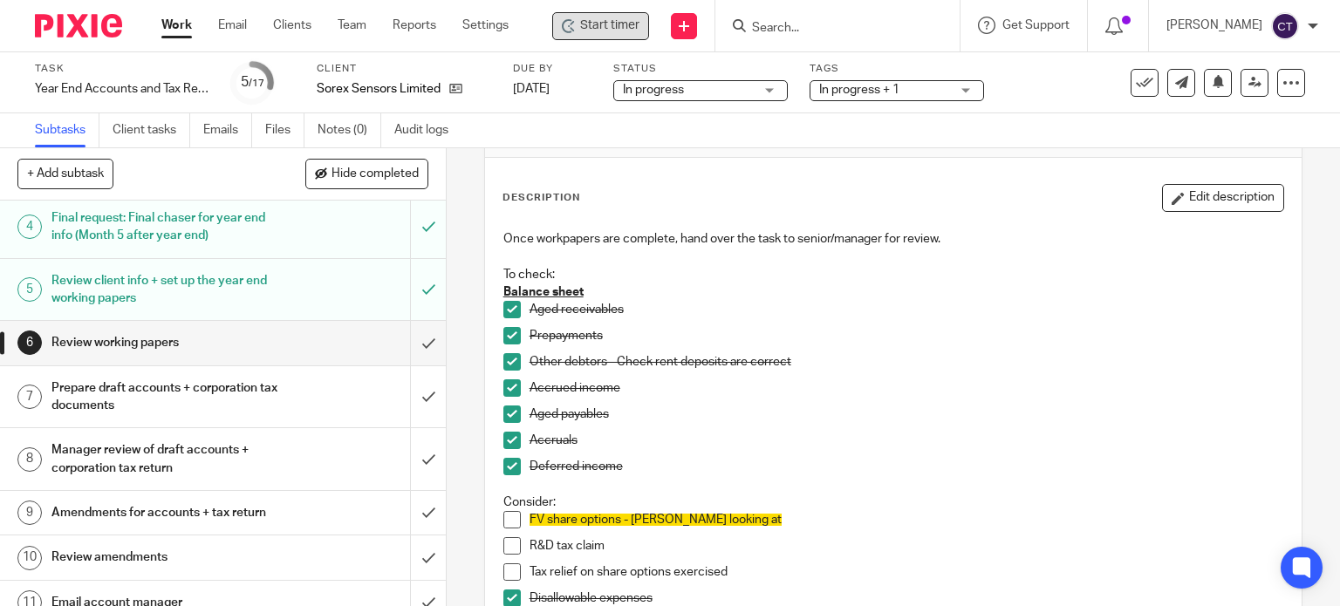
scroll to position [0, 0]
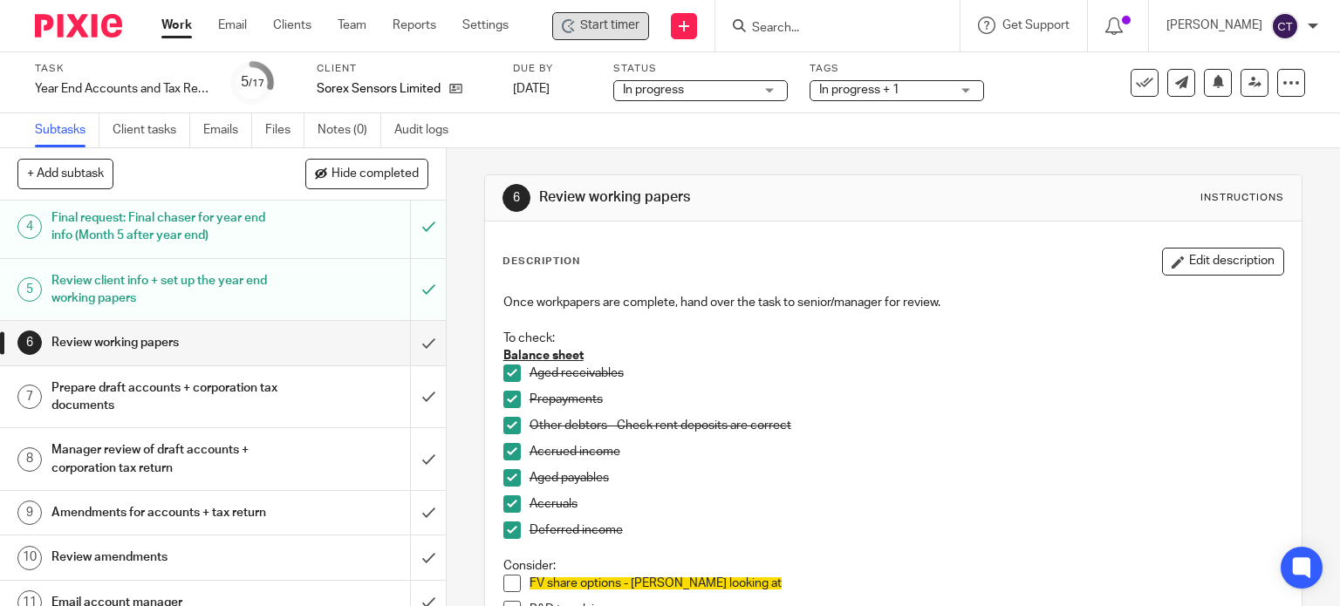
click at [768, 27] on input "Search" at bounding box center [828, 29] width 157 height 16
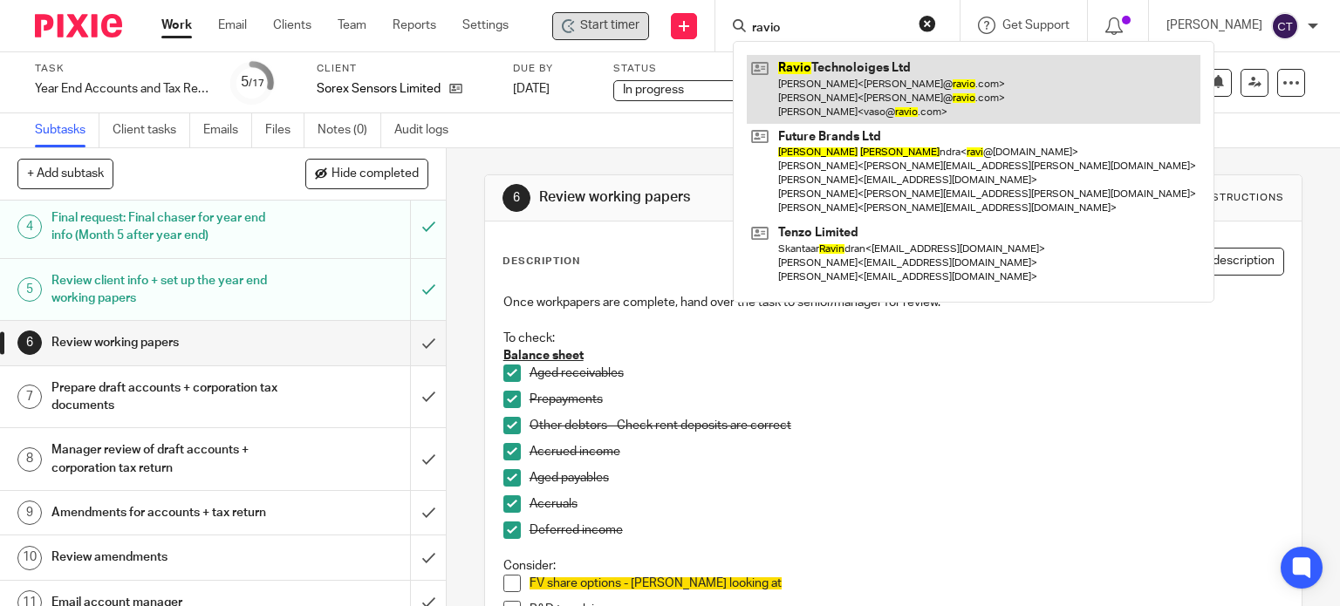
type input "ravio"
click at [834, 79] on link at bounding box center [974, 89] width 454 height 69
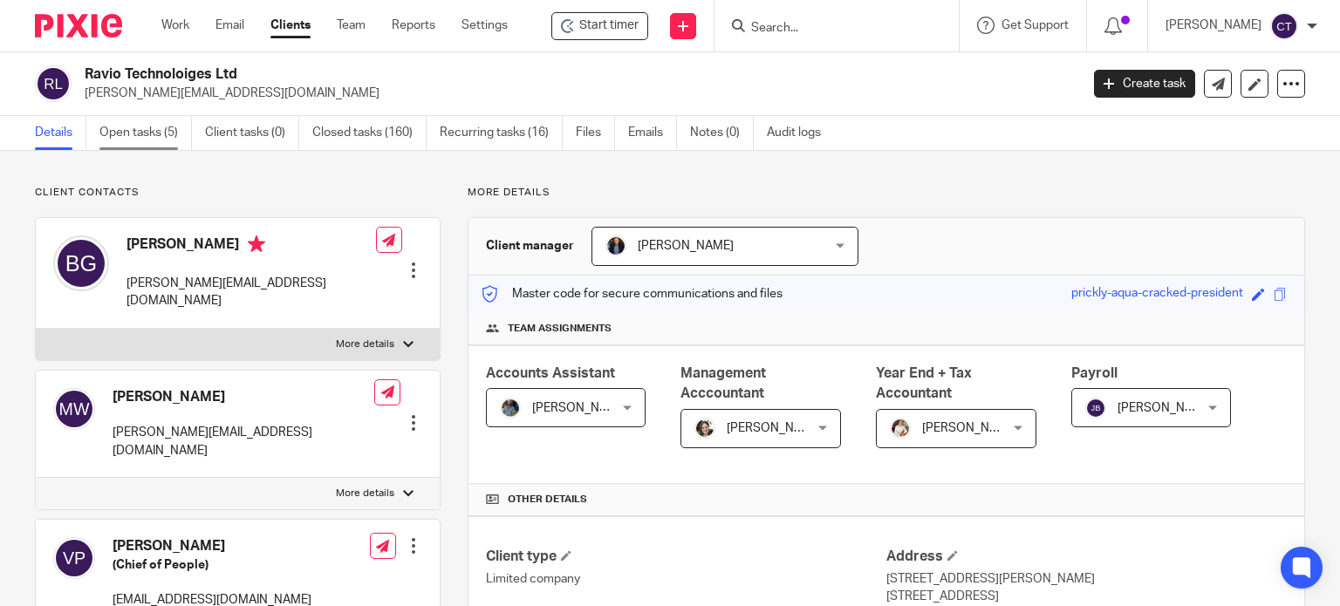
drag, startPoint x: 127, startPoint y: 139, endPoint x: 140, endPoint y: 146, distance: 15.6
click at [127, 139] on link "Open tasks (5)" at bounding box center [145, 133] width 92 height 34
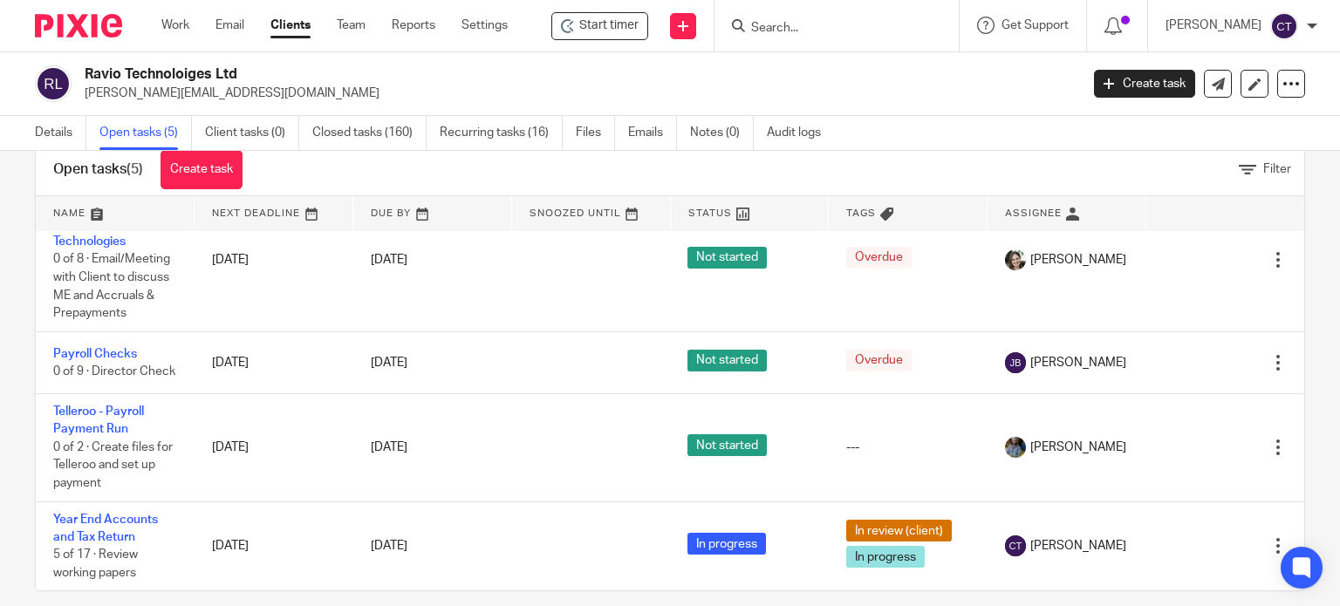
scroll to position [62, 0]
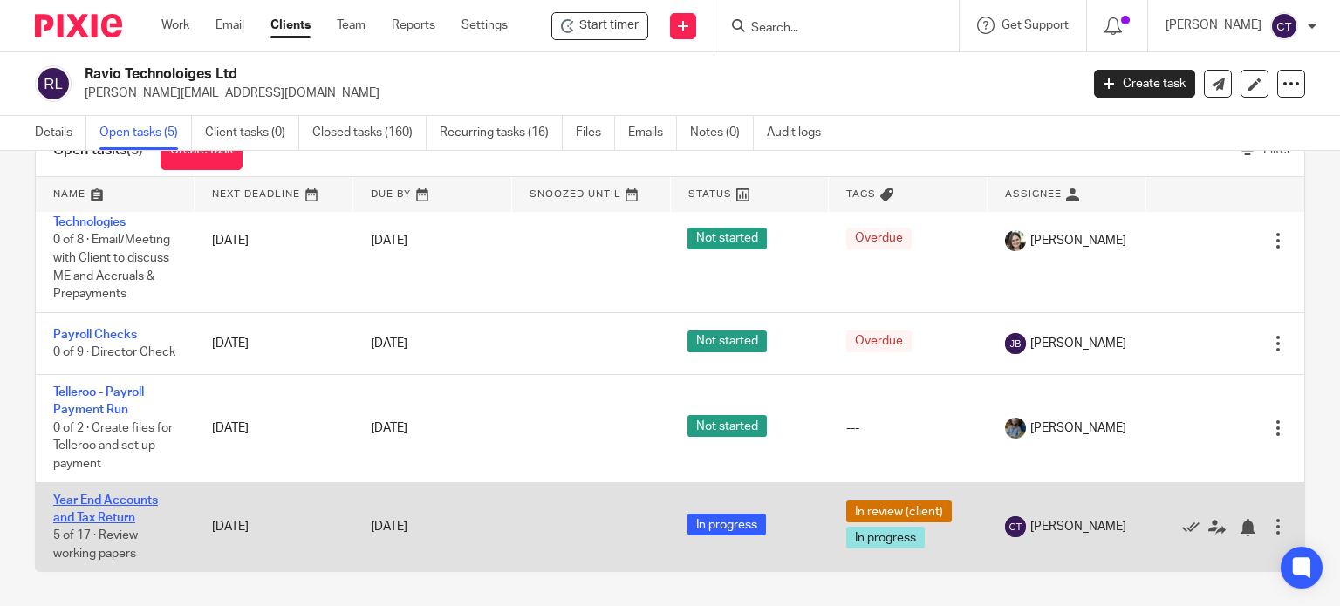
click at [93, 512] on link "Year End Accounts and Tax Return" at bounding box center [105, 510] width 105 height 30
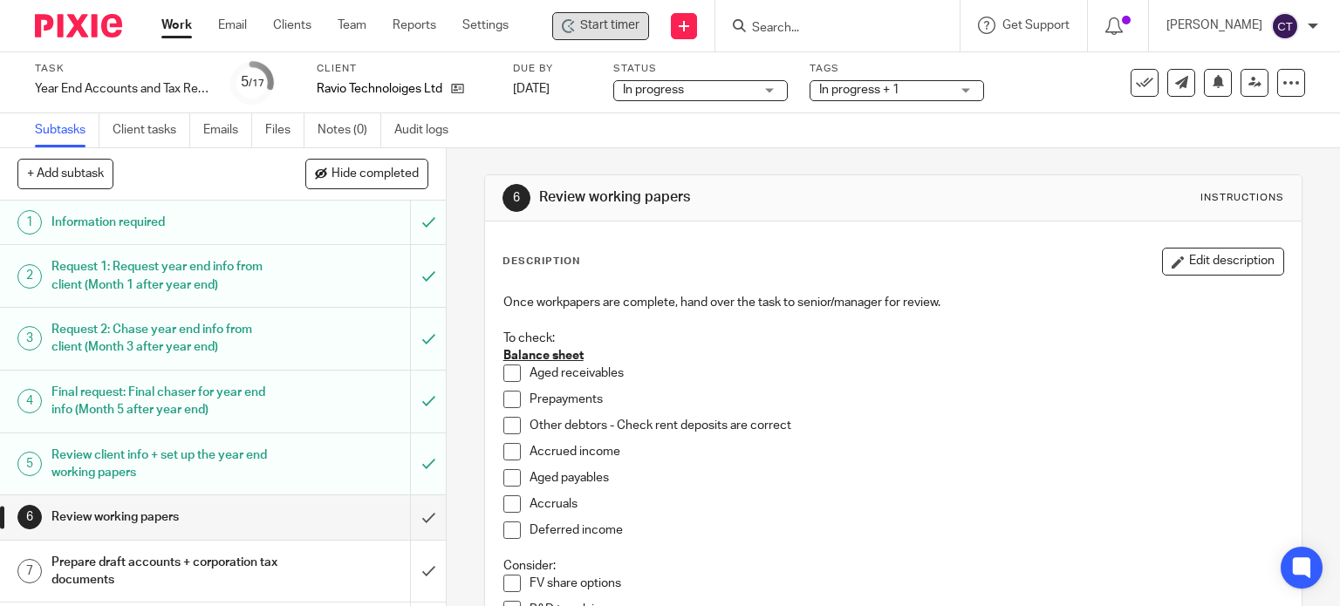
click at [627, 34] on span "Start timer" at bounding box center [609, 26] width 59 height 18
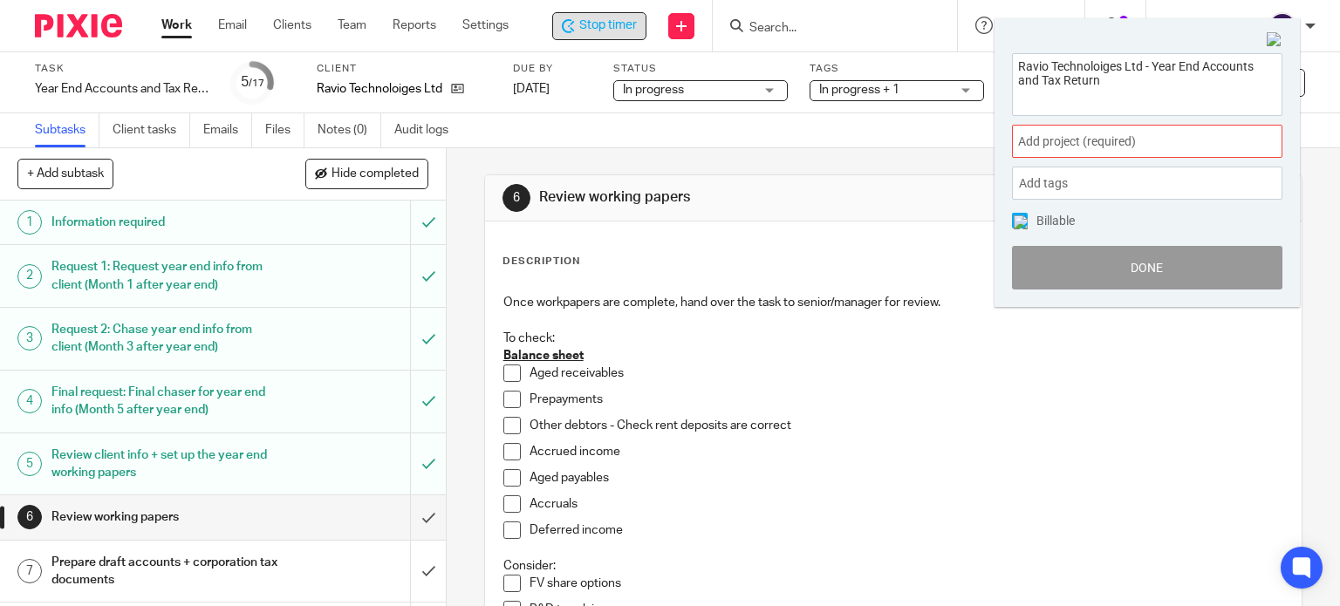
click at [1058, 148] on span "Add project (required) :" at bounding box center [1128, 142] width 220 height 18
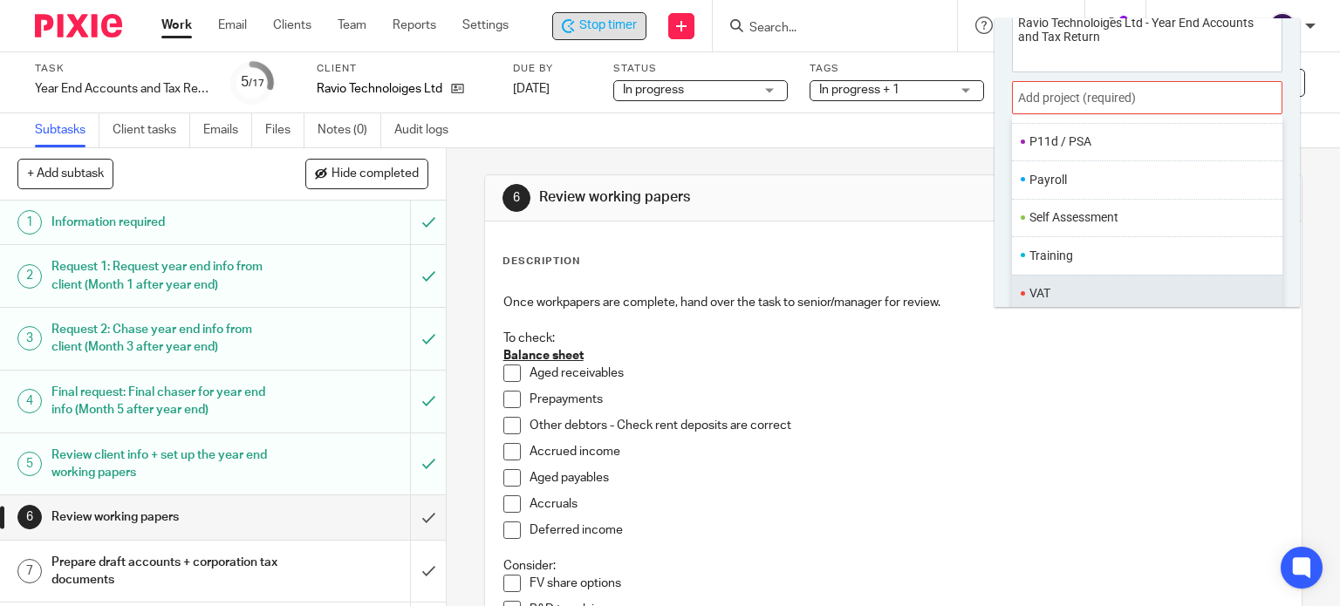
scroll to position [86, 0]
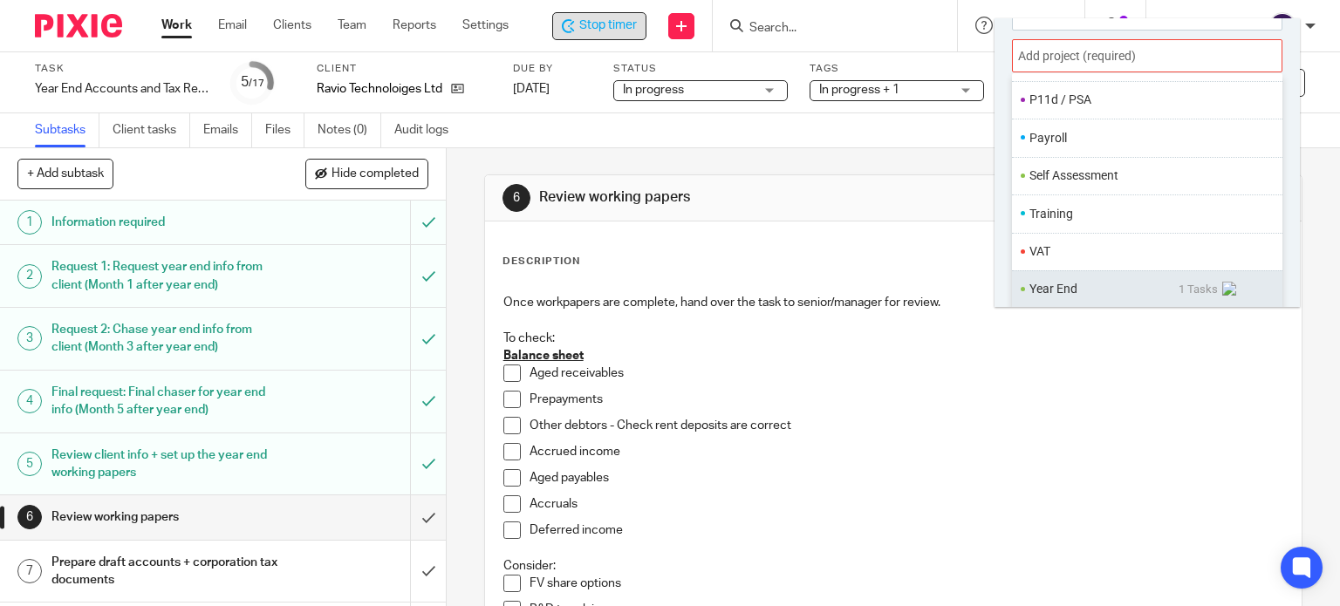
click at [1072, 288] on li "Year End" at bounding box center [1104, 289] width 149 height 18
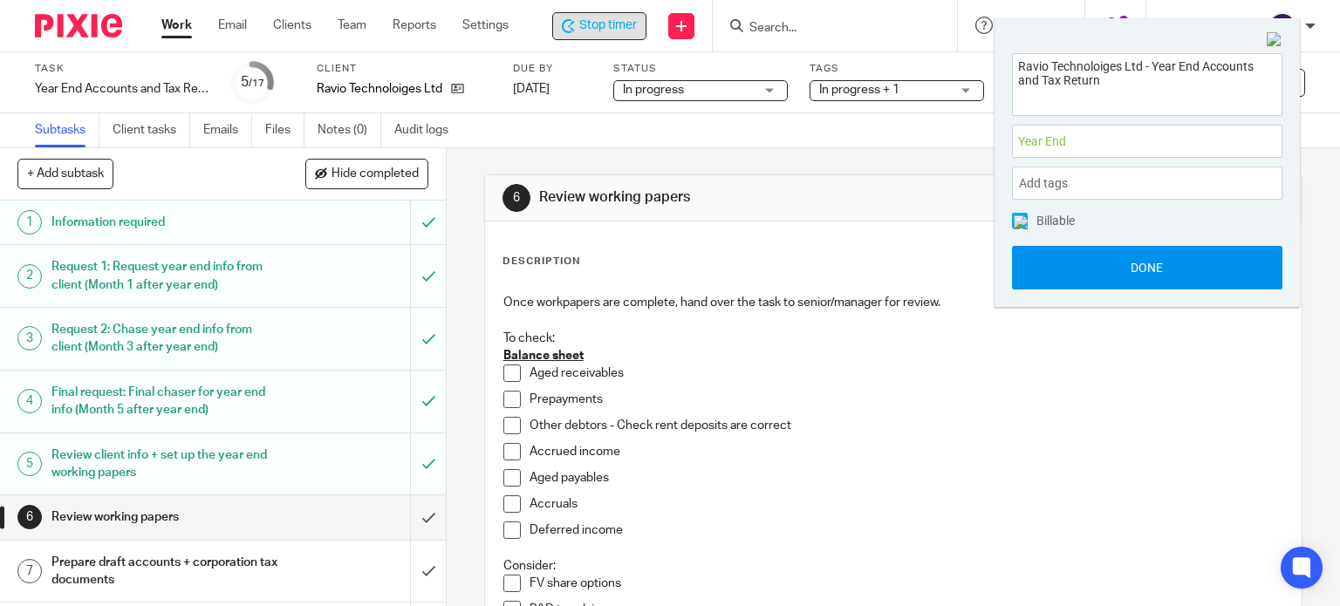
scroll to position [0, 0]
click at [1081, 257] on button "Done" at bounding box center [1147, 268] width 271 height 44
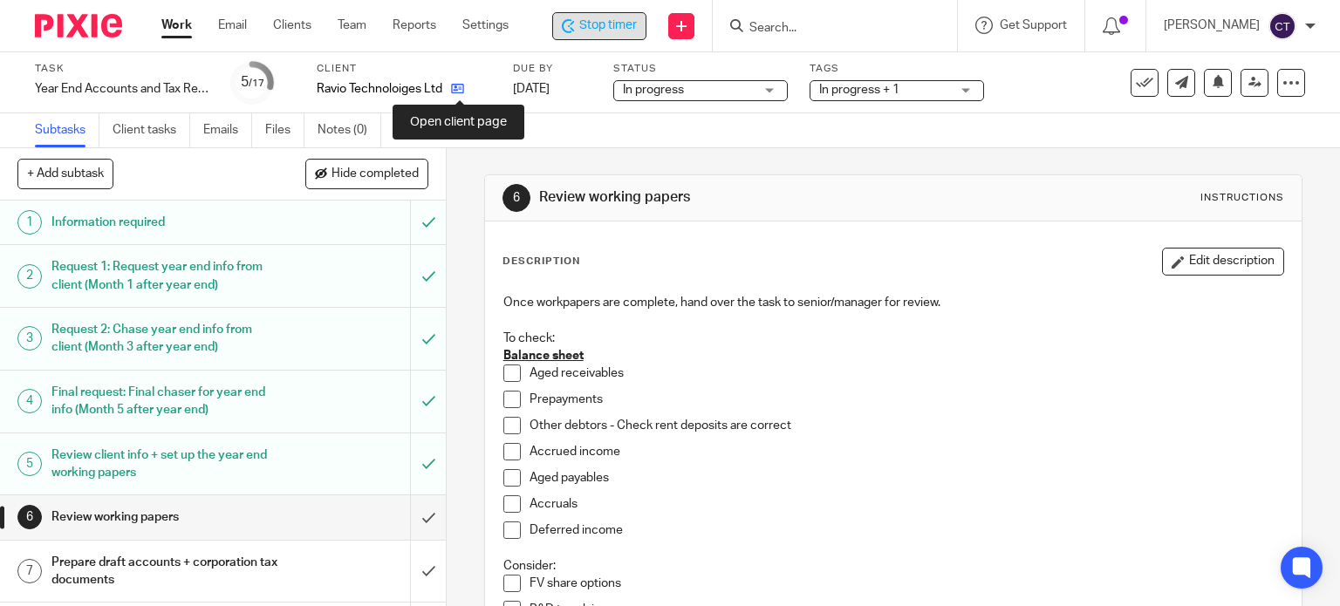
click at [463, 87] on icon at bounding box center [457, 88] width 13 height 13
